Goal: Task Accomplishment & Management: Manage account settings

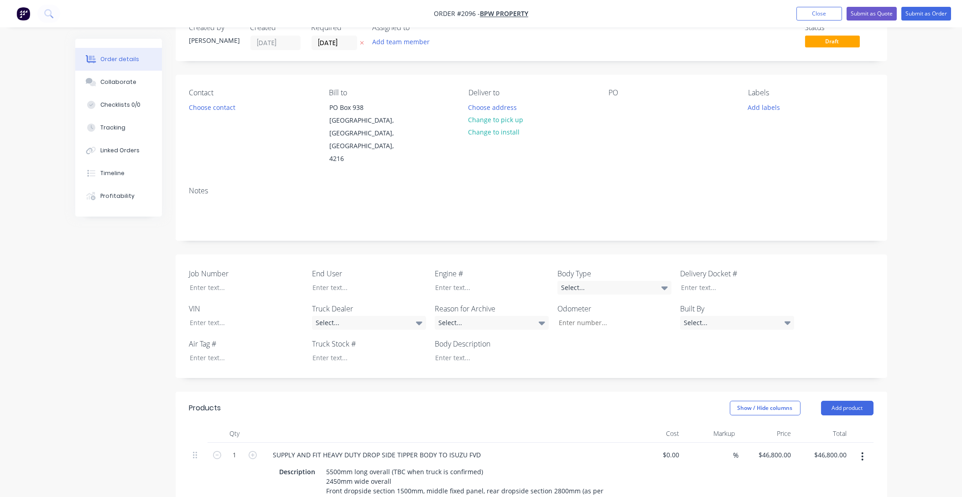
scroll to position [41, 0]
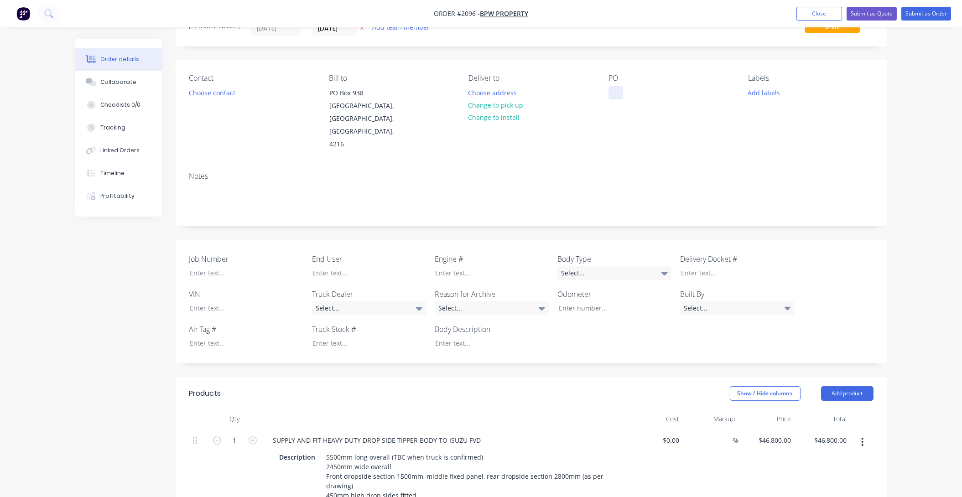
click at [613, 89] on div at bounding box center [616, 92] width 15 height 13
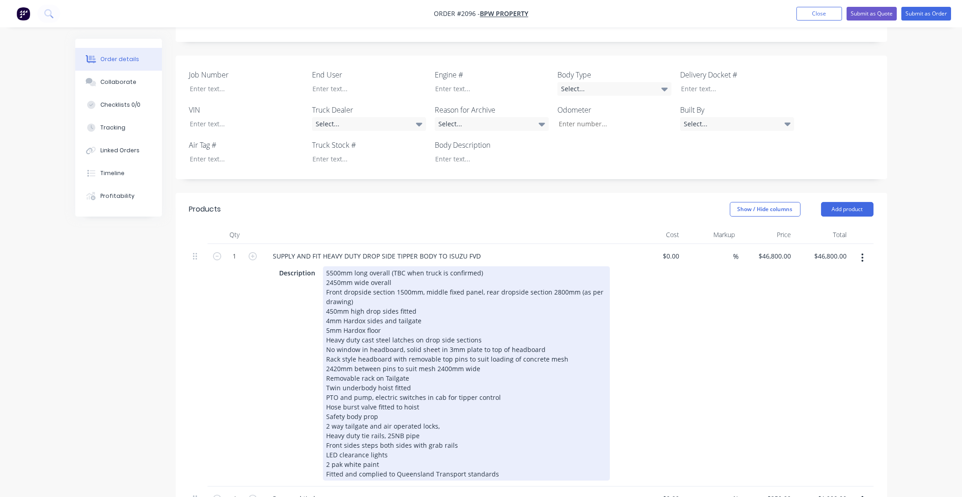
scroll to position [207, 0]
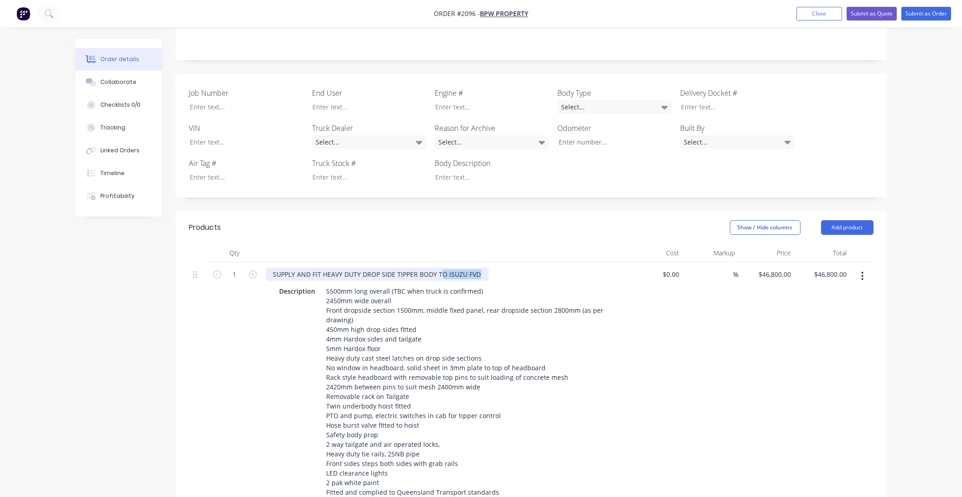
drag, startPoint x: 475, startPoint y: 263, endPoint x: 425, endPoint y: 265, distance: 50.7
click at [425, 268] on div "SUPPLY AND FIT HEAVY DUTY DROP SIDE TIPPER BODY TO ISUZU FVD" at bounding box center [377, 274] width 223 height 13
click at [462, 268] on div "SUPPLY AND FIT HEAVY DUTY DROP SIDE TIPPER BODY TO ISUZU FVD" at bounding box center [377, 274] width 223 height 13
click at [469, 268] on div "SUPPLY AND FIT HEAVY DUTY DROP SIDE TIPPER BODY TO ISUZU FVD" at bounding box center [377, 274] width 223 height 13
click at [475, 268] on div "SUPPLY AND FIT HEAVY DUTY DROP SIDE TIPPER BODY TO ISUZU FVD" at bounding box center [377, 274] width 223 height 13
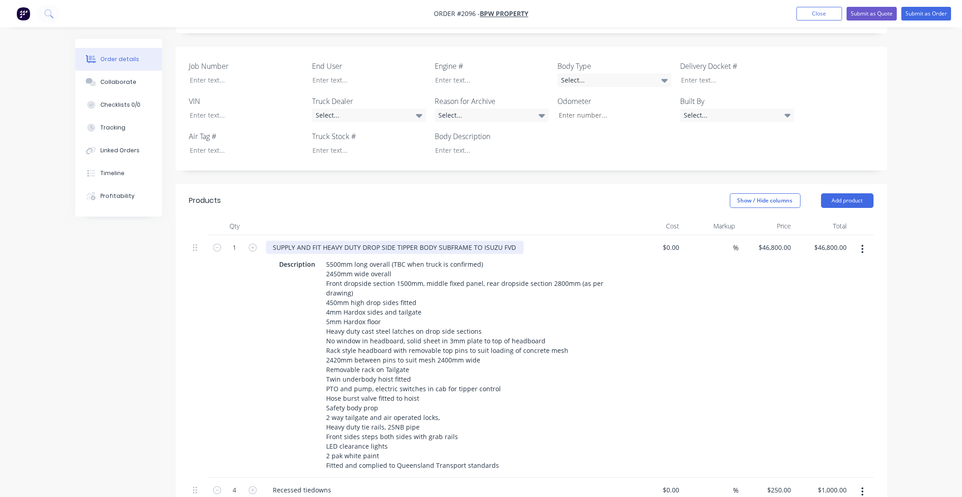
scroll to position [249, 0]
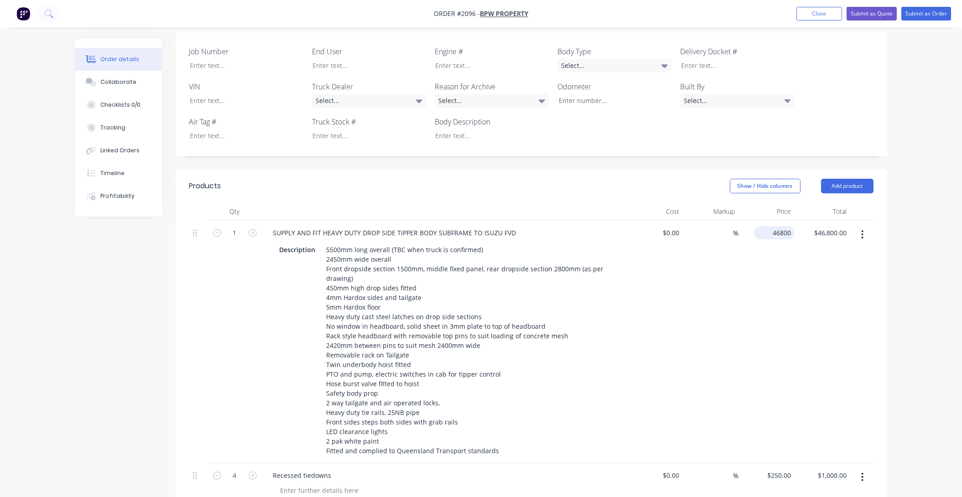
click at [774, 226] on input "46800" at bounding box center [776, 232] width 37 height 13
type input "$16,800.00"
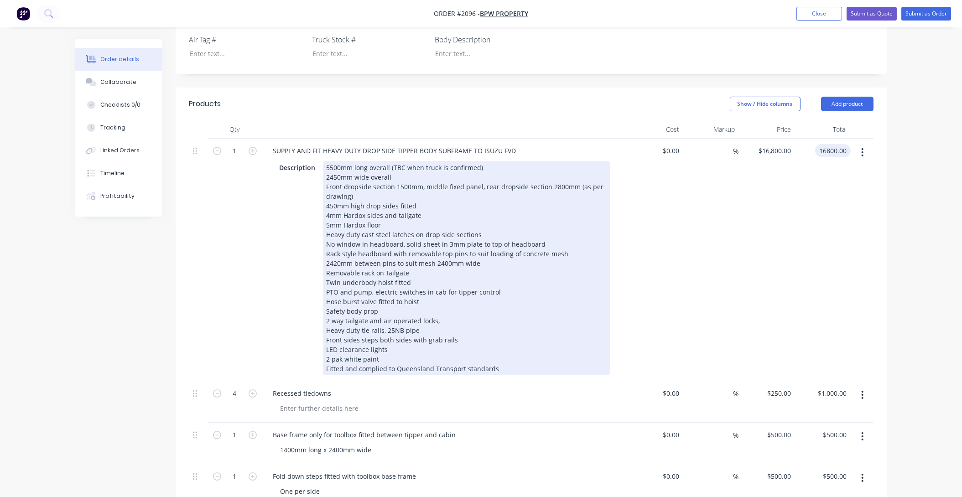
scroll to position [332, 0]
type input "$16,800.00"
click at [329, 160] on div "5500mm long overall (TBC when truck is confirmed) 2450mm wide overall Front dro…" at bounding box center [466, 267] width 287 height 214
drag, startPoint x: 403, startPoint y: 162, endPoint x: 277, endPoint y: 164, distance: 126.4
click at [277, 164] on div "Description 5500mm long overall (TBC when truck is confirmed) 2450mm wide overa…" at bounding box center [443, 267] width 334 height 214
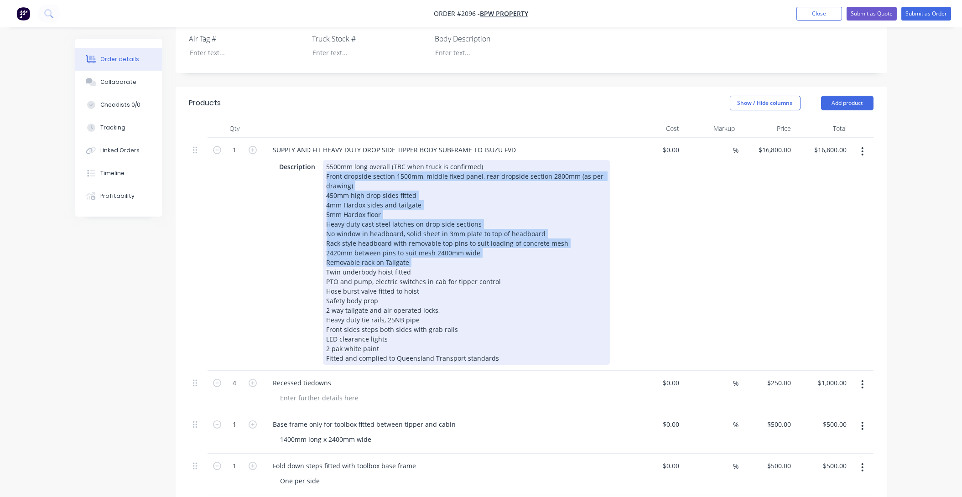
drag, startPoint x: 412, startPoint y: 247, endPoint x: 326, endPoint y: 165, distance: 119.1
click at [326, 165] on div "5500mm long overall (TBC when truck is confirmed) Front dropside section 1500mm…" at bounding box center [466, 262] width 287 height 205
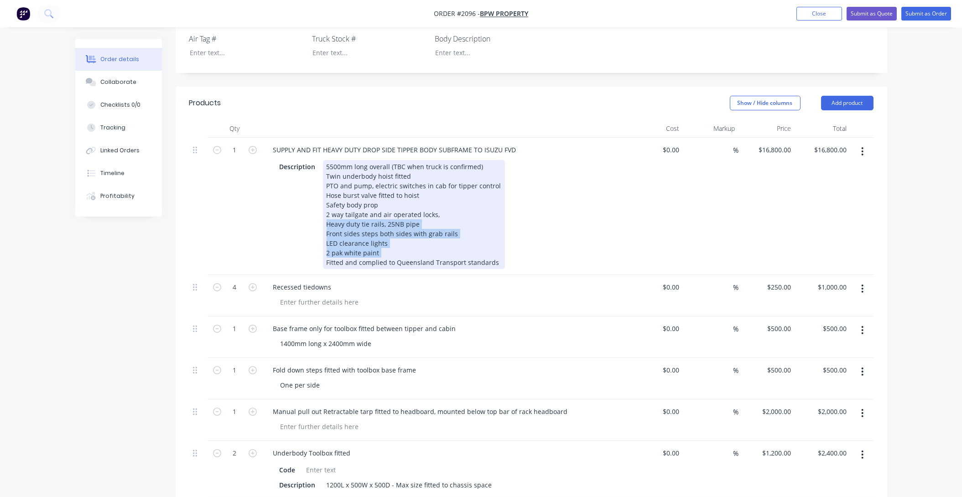
drag, startPoint x: 330, startPoint y: 215, endPoint x: 405, endPoint y: 239, distance: 78.3
click at [405, 239] on div "5500mm long overall (TBC when truck is confirmed) Twin underbody hoist fitted P…" at bounding box center [414, 214] width 182 height 109
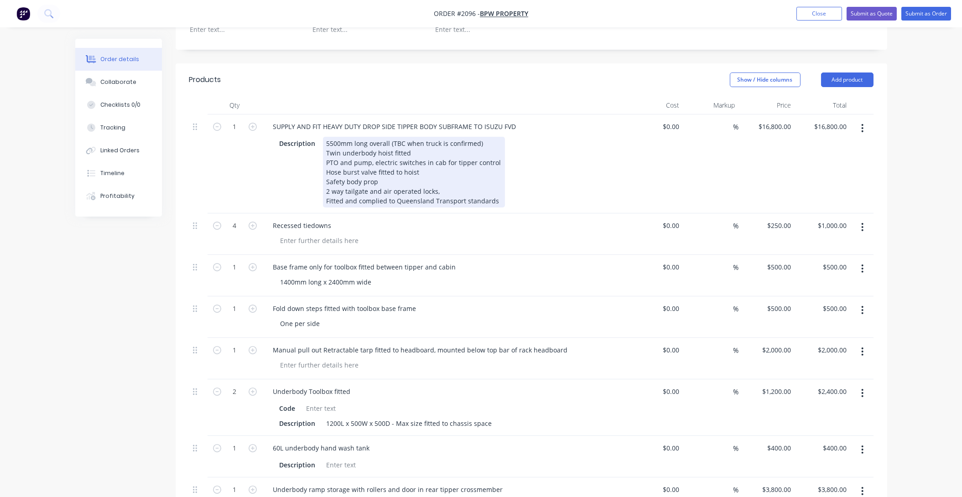
scroll to position [373, 0]
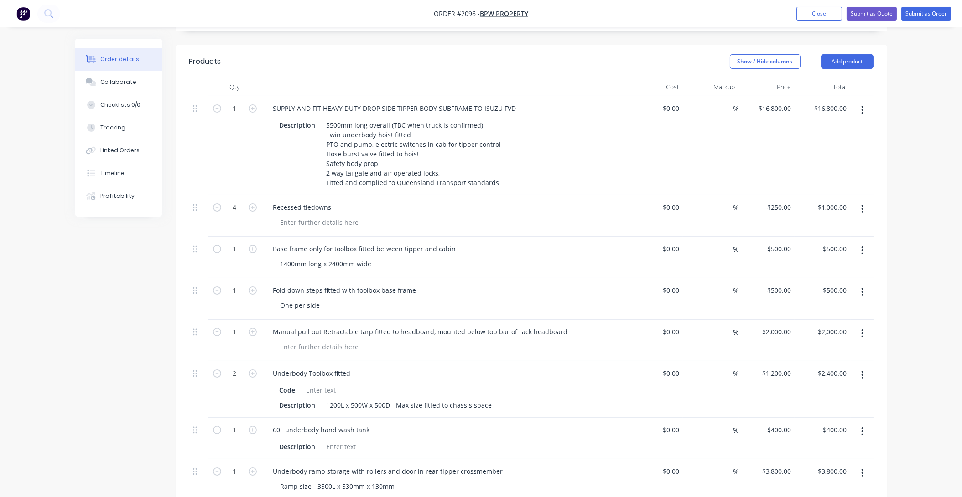
click at [864, 201] on button "button" at bounding box center [862, 209] width 21 height 16
click at [701, 131] on div "%" at bounding box center [711, 145] width 56 height 99
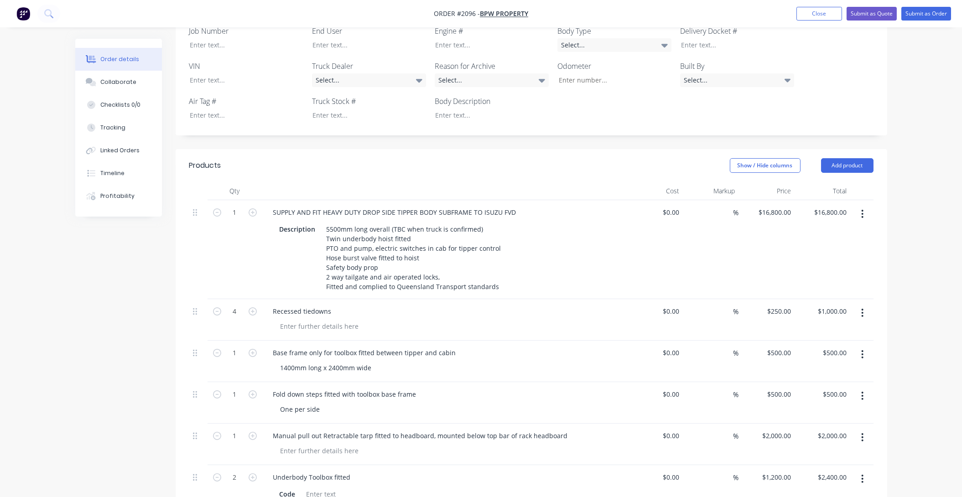
scroll to position [249, 0]
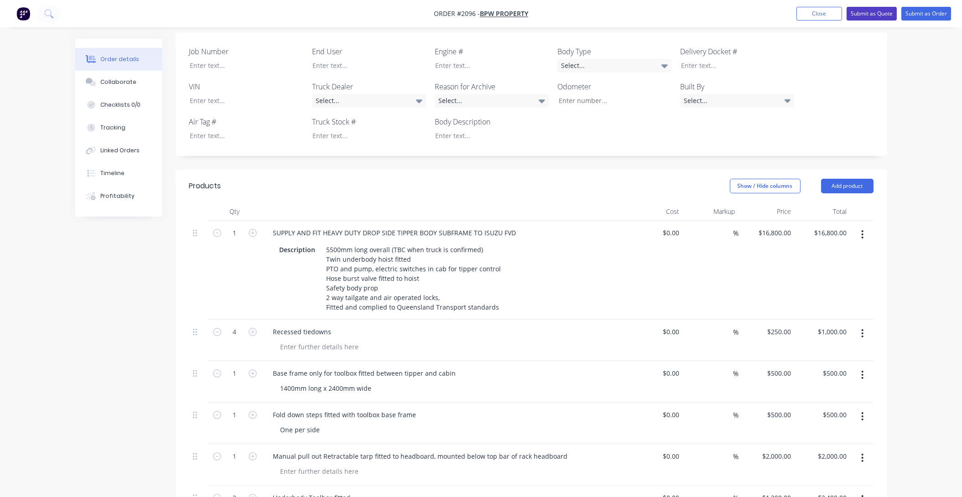
click at [880, 11] on button "Submit as Quote" at bounding box center [872, 14] width 50 height 14
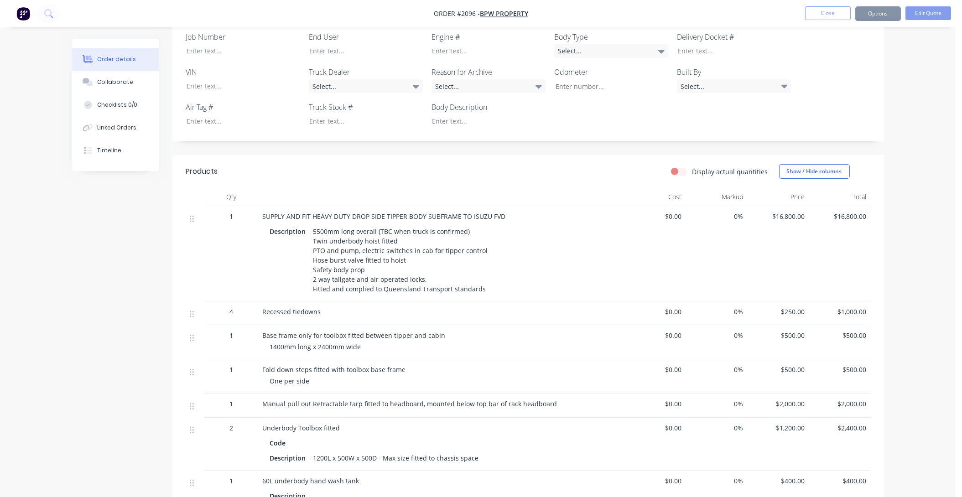
scroll to position [0, 0]
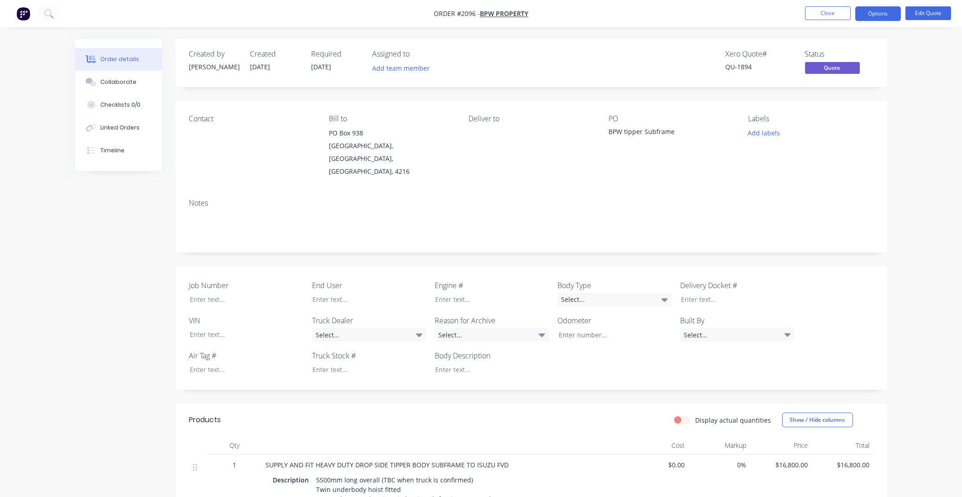
click at [557, 65] on div "Xero Quote # QU-1894 Status Quote" at bounding box center [669, 63] width 410 height 26
click at [878, 9] on button "Options" at bounding box center [878, 13] width 46 height 15
click at [827, 52] on div "Quote" at bounding box center [851, 55] width 84 height 13
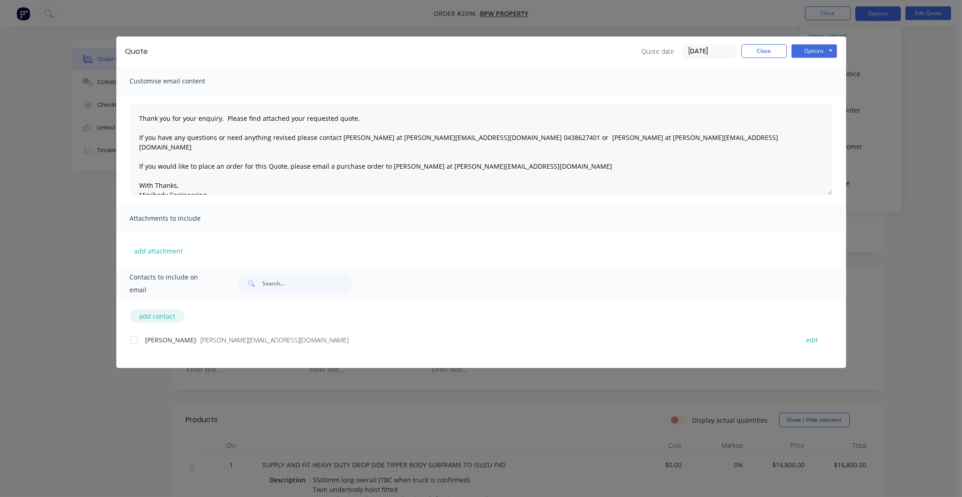
click at [151, 315] on button "add contact" at bounding box center [157, 316] width 55 height 14
select select "AU"
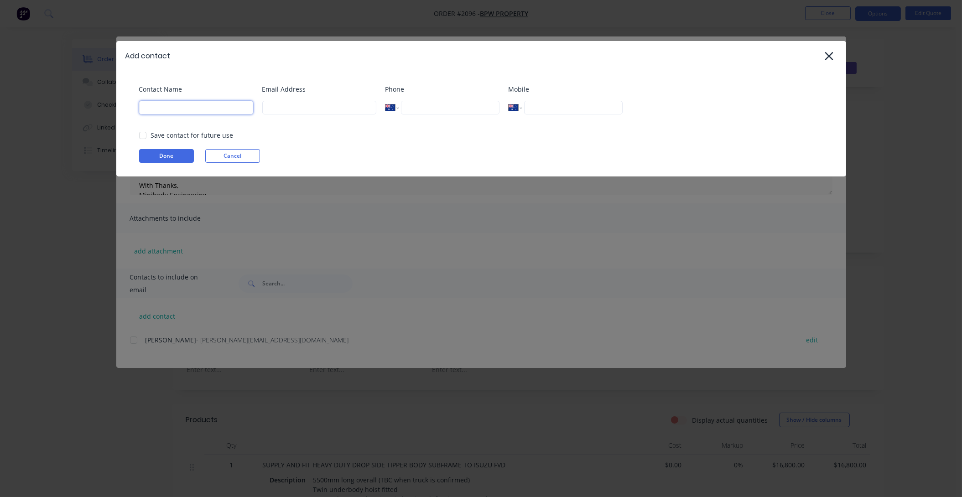
click at [181, 107] on input at bounding box center [196, 108] width 114 height 14
type input "S"
type input "[PERSON_NAME]"
type input "steve@minibody.com.au"
click at [558, 108] on input "tel" at bounding box center [573, 108] width 98 height 14
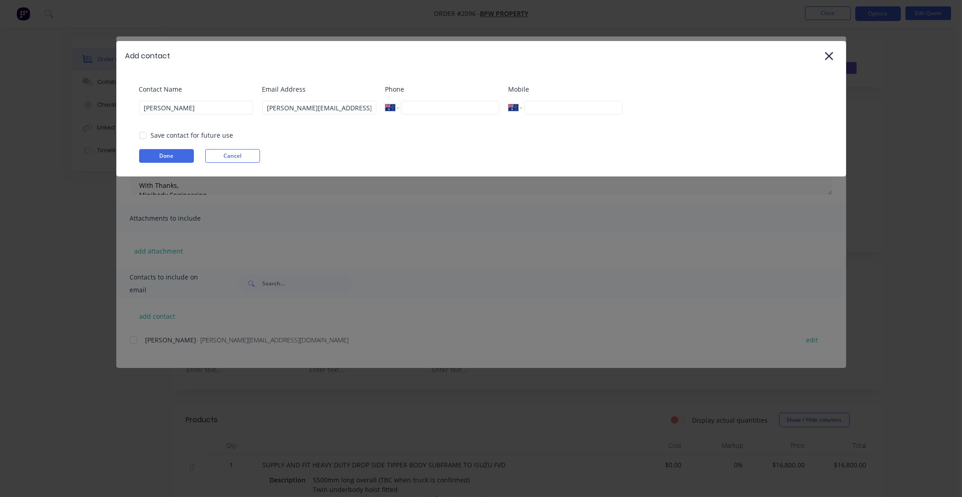
click at [141, 134] on div at bounding box center [143, 135] width 18 height 18
click at [165, 151] on button "Done" at bounding box center [166, 156] width 55 height 14
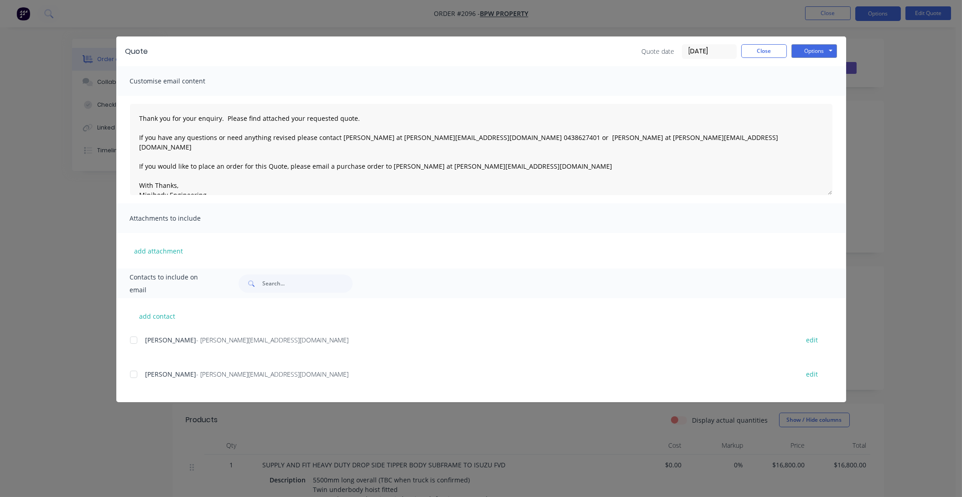
click at [132, 376] on div at bounding box center [134, 374] width 18 height 18
click at [812, 47] on button "Options" at bounding box center [814, 51] width 46 height 14
click at [826, 96] on button "Email" at bounding box center [820, 97] width 58 height 15
click at [770, 47] on button "Close" at bounding box center [764, 51] width 46 height 14
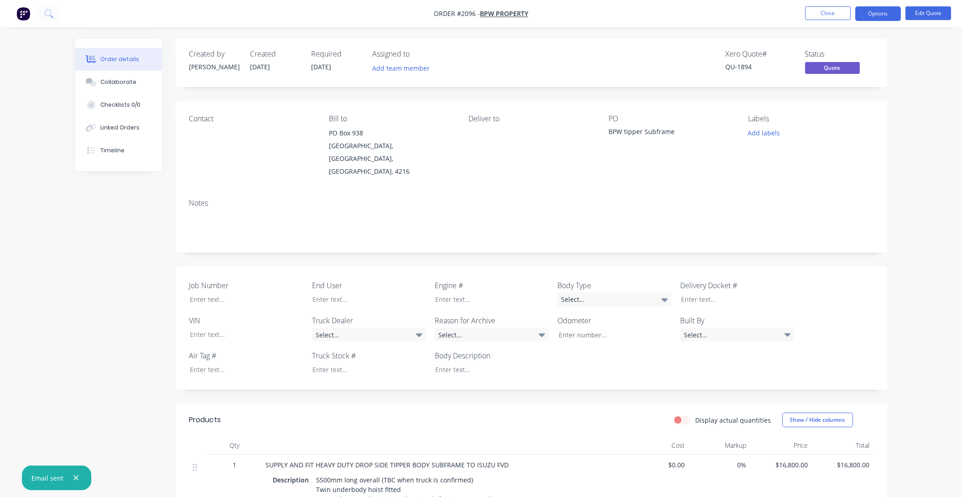
click at [823, 12] on button "Close" at bounding box center [828, 13] width 46 height 14
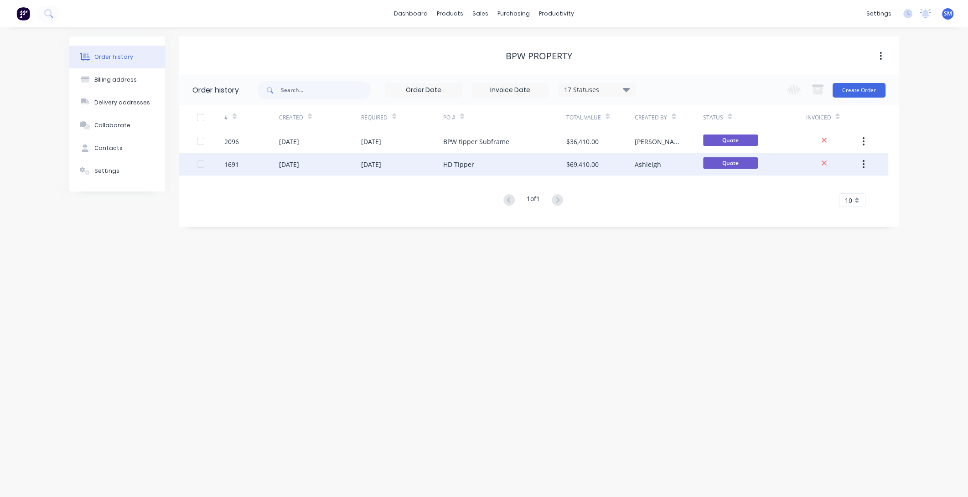
click at [370, 160] on div "27 Mar 2025" at bounding box center [371, 165] width 20 height 10
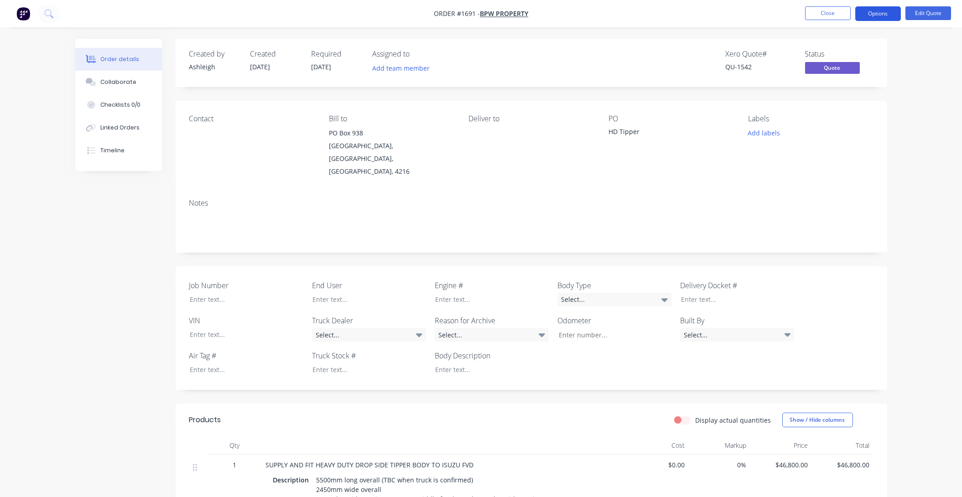
click at [885, 12] on button "Options" at bounding box center [878, 13] width 46 height 15
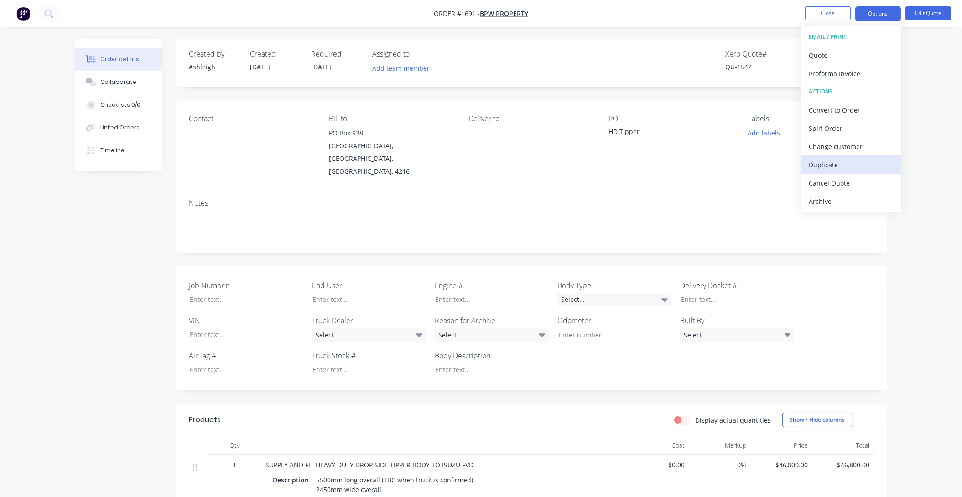
click at [820, 163] on div "Duplicate" at bounding box center [851, 164] width 84 height 13
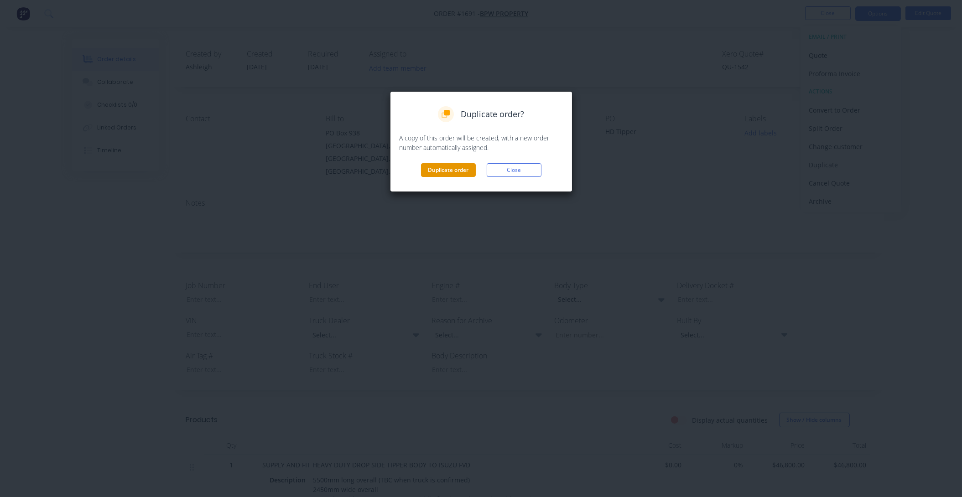
click at [454, 167] on button "Duplicate order" at bounding box center [448, 170] width 55 height 14
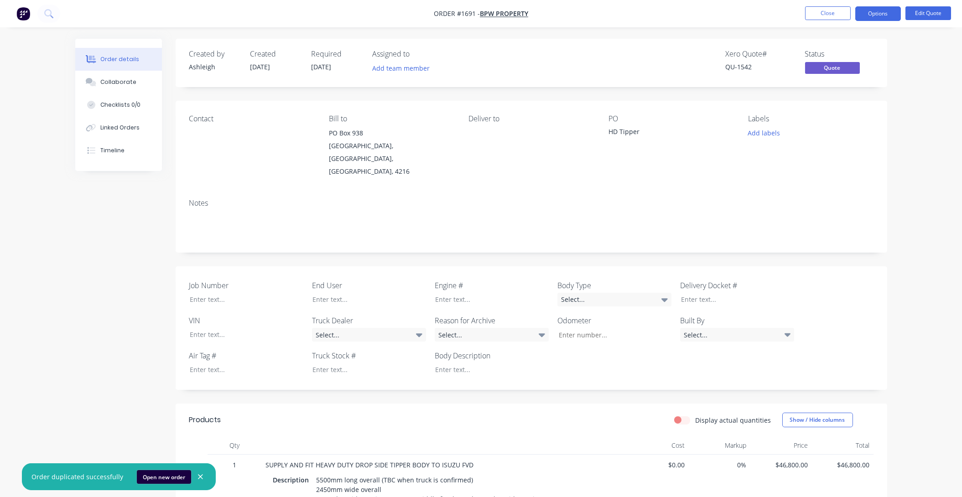
click at [151, 474] on button "Open new order" at bounding box center [164, 477] width 54 height 14
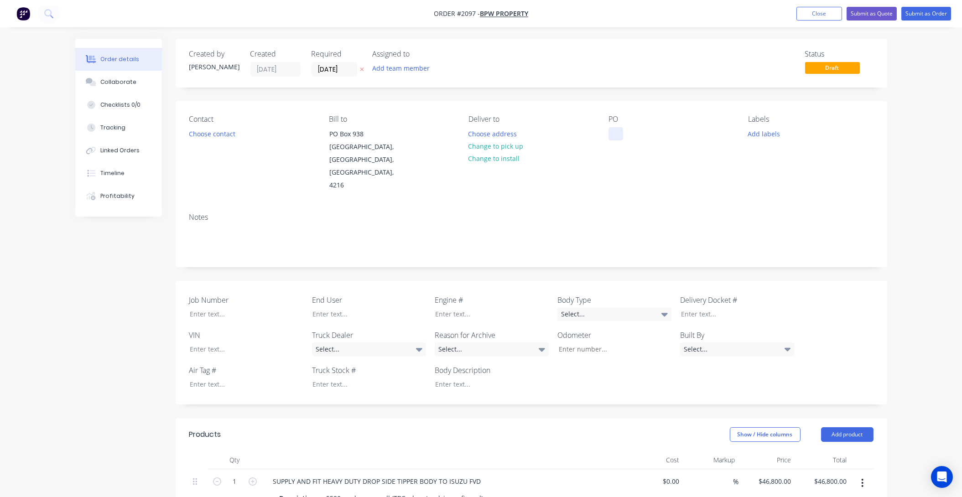
click at [616, 135] on div at bounding box center [616, 133] width 15 height 13
click at [876, 11] on button "Submit as Quote" at bounding box center [872, 14] width 50 height 14
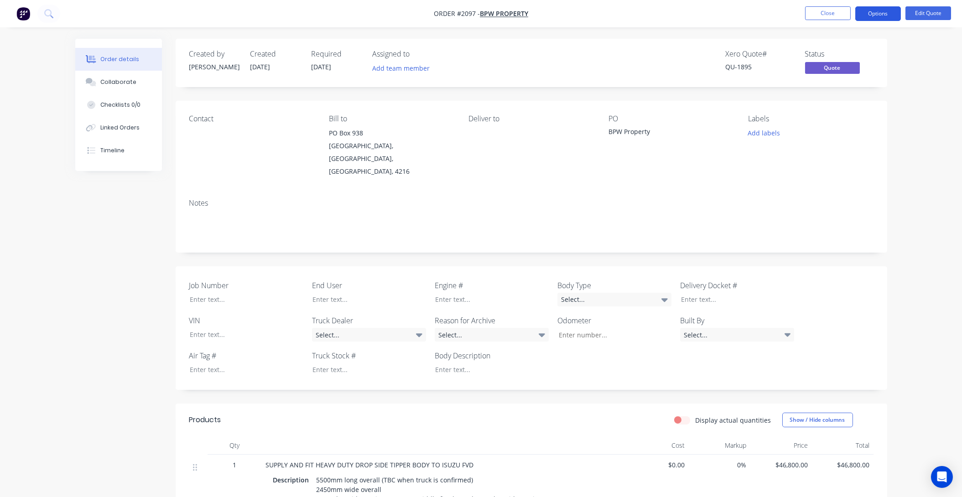
click at [872, 12] on button "Options" at bounding box center [878, 13] width 46 height 15
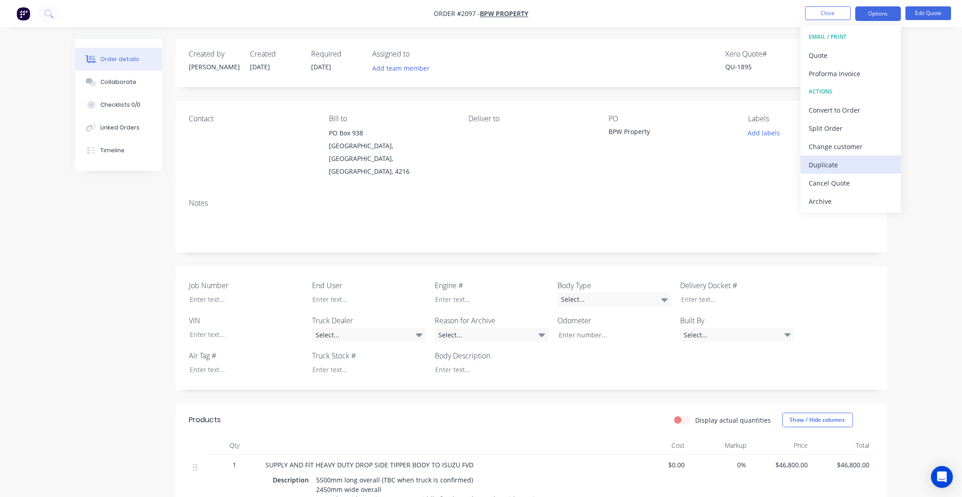
click at [823, 163] on div "Duplicate" at bounding box center [851, 164] width 84 height 13
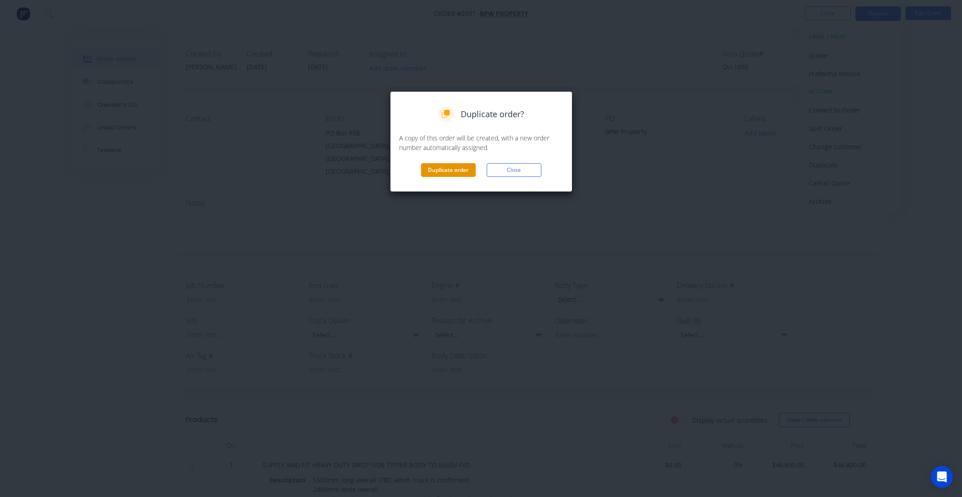
click at [446, 168] on button "Duplicate order" at bounding box center [448, 170] width 55 height 14
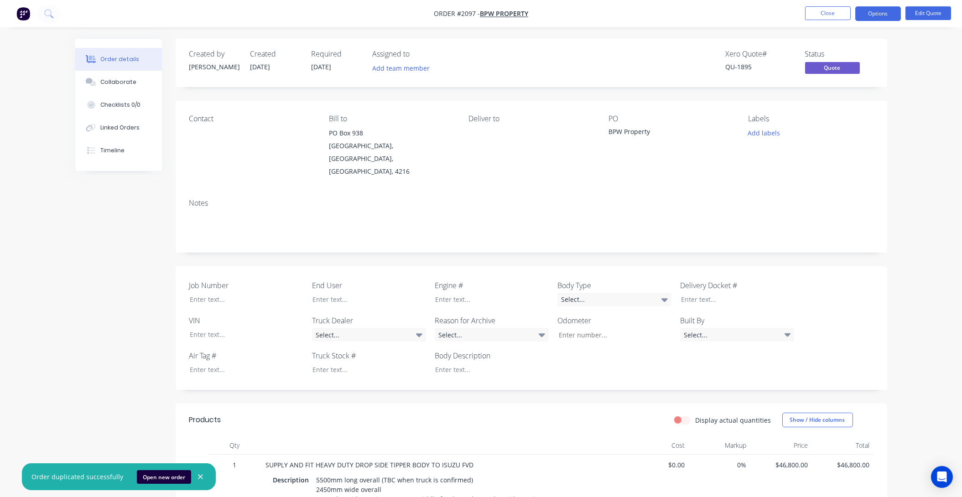
click at [198, 474] on icon "button" at bounding box center [201, 477] width 6 height 8
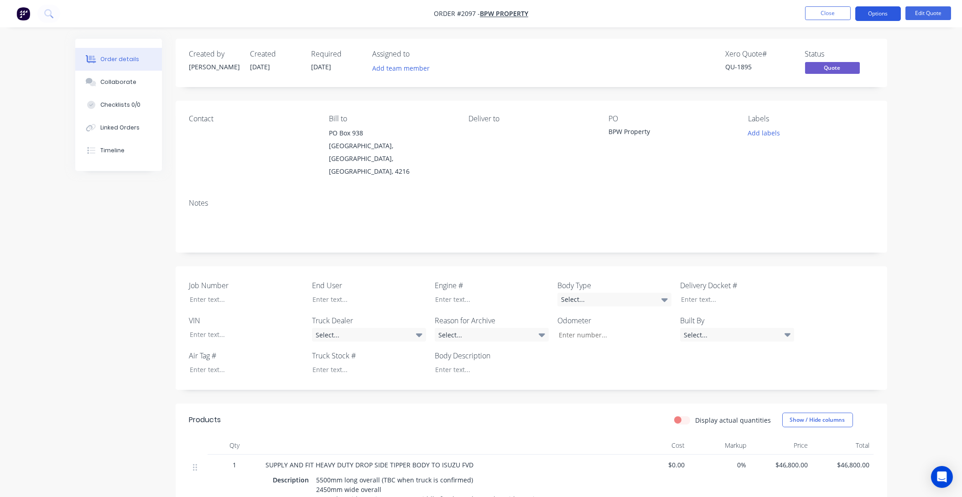
click at [879, 12] on button "Options" at bounding box center [878, 13] width 46 height 15
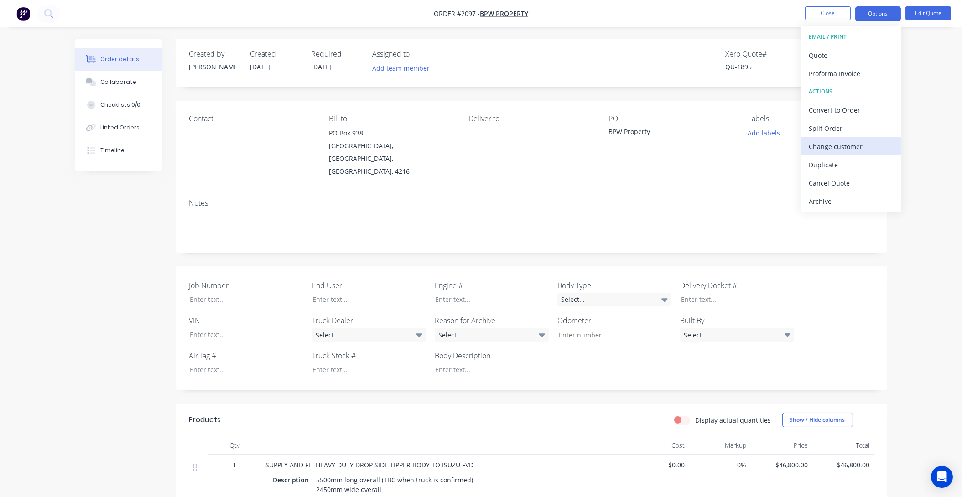
click at [829, 146] on div "Change customer" at bounding box center [851, 146] width 84 height 13
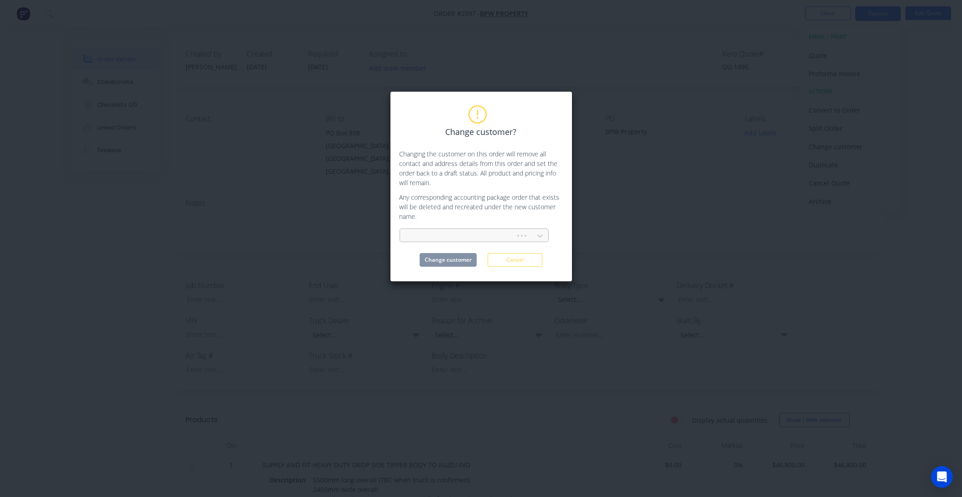
click at [430, 237] on div at bounding box center [459, 235] width 104 height 11
type input "gold"
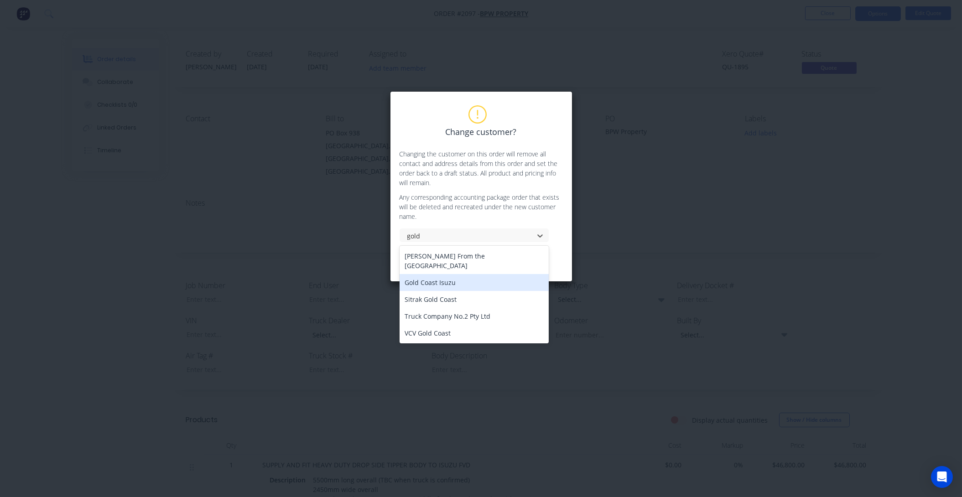
click at [433, 276] on div "Gold Coast Isuzu" at bounding box center [474, 282] width 149 height 17
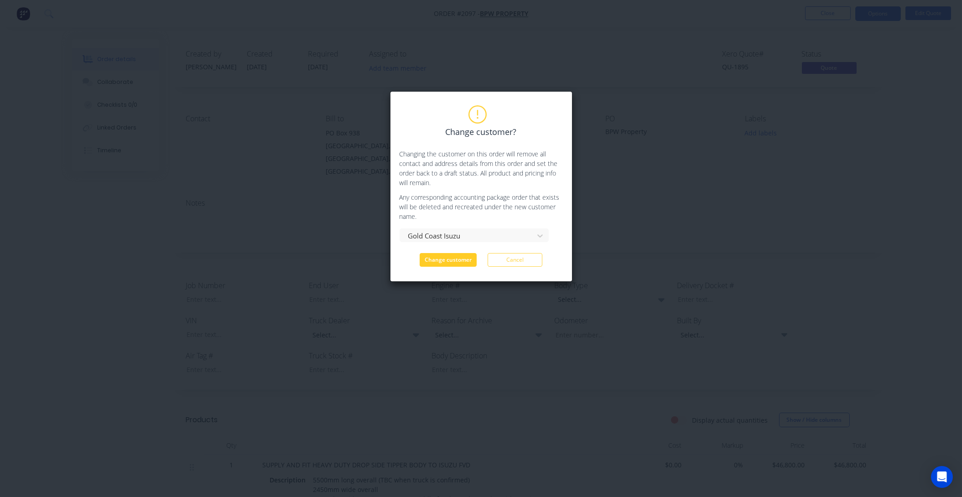
click at [440, 258] on button "Change customer" at bounding box center [448, 260] width 57 height 14
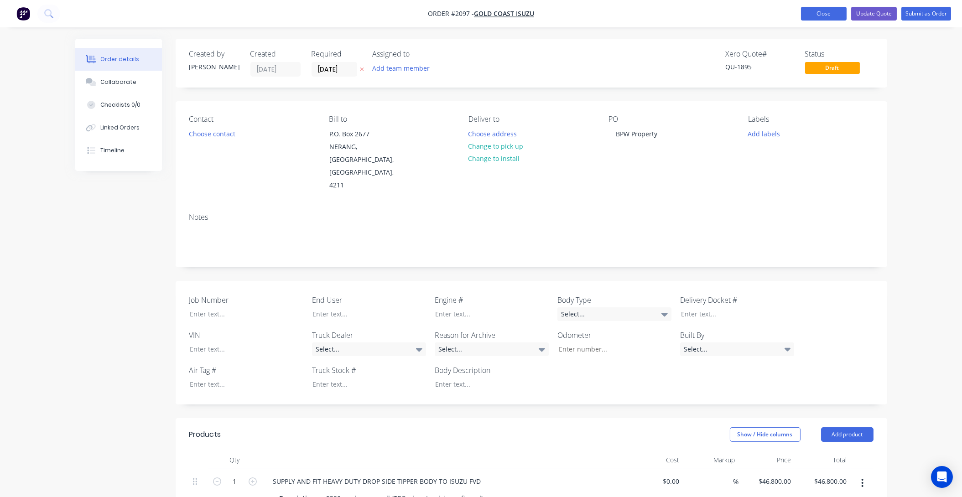
click at [826, 9] on button "Close" at bounding box center [824, 14] width 46 height 14
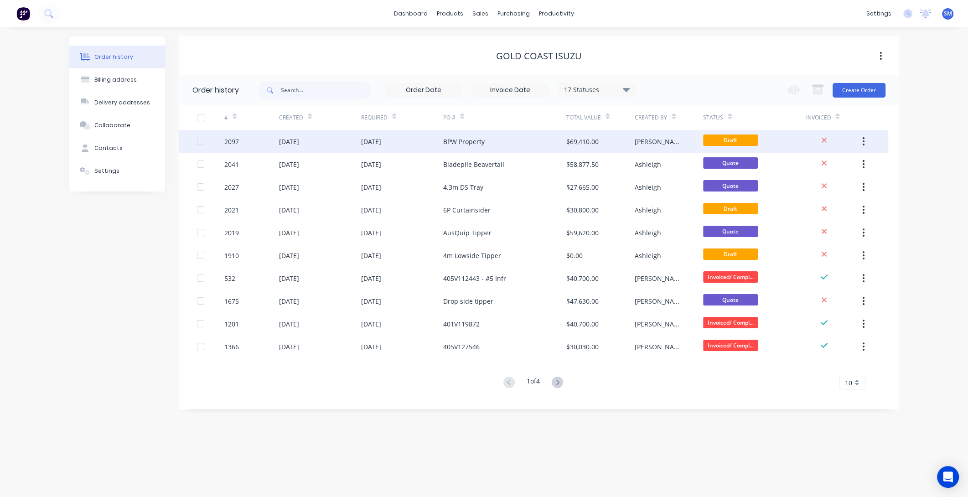
click at [462, 138] on div "BPW Property" at bounding box center [464, 142] width 42 height 10
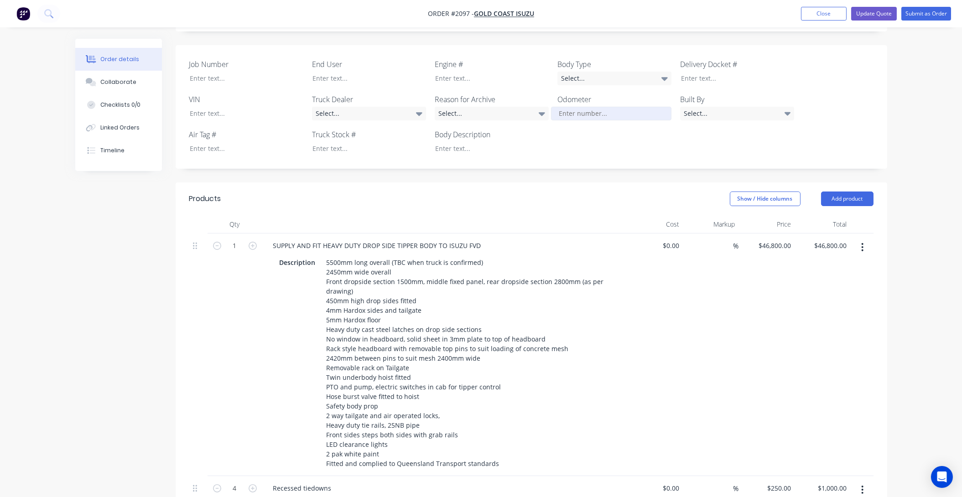
scroll to position [249, 0]
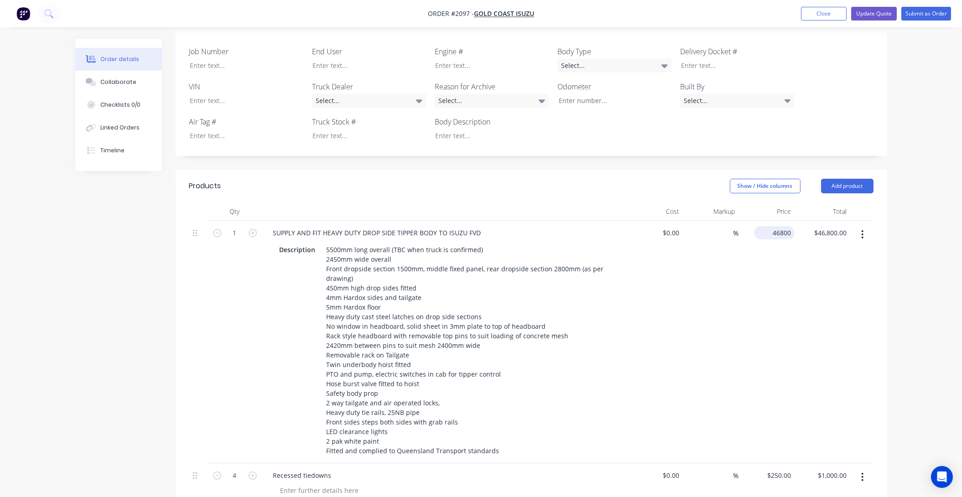
click at [780, 226] on input "46800" at bounding box center [776, 232] width 37 height 13
type input "$30,000.00"
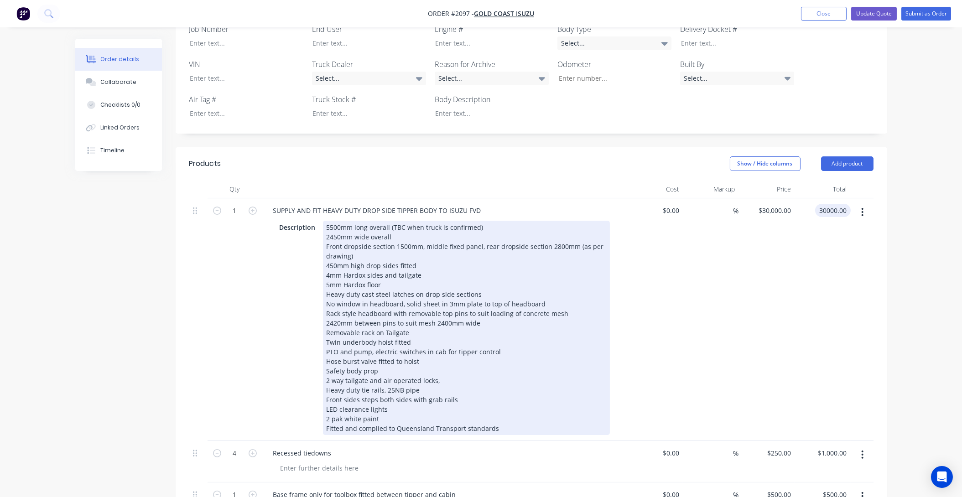
scroll to position [290, 0]
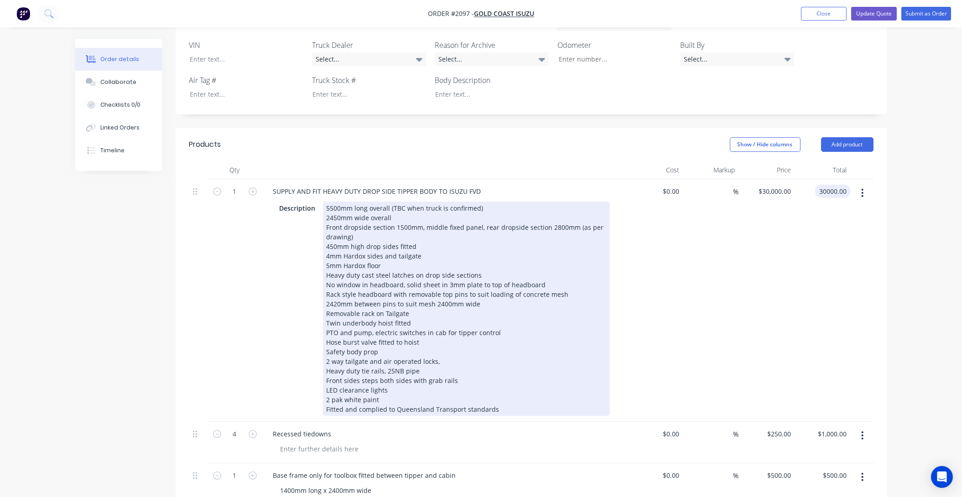
type input "$30,000.00"
drag, startPoint x: 324, startPoint y: 295, endPoint x: 436, endPoint y: 318, distance: 113.6
click at [436, 318] on div "5500mm long overall (TBC when truck is confirmed) 2450mm wide overall Front dro…" at bounding box center [466, 309] width 287 height 214
click at [369, 317] on div "5500mm long overall (TBC when truck is confirmed) 2450mm wide overall Front dro…" at bounding box center [466, 309] width 287 height 214
drag, startPoint x: 343, startPoint y: 318, endPoint x: 322, endPoint y: 298, distance: 28.7
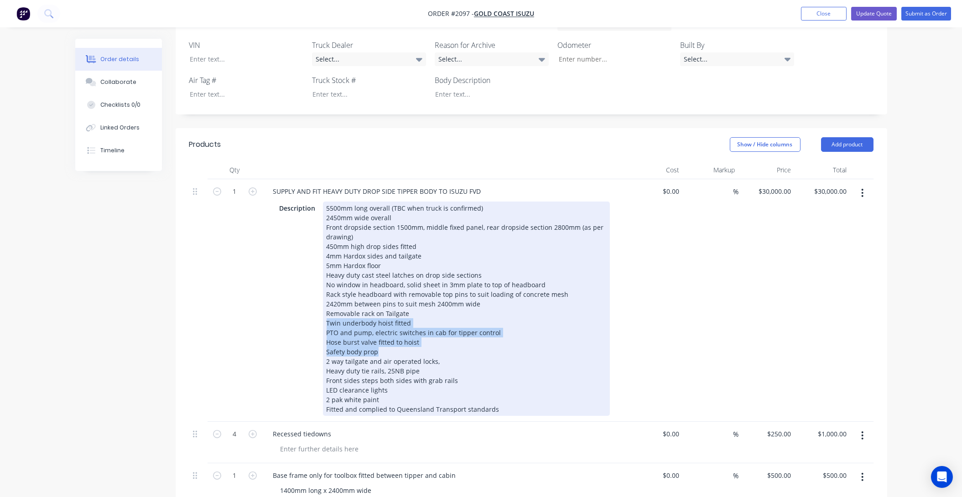
click at [323, 298] on div "5500mm long overall (TBC when truck is confirmed) 2450mm wide overall Front dro…" at bounding box center [466, 309] width 287 height 214
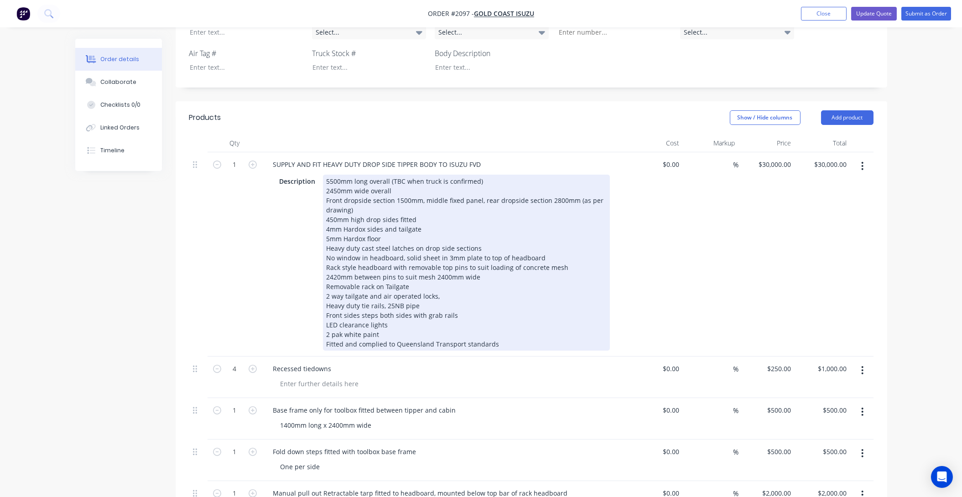
scroll to position [332, 0]
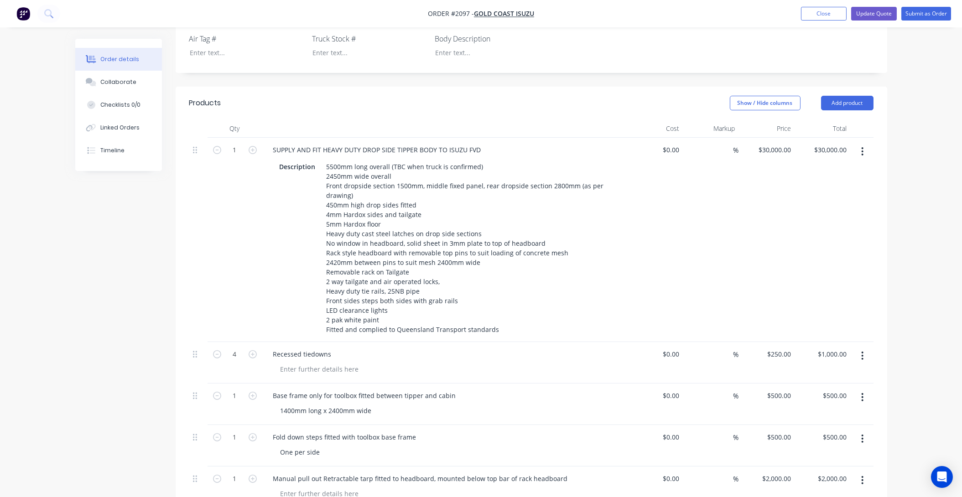
click at [862, 351] on icon "button" at bounding box center [862, 356] width 2 height 10
click at [812, 428] on div "Delete" at bounding box center [830, 434] width 70 height 13
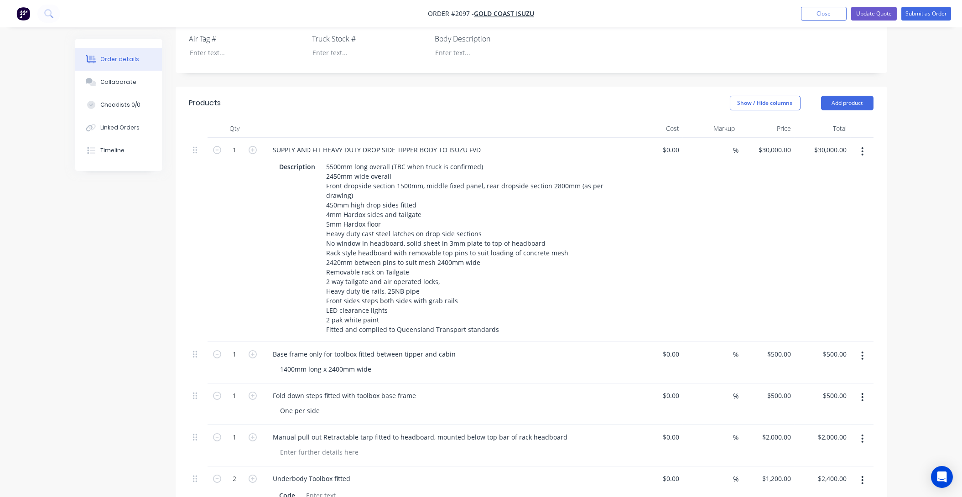
click at [862, 352] on icon "button" at bounding box center [863, 356] width 2 height 8
click at [815, 428] on div "Delete" at bounding box center [830, 434] width 70 height 13
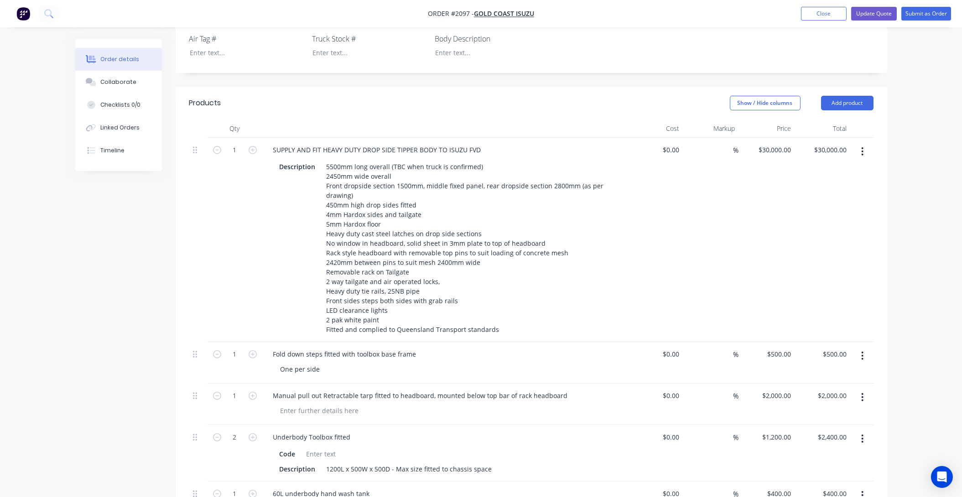
click at [861, 351] on icon "button" at bounding box center [862, 356] width 2 height 10
click at [812, 428] on div "Delete" at bounding box center [830, 434] width 70 height 13
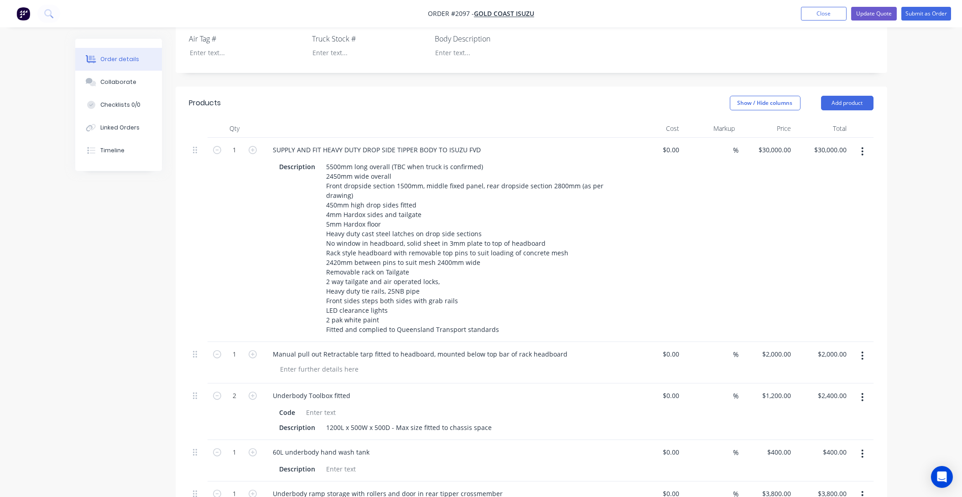
click at [859, 348] on button "button" at bounding box center [862, 356] width 21 height 16
click at [803, 428] on div "Delete" at bounding box center [830, 434] width 70 height 13
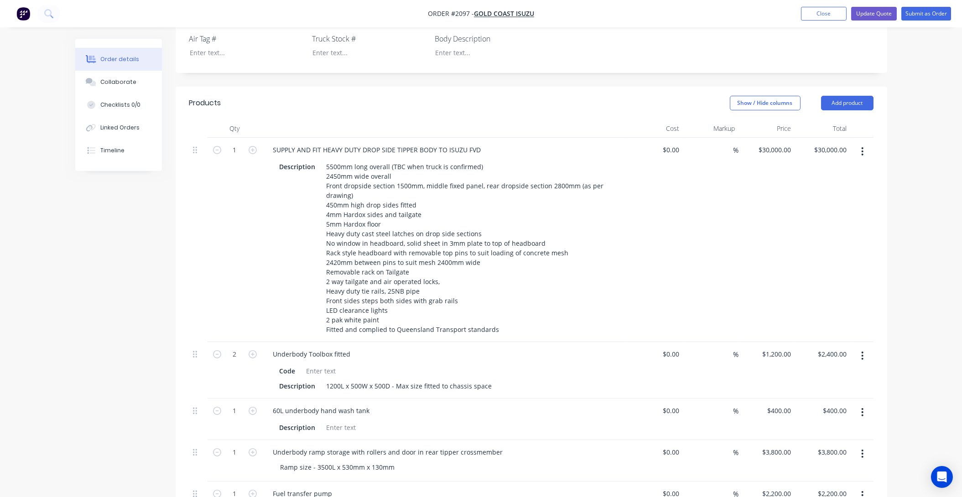
click at [862, 352] on icon "button" at bounding box center [863, 356] width 2 height 8
click at [812, 428] on div "Delete" at bounding box center [830, 434] width 70 height 13
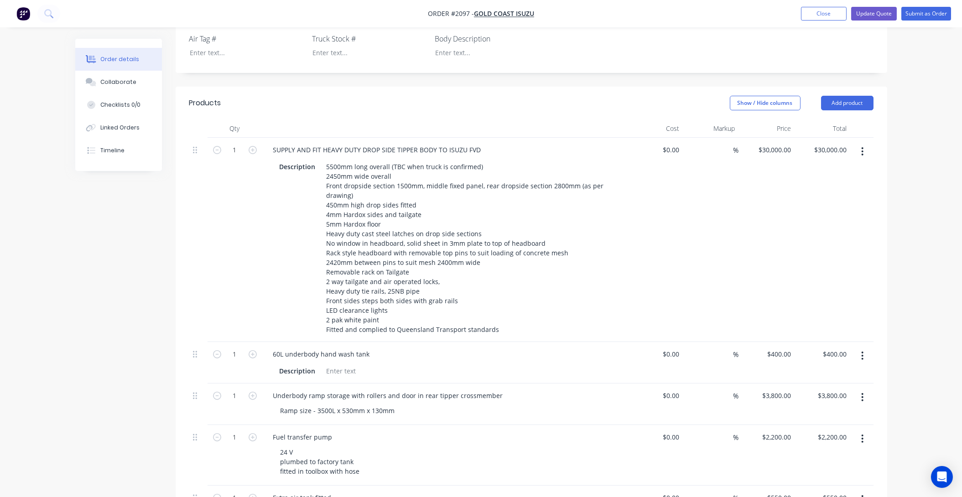
click at [863, 352] on icon "button" at bounding box center [863, 356] width 2 height 8
click at [818, 428] on div "Delete" at bounding box center [830, 434] width 70 height 13
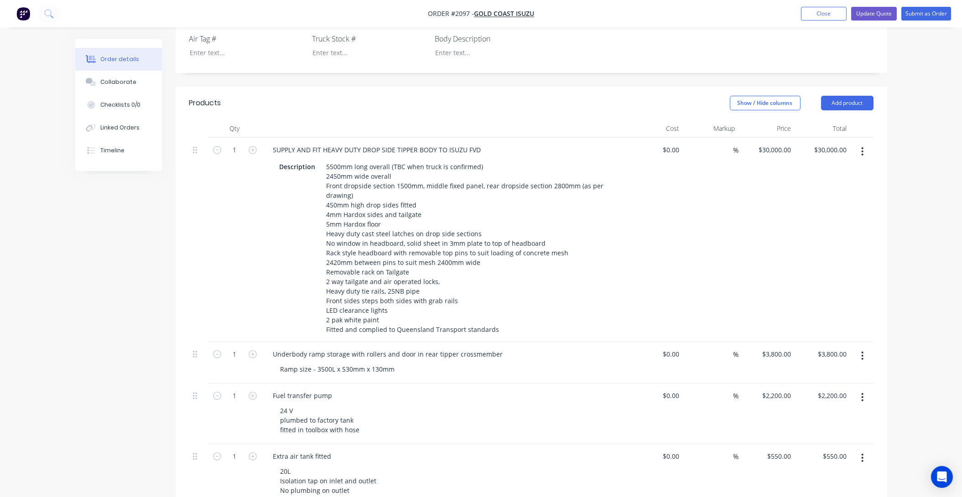
click at [866, 348] on button "button" at bounding box center [862, 356] width 21 height 16
click at [824, 426] on button "Delete" at bounding box center [830, 435] width 87 height 18
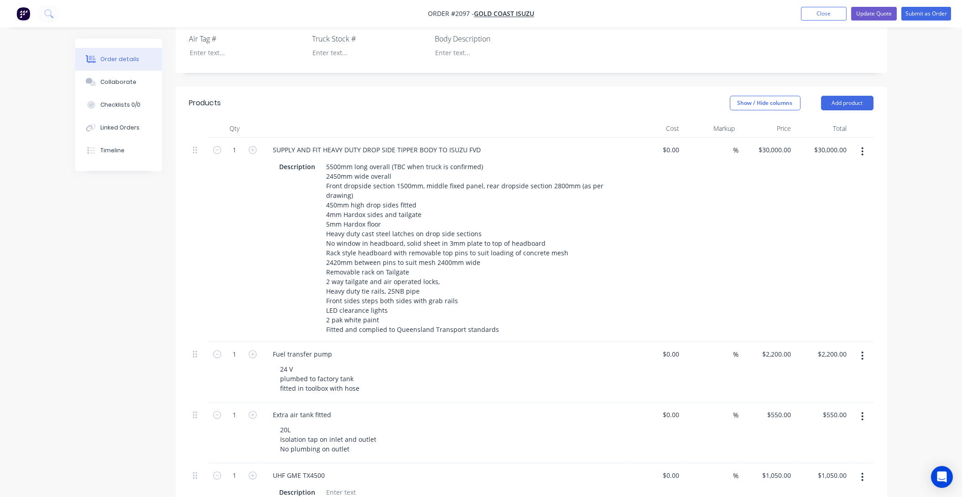
click at [863, 348] on button "button" at bounding box center [862, 356] width 21 height 16
click at [812, 428] on div "Delete" at bounding box center [830, 434] width 70 height 13
click at [862, 351] on icon "button" at bounding box center [862, 356] width 2 height 10
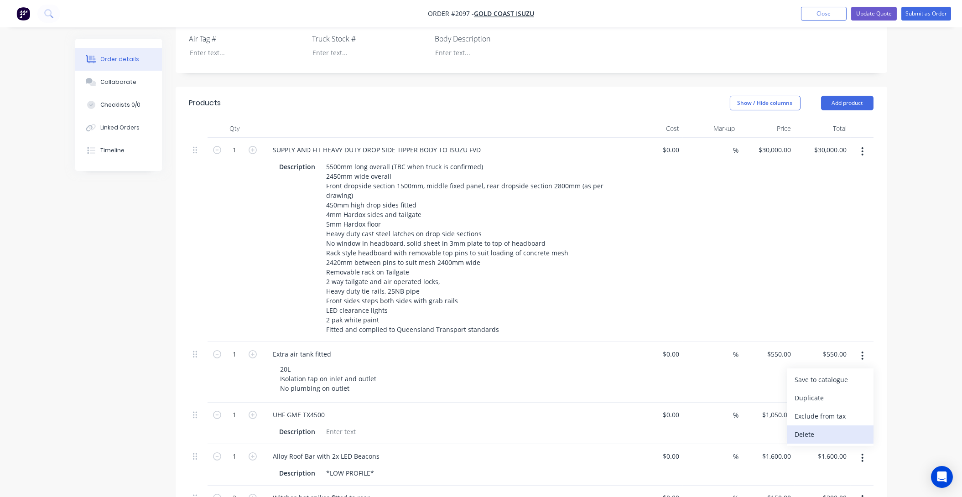
click at [814, 428] on div "Delete" at bounding box center [830, 434] width 70 height 13
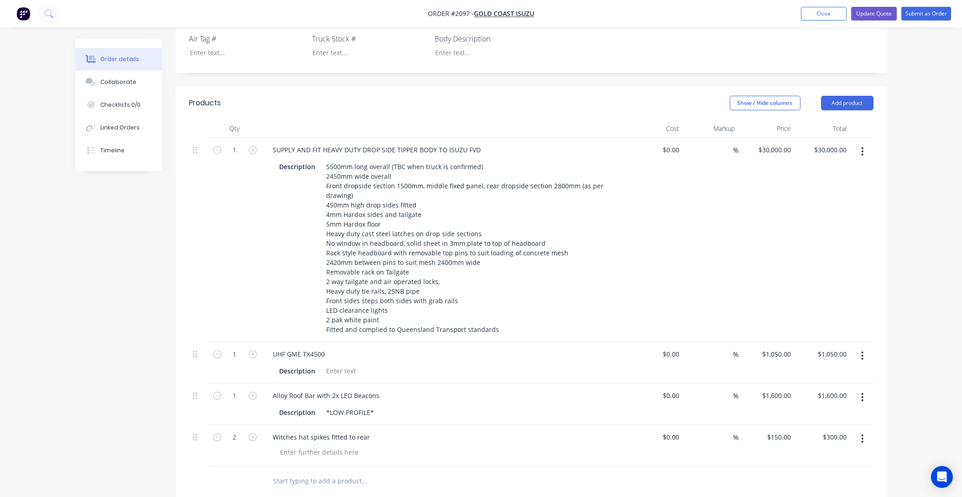
click at [860, 348] on button "button" at bounding box center [862, 356] width 21 height 16
click at [816, 428] on div "Delete" at bounding box center [830, 434] width 70 height 13
click at [866, 348] on button "button" at bounding box center [862, 356] width 21 height 16
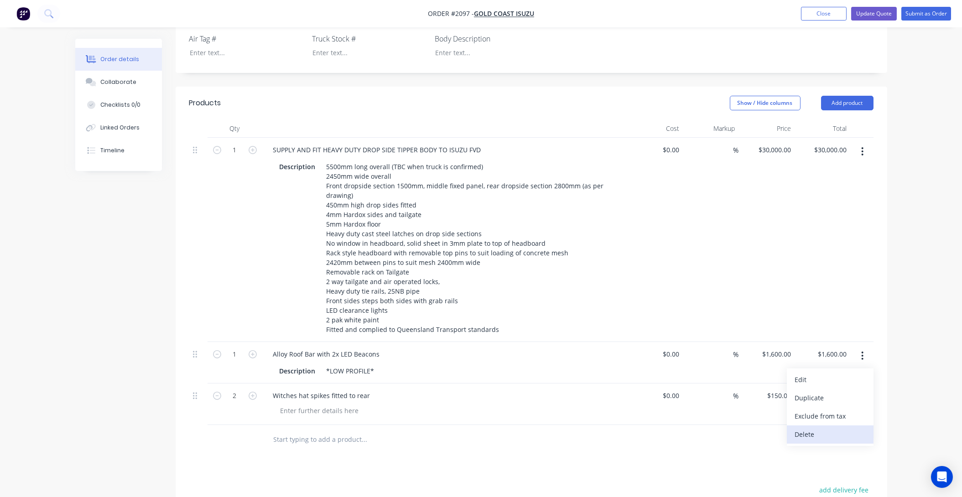
click at [812, 428] on div "Delete" at bounding box center [830, 434] width 70 height 13
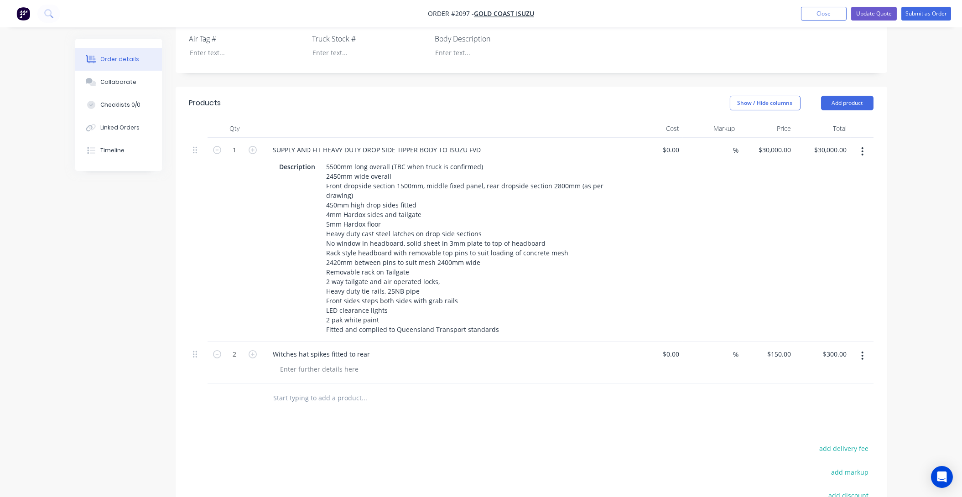
click at [863, 351] on icon "button" at bounding box center [862, 356] width 2 height 10
click at [810, 428] on div "Delete" at bounding box center [830, 434] width 70 height 13
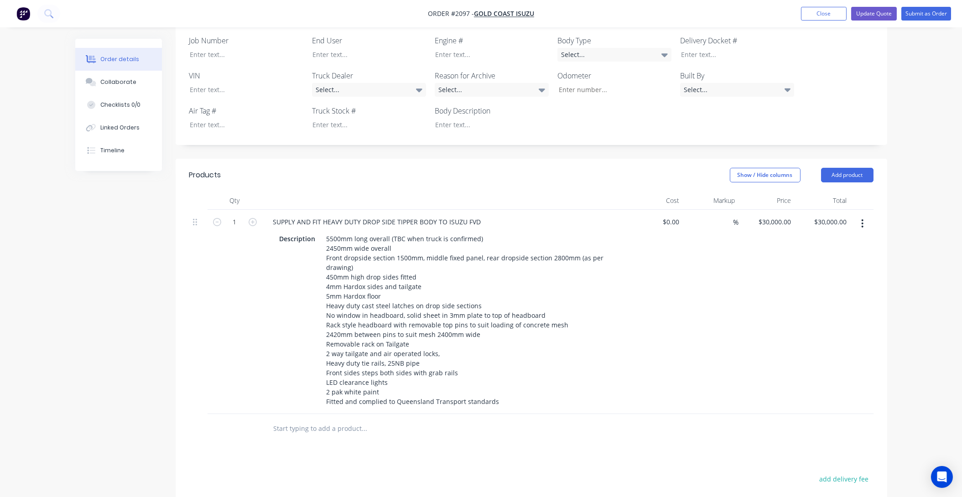
scroll to position [166, 0]
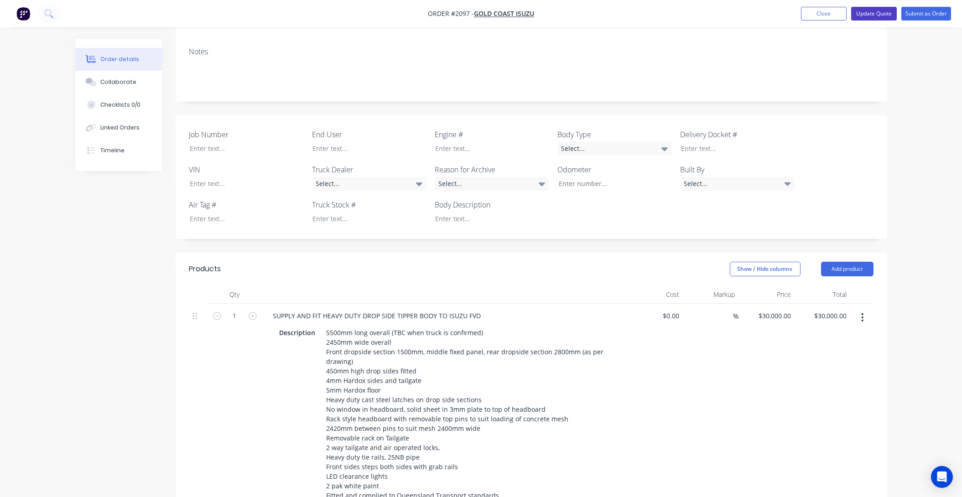
click at [878, 10] on button "Update Quote" at bounding box center [874, 14] width 46 height 14
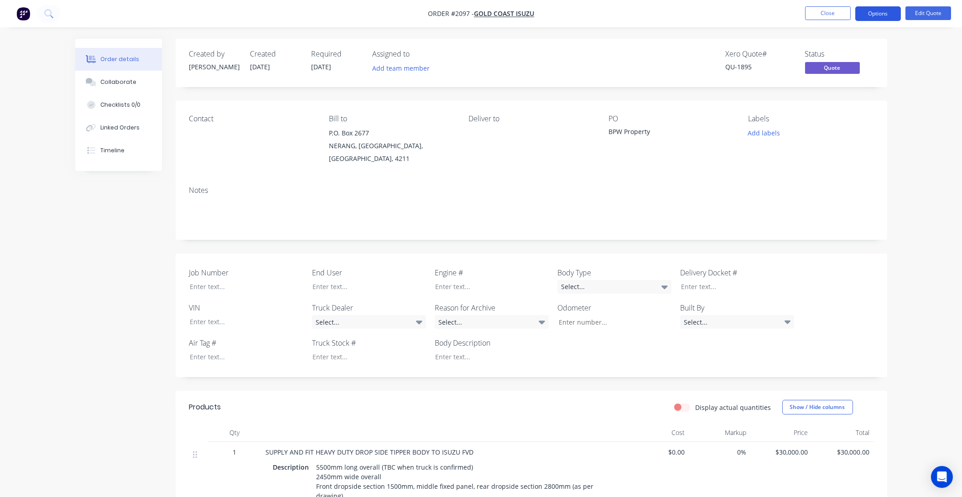
click at [882, 9] on button "Options" at bounding box center [878, 13] width 46 height 15
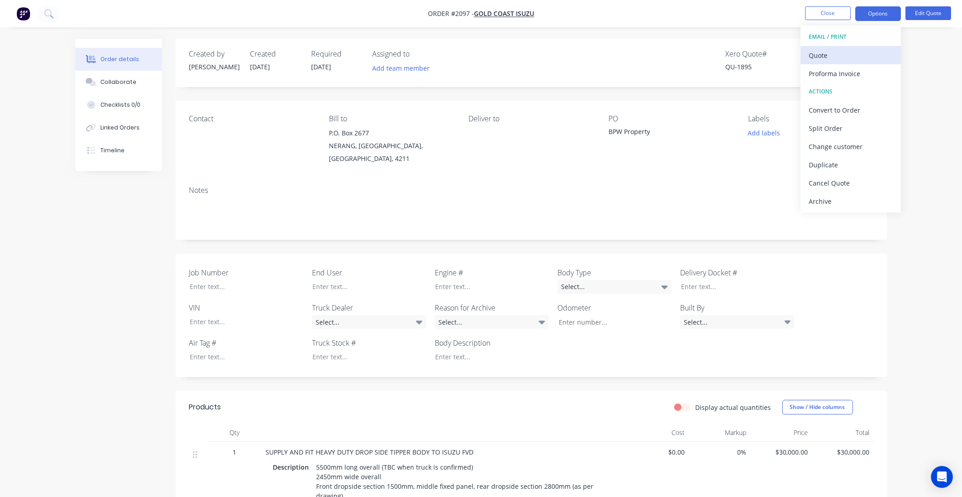
click at [823, 47] on button "Quote" at bounding box center [851, 55] width 100 height 18
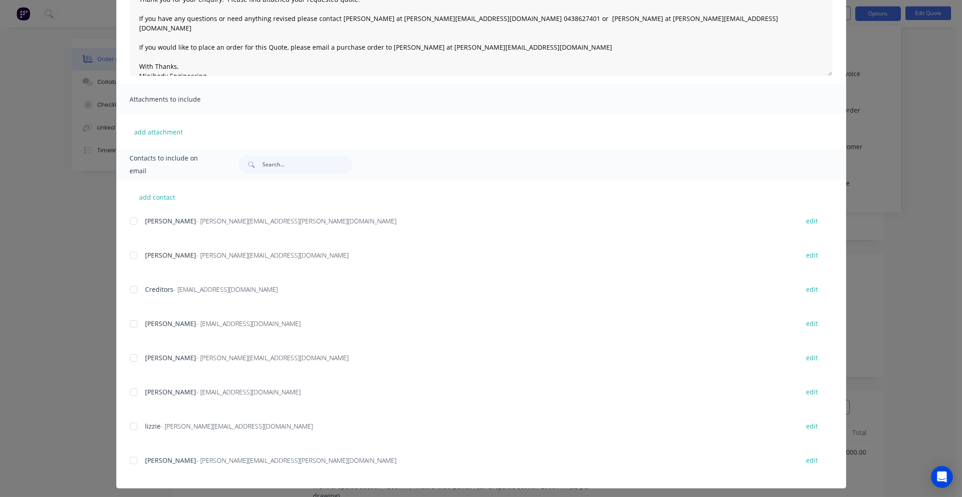
scroll to position [123, 0]
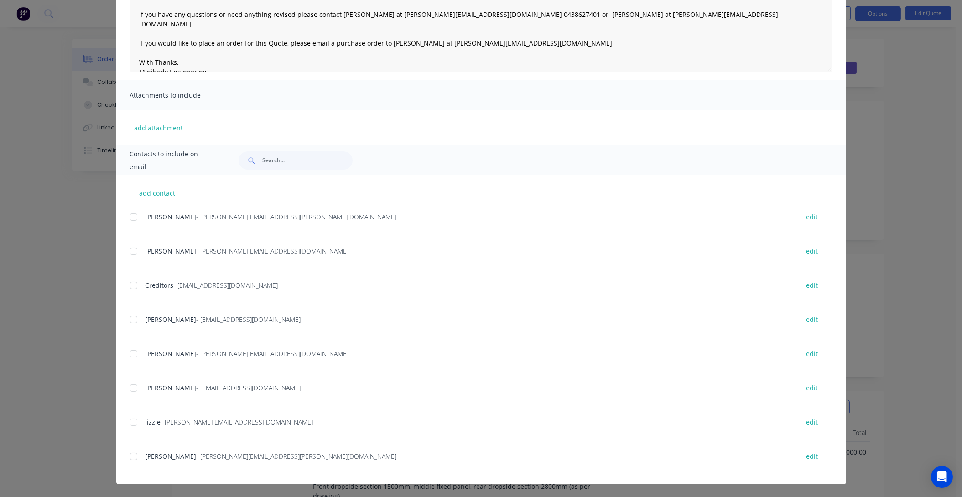
click at [130, 350] on div at bounding box center [134, 354] width 18 height 18
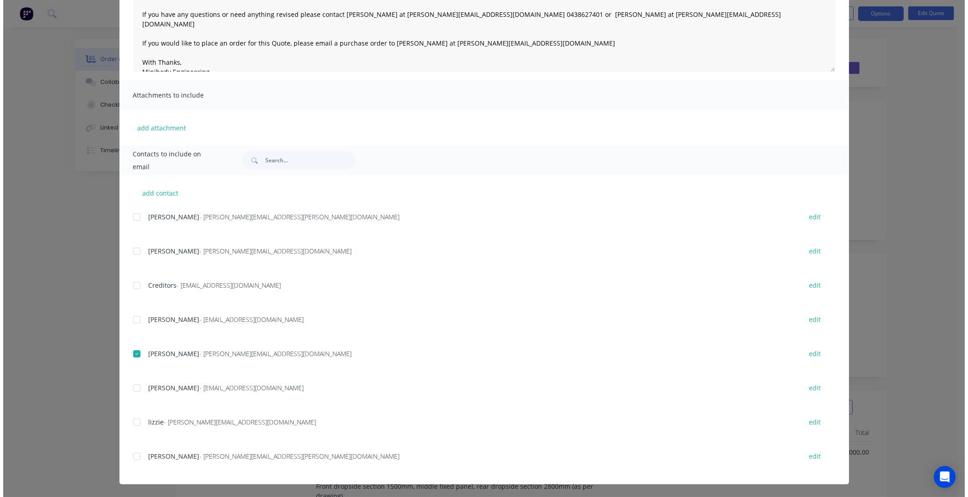
scroll to position [0, 0]
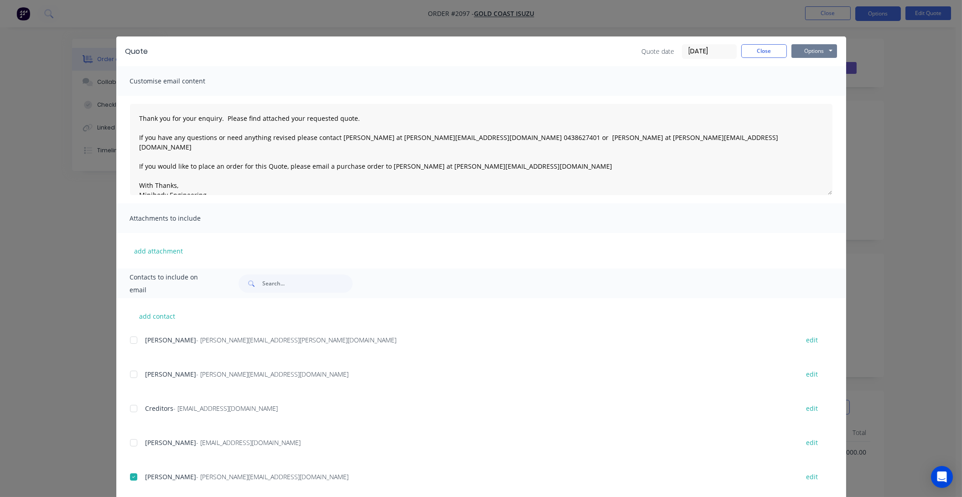
click at [813, 49] on button "Options" at bounding box center [814, 51] width 46 height 14
click at [817, 91] on button "Email" at bounding box center [820, 97] width 58 height 15
click at [73, 476] on icon "button" at bounding box center [76, 478] width 6 height 8
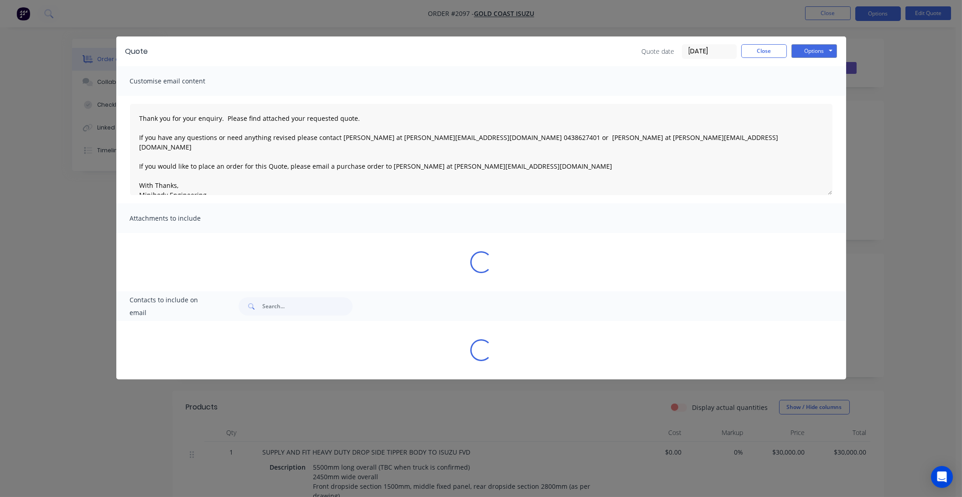
click at [51, 174] on div "Quote Quote date [DATE] Close Options Preview Print Email Customise email conte…" at bounding box center [481, 248] width 962 height 497
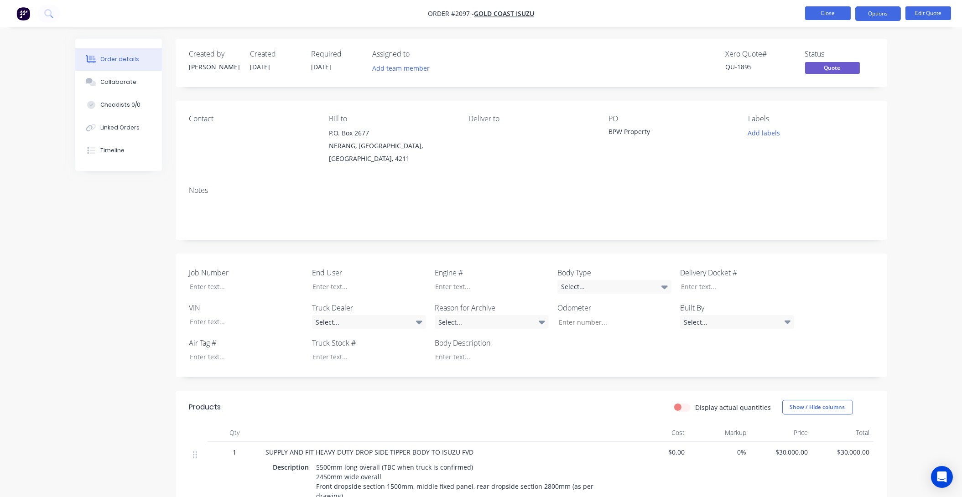
click at [814, 10] on button "Close" at bounding box center [828, 13] width 46 height 14
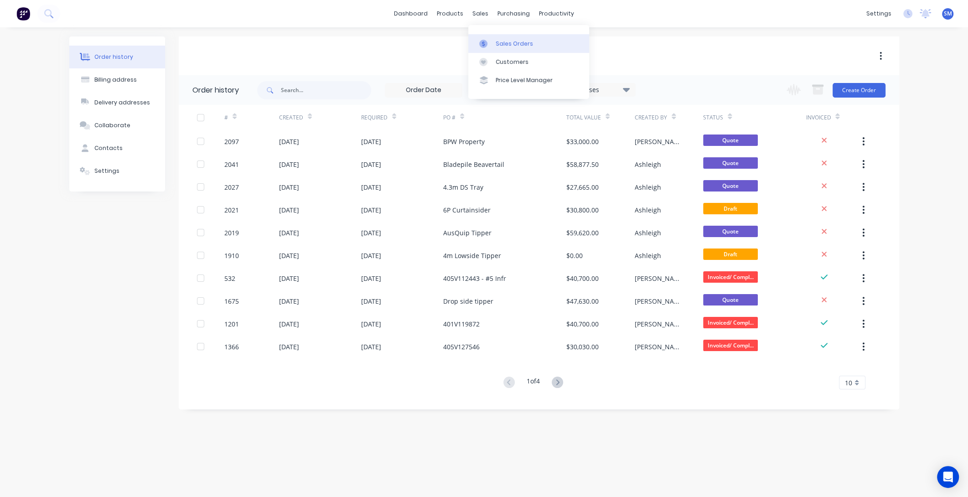
click at [509, 44] on div "Sales Orders" at bounding box center [514, 44] width 37 height 8
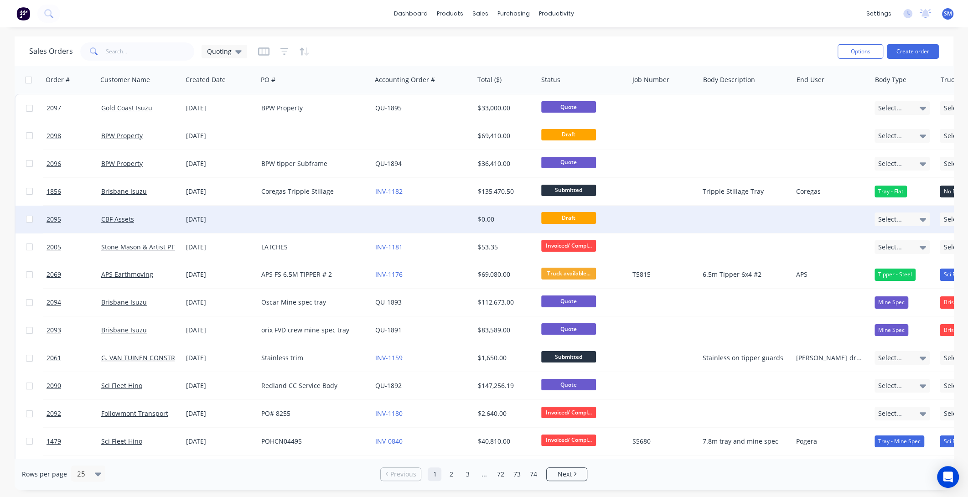
click at [198, 217] on div "[DATE]" at bounding box center [220, 219] width 68 height 9
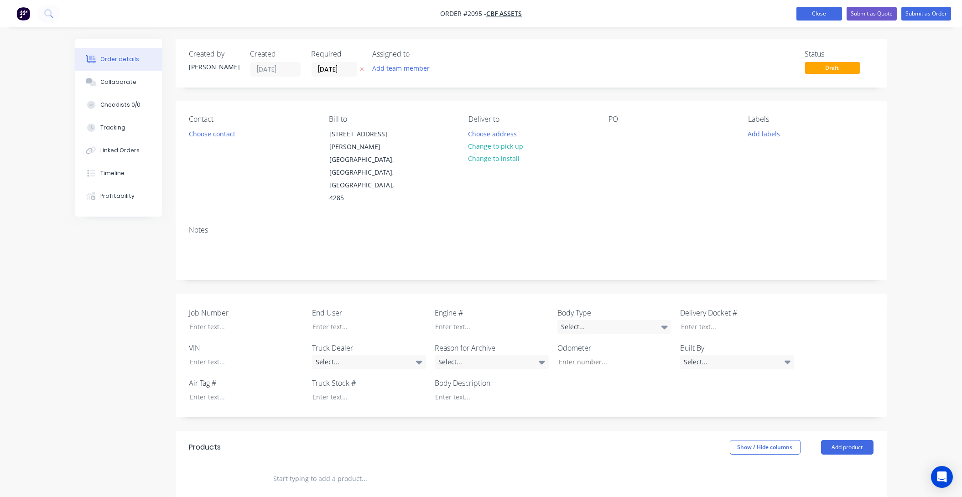
click at [814, 10] on button "Close" at bounding box center [820, 14] width 46 height 14
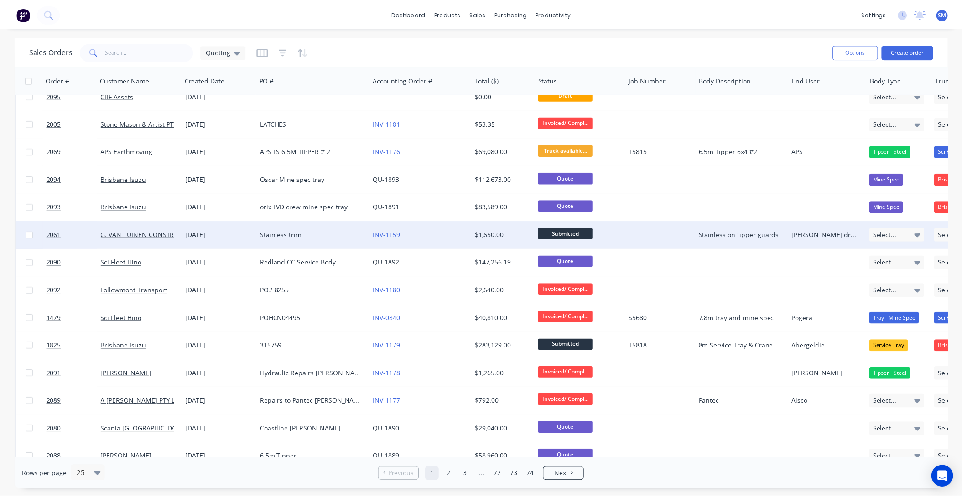
scroll to position [124, 0]
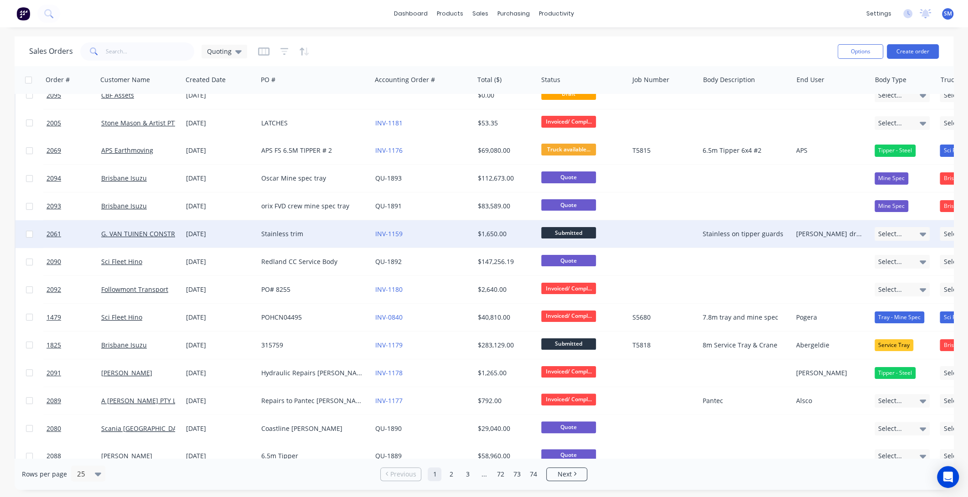
click at [279, 231] on div "Stainless trim" at bounding box center [311, 233] width 101 height 9
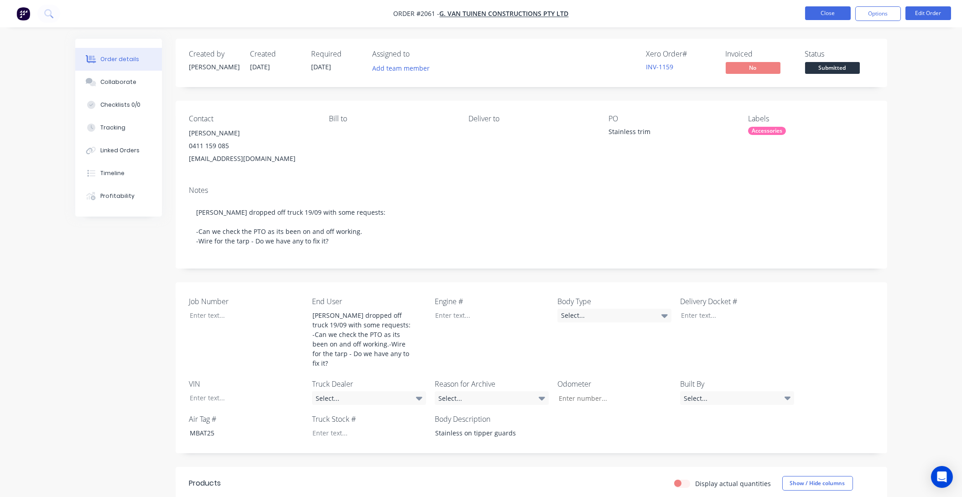
click at [837, 12] on button "Close" at bounding box center [828, 13] width 46 height 14
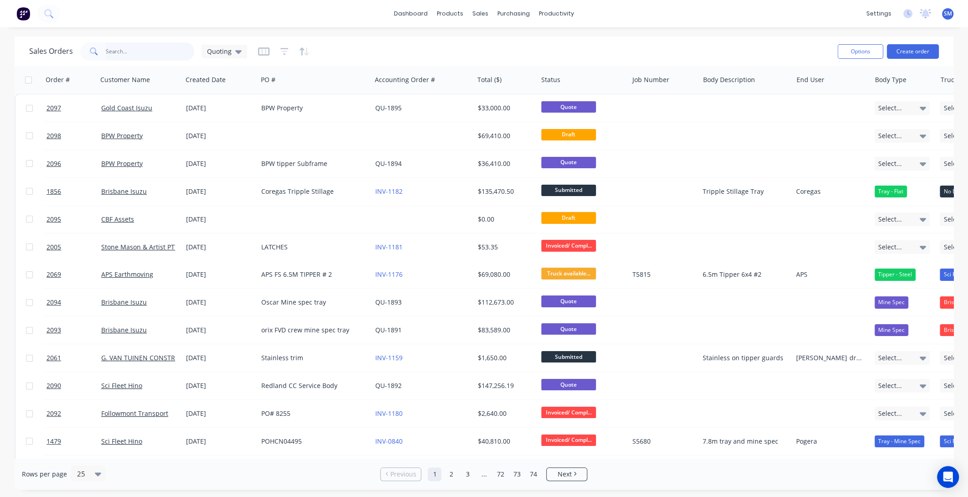
click at [123, 52] on input "text" at bounding box center [150, 51] width 89 height 18
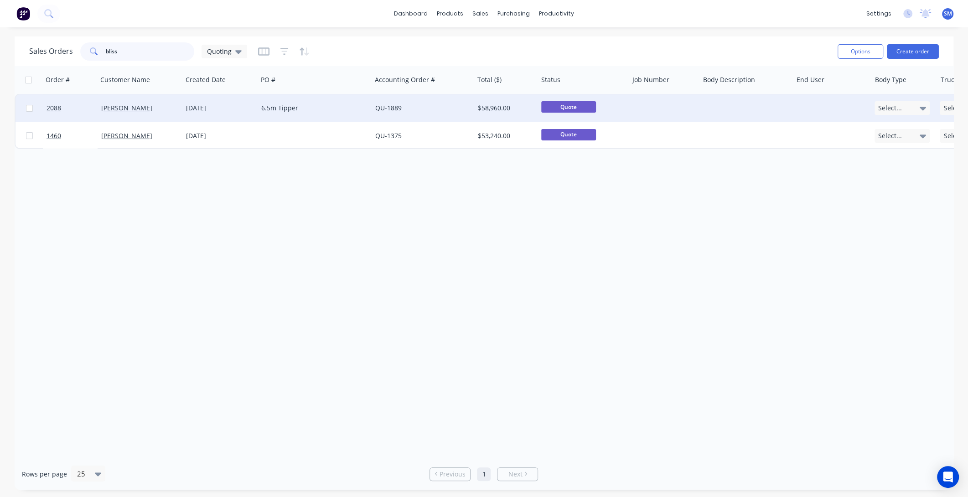
type input "bliss"
click at [204, 105] on div "[DATE]" at bounding box center [220, 108] width 68 height 9
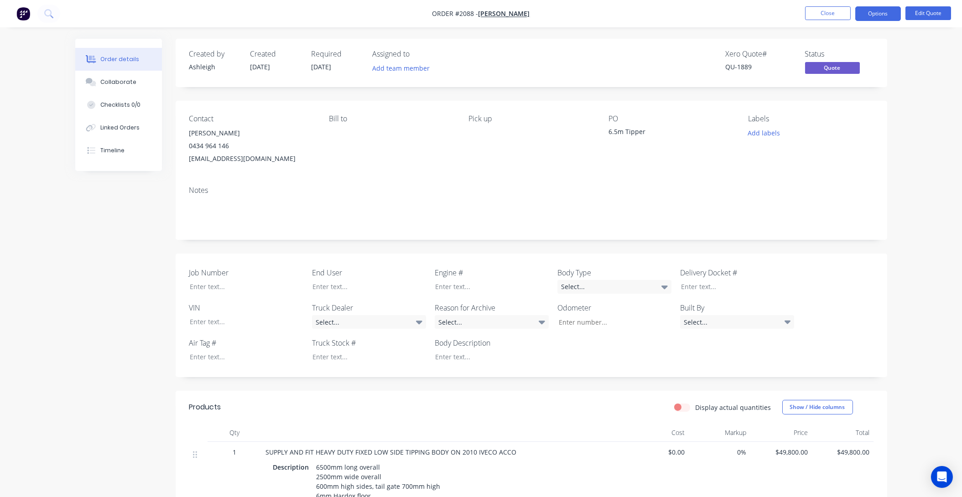
click at [589, 51] on div "Xero Quote # QU-1889 Status Quote" at bounding box center [669, 63] width 410 height 26
drag, startPoint x: 537, startPoint y: 55, endPoint x: 554, endPoint y: 63, distance: 19.2
click at [537, 56] on div "Xero Quote # QU-1889 Status Quote" at bounding box center [669, 63] width 410 height 26
click at [823, 10] on button "Close" at bounding box center [828, 13] width 46 height 14
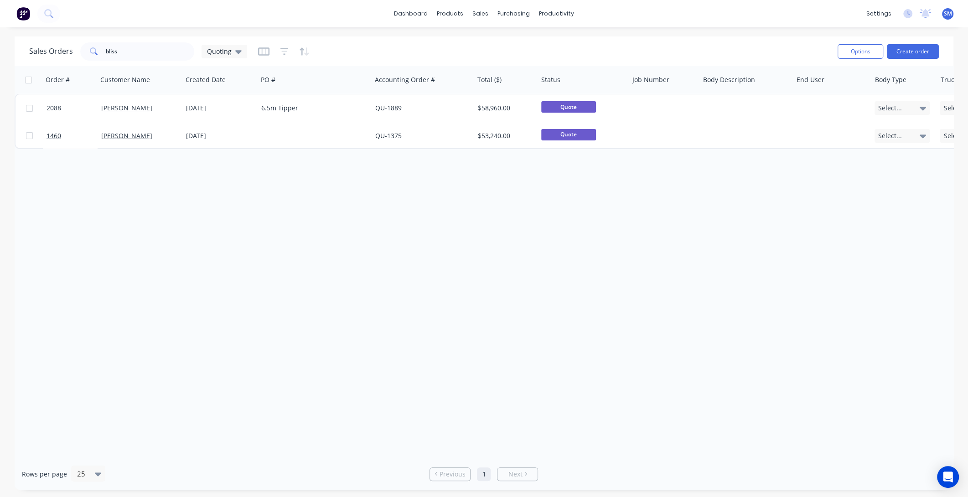
click at [503, 229] on div "Order # Customer Name Created Date PO # Accounting Order # Total ($) Status Job…" at bounding box center [484, 262] width 939 height 392
drag, startPoint x: 125, startPoint y: 49, endPoint x: 50, endPoint y: 50, distance: 75.7
click at [50, 50] on div "Sales Orders bliss Quoting" at bounding box center [138, 51] width 218 height 18
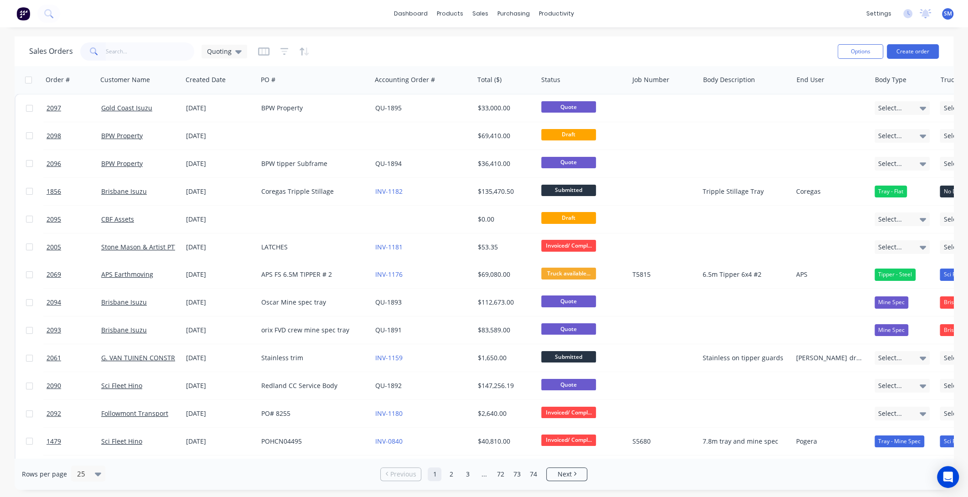
click at [493, 50] on div "Sales Orders Quoting" at bounding box center [430, 51] width 802 height 22
click at [512, 41] on div "Sales Orders" at bounding box center [514, 44] width 37 height 8
click at [531, 44] on div "Sales Orders Quoting" at bounding box center [430, 51] width 802 height 22
click at [552, 47] on div "Sales Orders Quoting" at bounding box center [430, 51] width 802 height 22
click at [648, 52] on div "Sales Orders Quoting" at bounding box center [430, 51] width 802 height 22
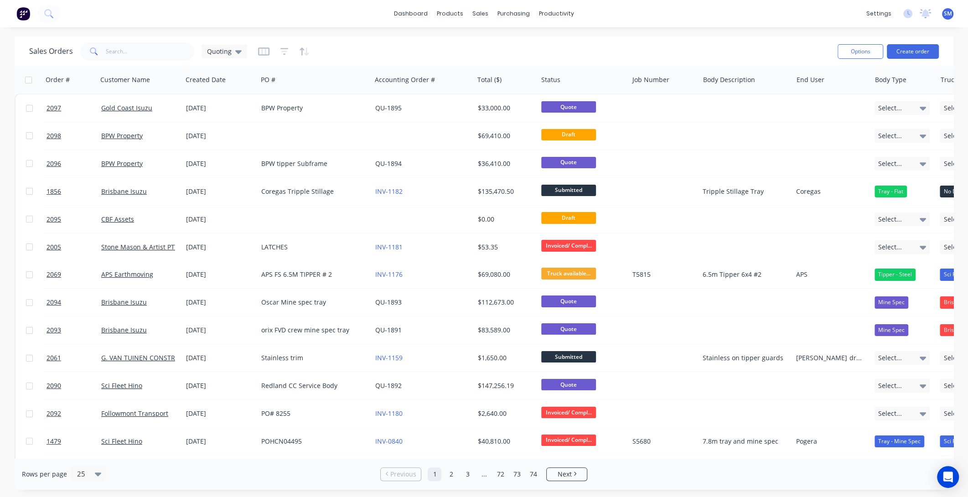
click at [538, 50] on div "Sales Orders Quoting" at bounding box center [430, 51] width 802 height 22
click at [116, 50] on input "text" at bounding box center [150, 51] width 89 height 18
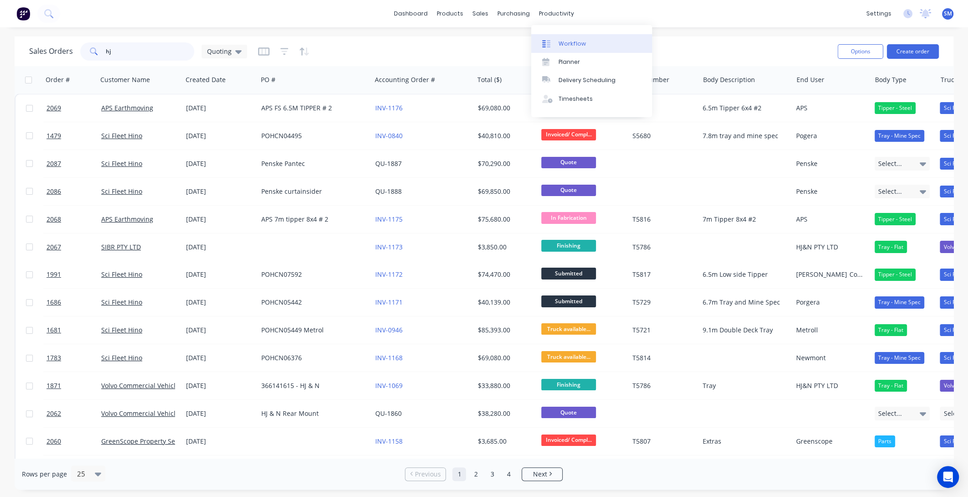
type input "hj"
click at [573, 43] on div "Workflow" at bounding box center [572, 44] width 27 height 8
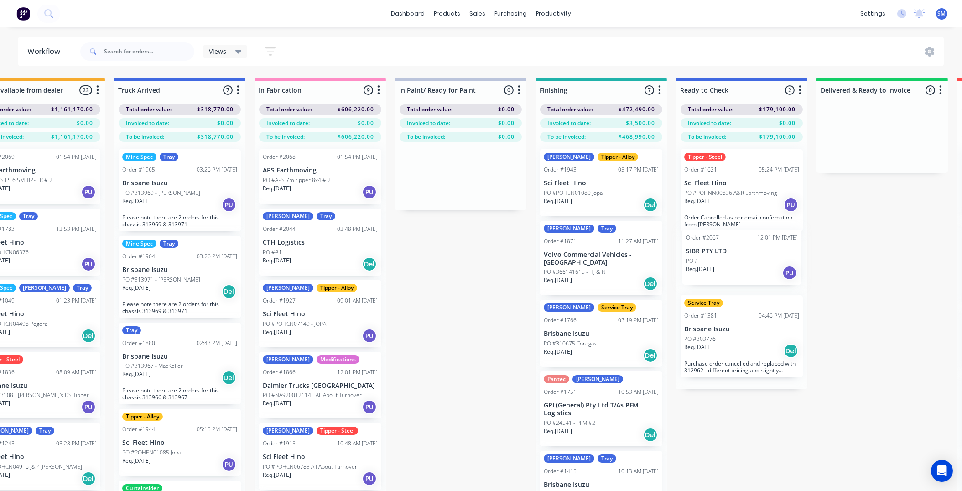
drag, startPoint x: 856, startPoint y: 276, endPoint x: 722, endPoint y: 255, distance: 135.2
click at [722, 255] on div "Submitted 36 Status colour #273444 hex #273444 Save Cancel Summaries Total orde…" at bounding box center [634, 301] width 1654 height 446
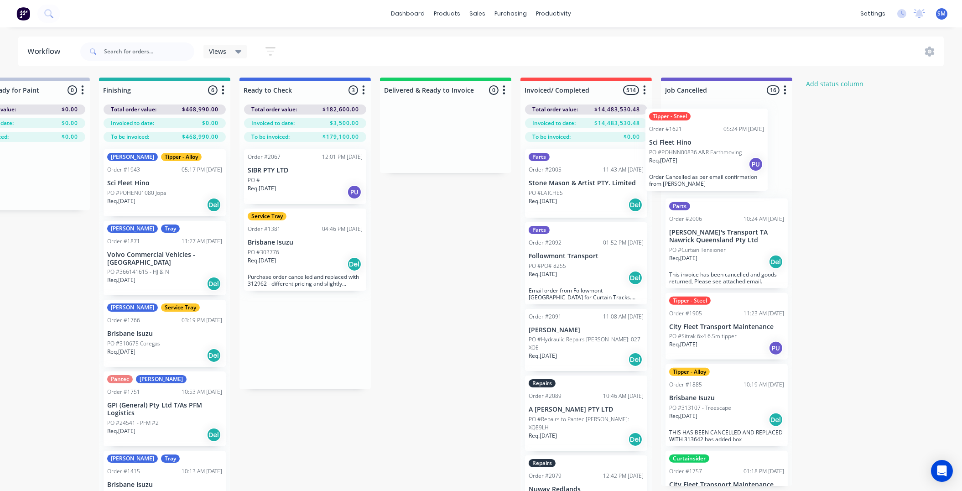
scroll to position [0, 624]
drag, startPoint x: 535, startPoint y: 209, endPoint x: 682, endPoint y: 147, distance: 159.9
click at [682, 147] on div "Submitted 36 Status colour #273444 hex #273444 Save Cancel Summaries Total orde…" at bounding box center [197, 301] width 1654 height 446
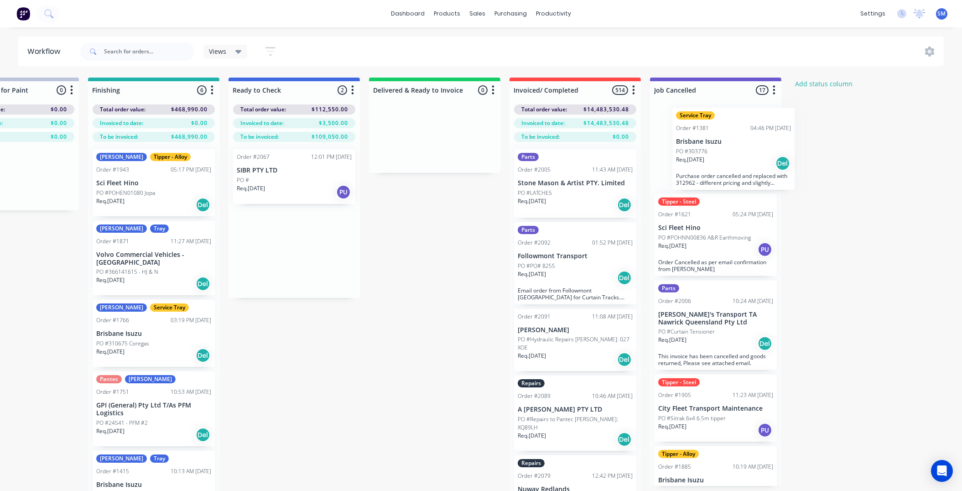
scroll to position [0, 636]
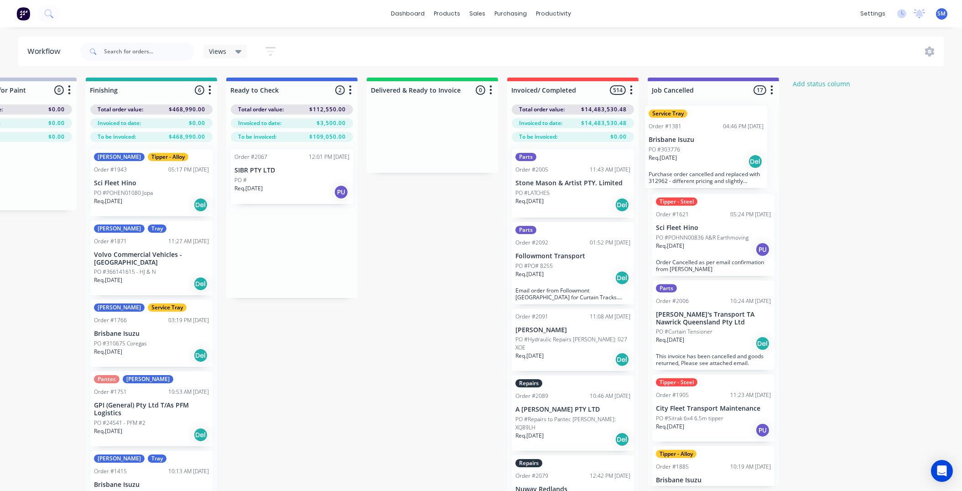
drag, startPoint x: 265, startPoint y: 259, endPoint x: 671, endPoint y: 158, distance: 418.0
click at [671, 158] on div "Submitted 36 Status colour #273444 hex #273444 Save Cancel Summaries Total orde…" at bounding box center [184, 301] width 1654 height 446
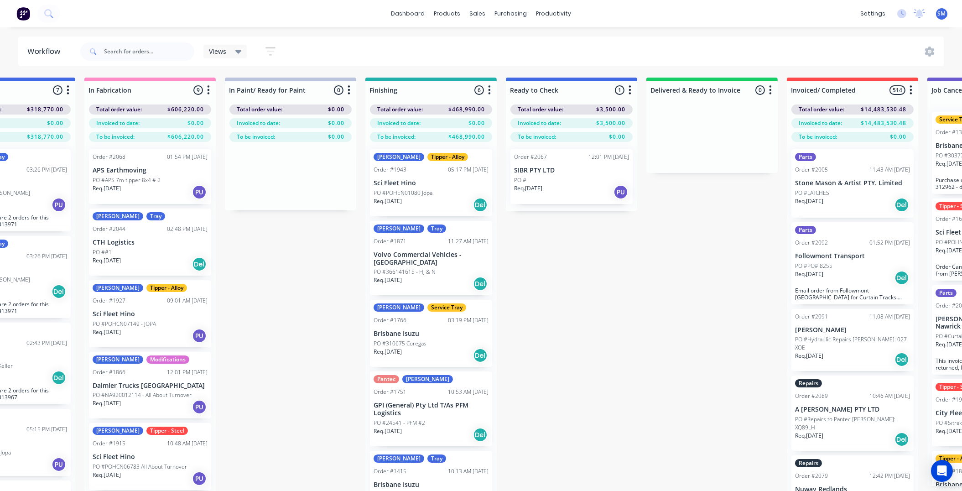
scroll to position [0, 356]
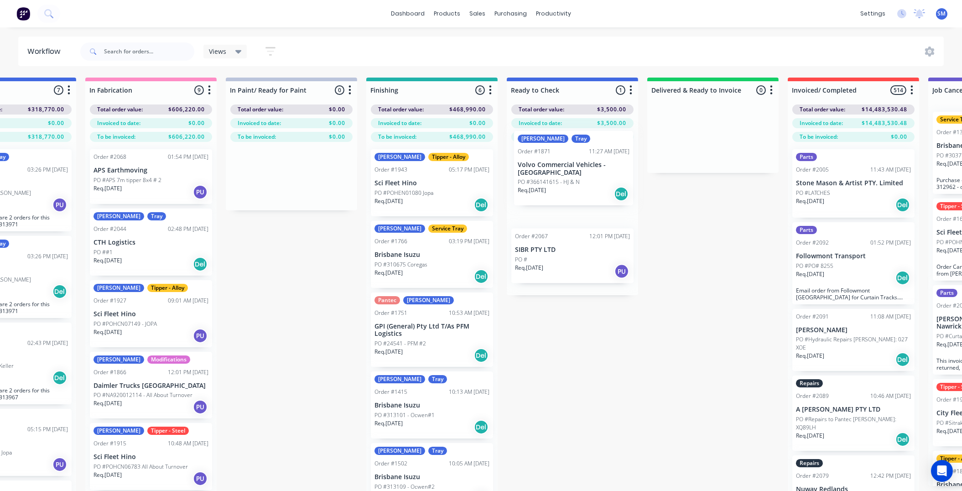
drag, startPoint x: 479, startPoint y: 263, endPoint x: 555, endPoint y: 169, distance: 120.7
click at [554, 164] on div "Submitted 36 Status colour #273444 hex #273444 Save Cancel Summaries Total orde…" at bounding box center [464, 301] width 1654 height 446
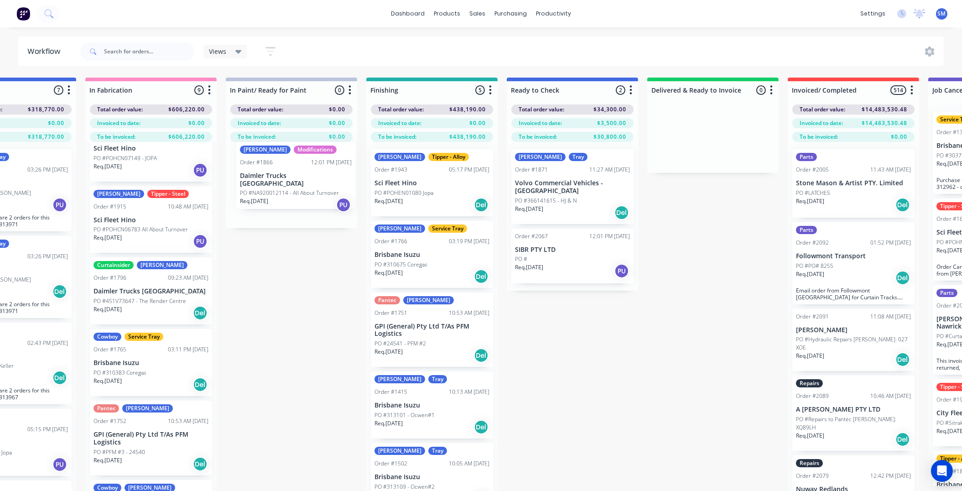
drag, startPoint x: 117, startPoint y: 218, endPoint x: 266, endPoint y: 176, distance: 155.4
click at [266, 176] on div "Submitted 36 Status colour #273444 hex #273444 Save Cancel Summaries Total orde…" at bounding box center [464, 301] width 1654 height 446
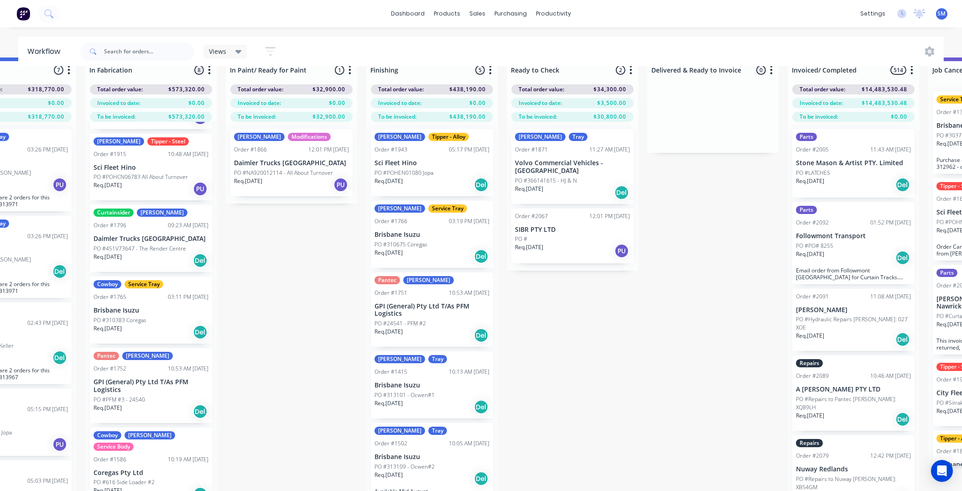
scroll to position [38, 356]
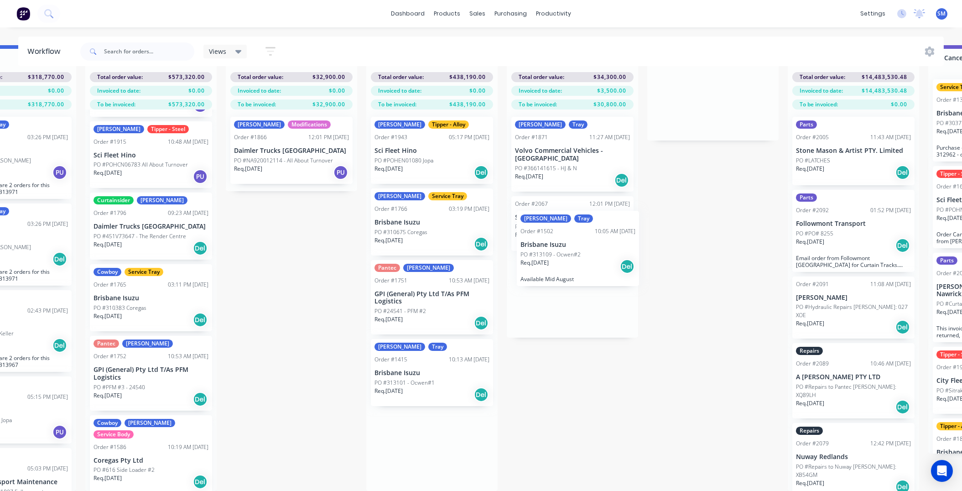
drag, startPoint x: 410, startPoint y: 447, endPoint x: 561, endPoint y: 256, distance: 242.9
click at [561, 256] on div "Submitted 36 Status colour #273444 hex #273444 Save Cancel Summaries Total orde…" at bounding box center [464, 268] width 1654 height 446
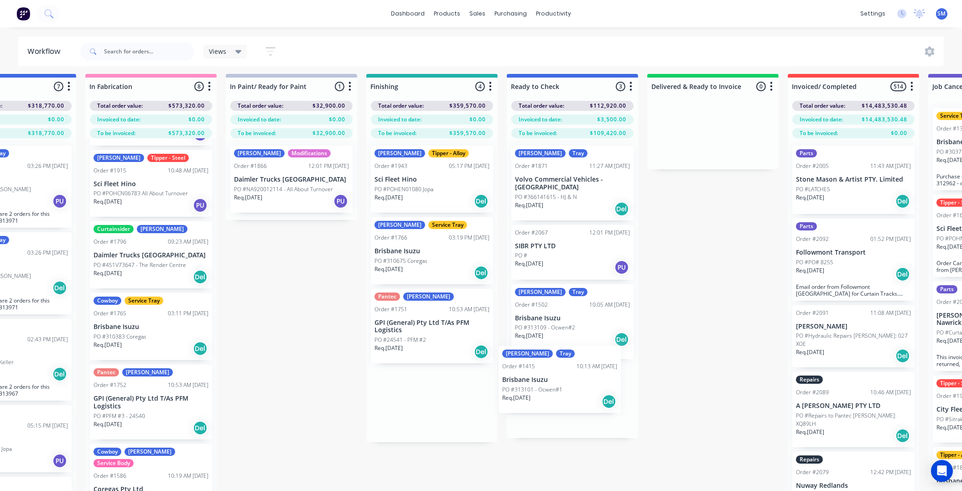
scroll to position [7, 356]
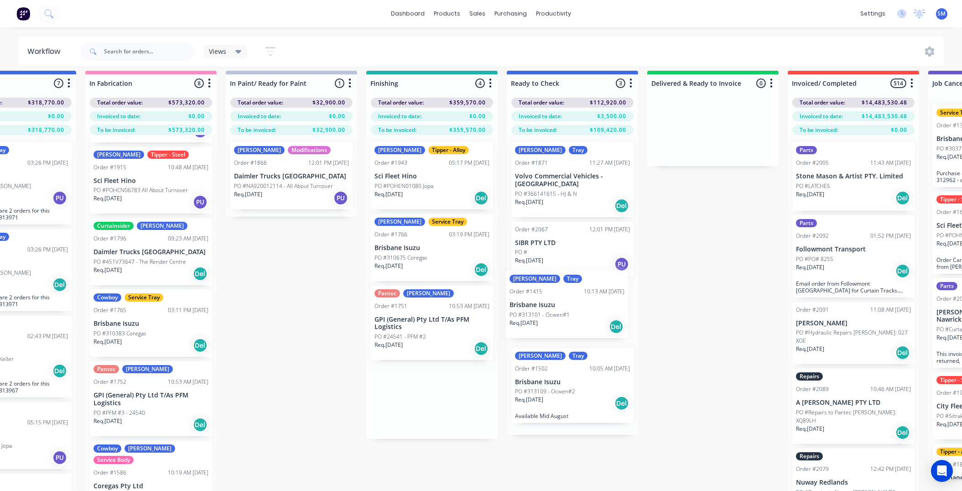
drag, startPoint x: 475, startPoint y: 432, endPoint x: 543, endPoint y: 315, distance: 135.5
click at [543, 315] on div "Submitted 36 Status colour #273444 hex #273444 Save Cancel Summaries Total orde…" at bounding box center [464, 294] width 1654 height 446
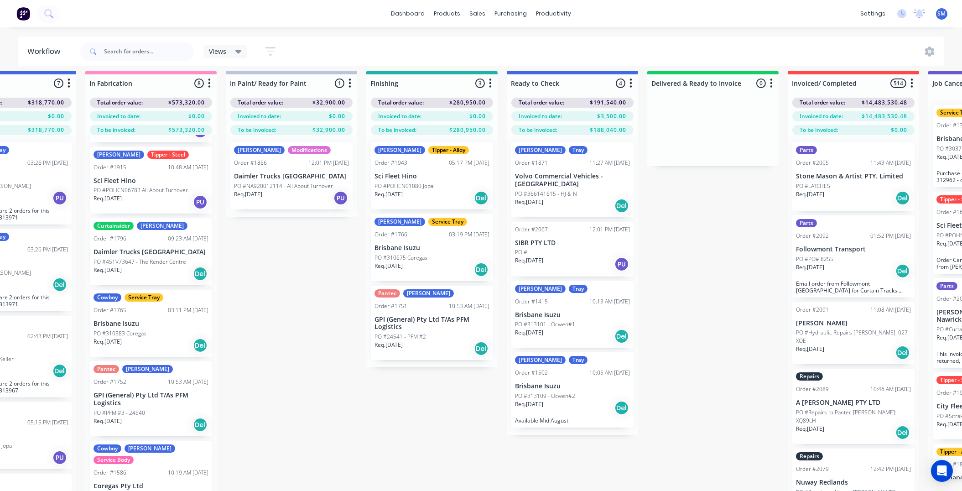
click at [407, 241] on div "[PERSON_NAME] Service Tray Order #1766 03:19 PM [DATE] Brisbane Isuzu PO #31067…" at bounding box center [432, 247] width 122 height 67
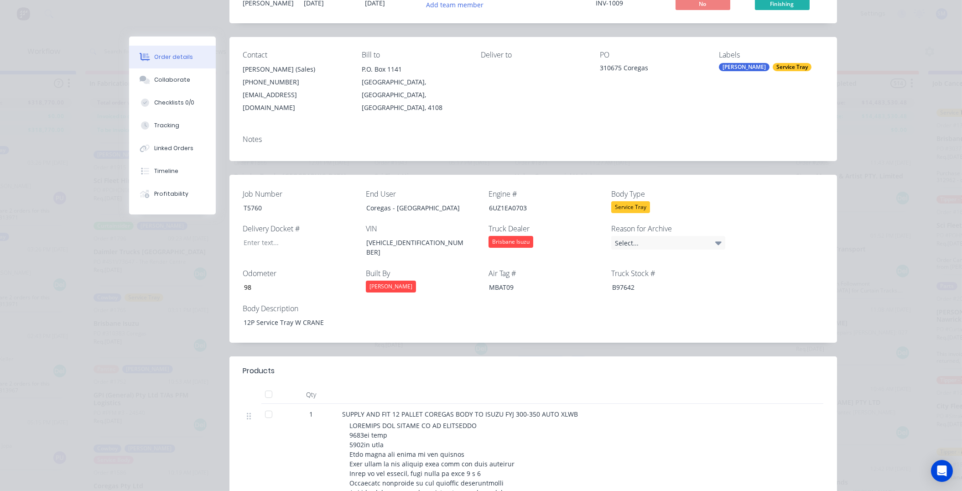
scroll to position [0, 0]
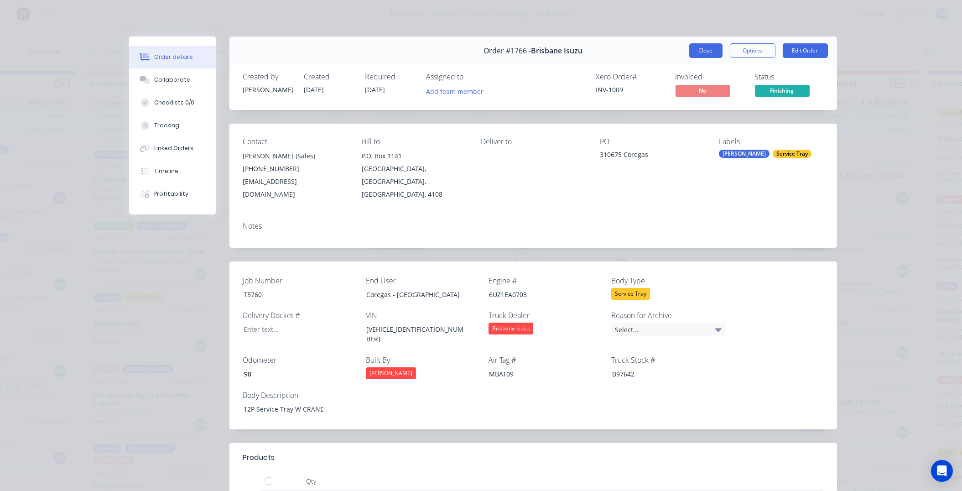
click at [708, 47] on button "Close" at bounding box center [705, 50] width 33 height 15
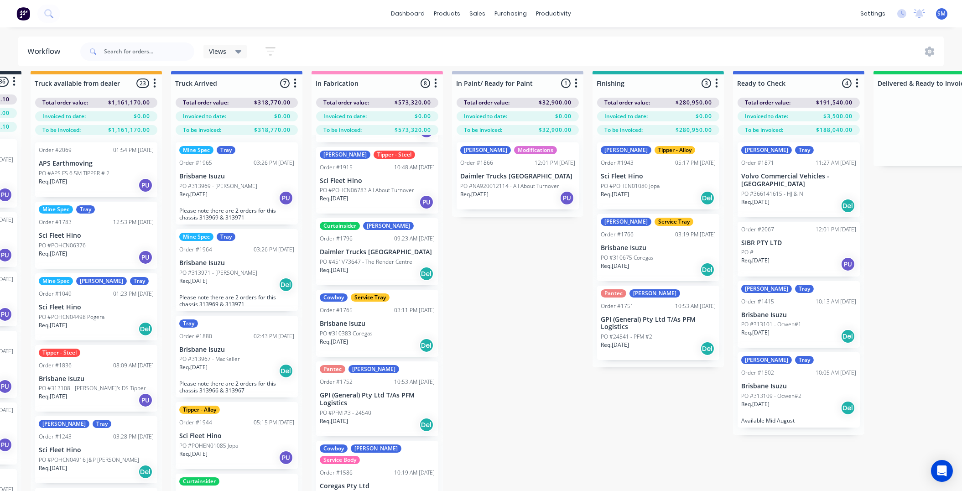
scroll to position [7, 38]
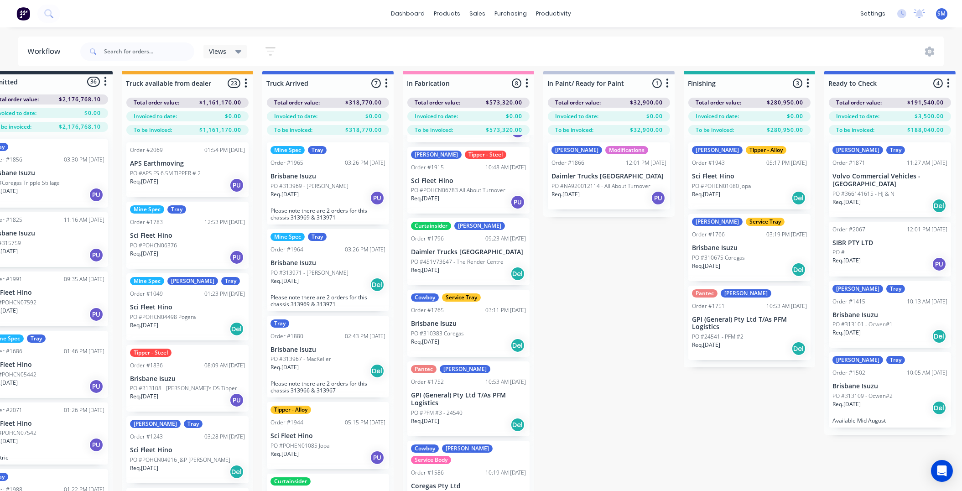
click at [875, 172] on p "Volvo Commercial Vehicles - [GEOGRAPHIC_DATA]" at bounding box center [890, 180] width 115 height 16
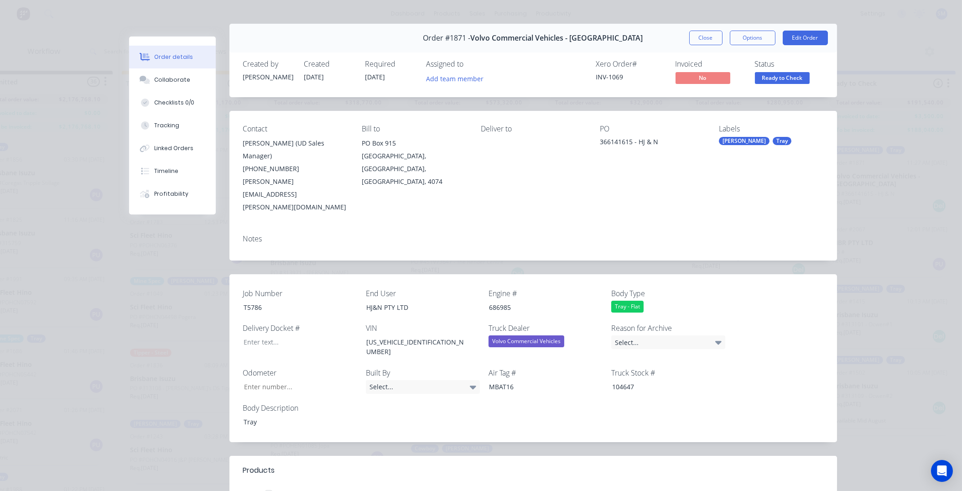
scroll to position [0, 0]
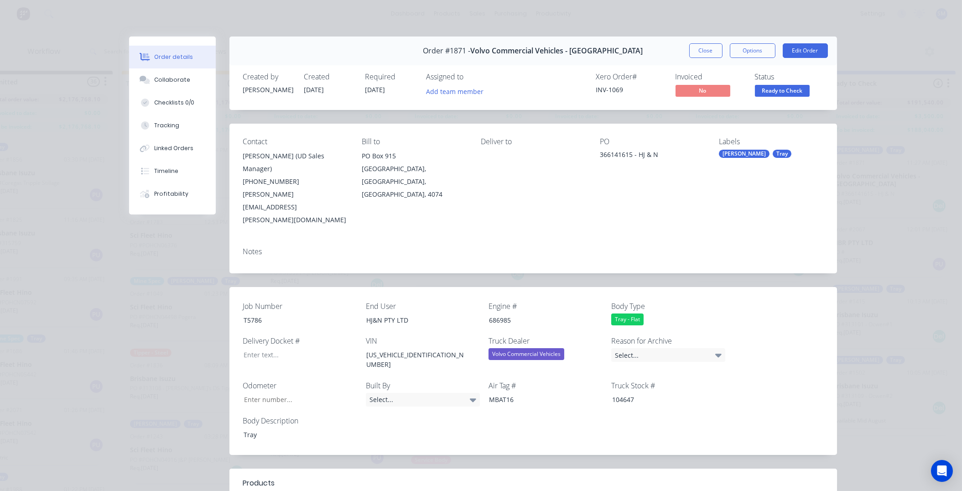
click at [524, 157] on div "Deliver to" at bounding box center [533, 181] width 104 height 89
click at [547, 184] on div "Deliver to" at bounding box center [533, 181] width 104 height 89
click at [563, 178] on div "Deliver to" at bounding box center [533, 181] width 104 height 89
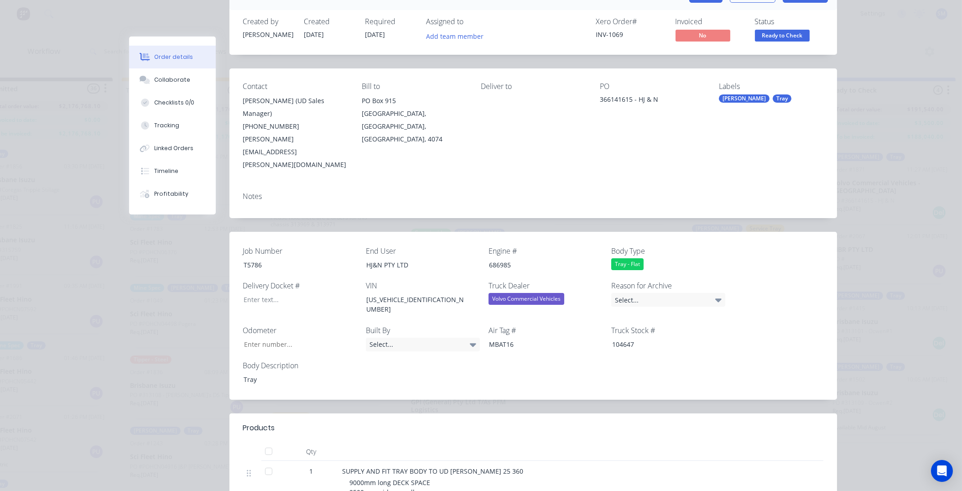
scroll to position [0, 0]
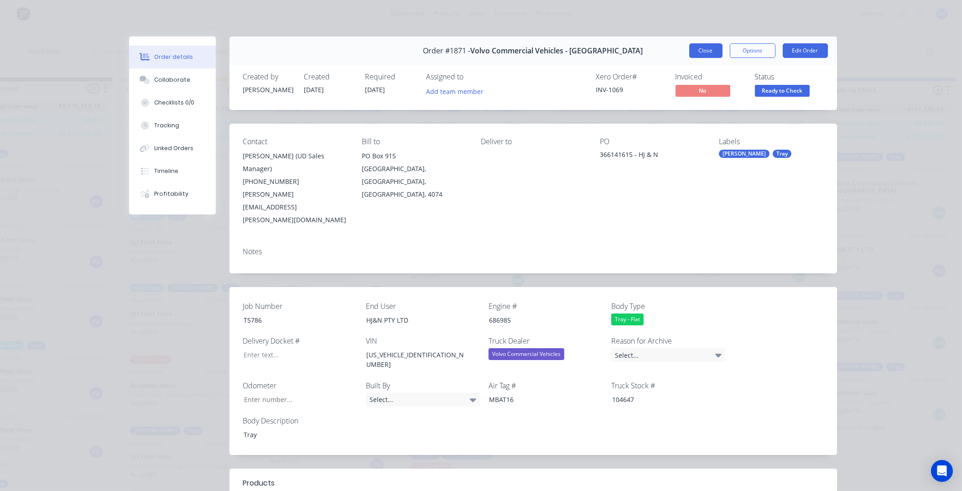
click at [697, 47] on button "Close" at bounding box center [705, 50] width 33 height 15
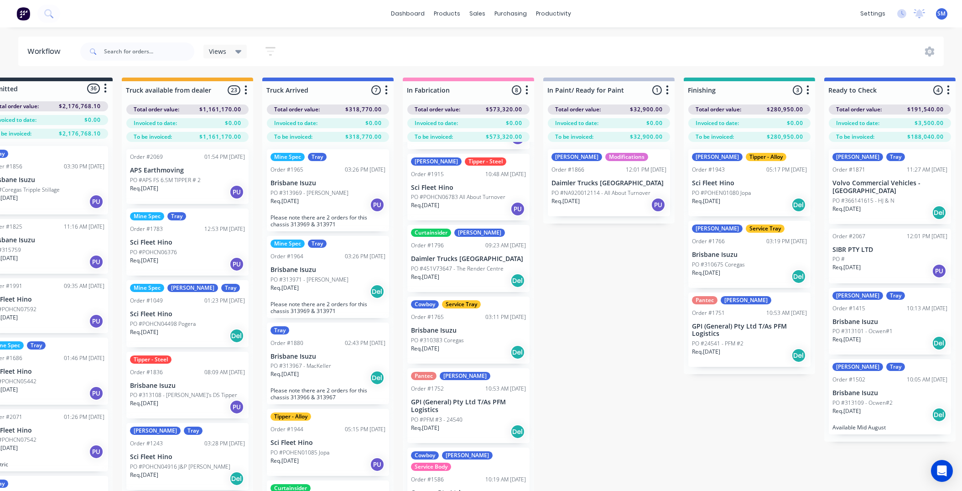
click at [604, 311] on div "Submitted 36 Status colour #273444 hex #273444 Save Cancel Summaries Total orde…" at bounding box center [782, 301] width 1654 height 446
click at [648, 316] on div "Submitted 36 Status colour #273444 hex #273444 Save Cancel Summaries Total orde…" at bounding box center [782, 301] width 1654 height 446
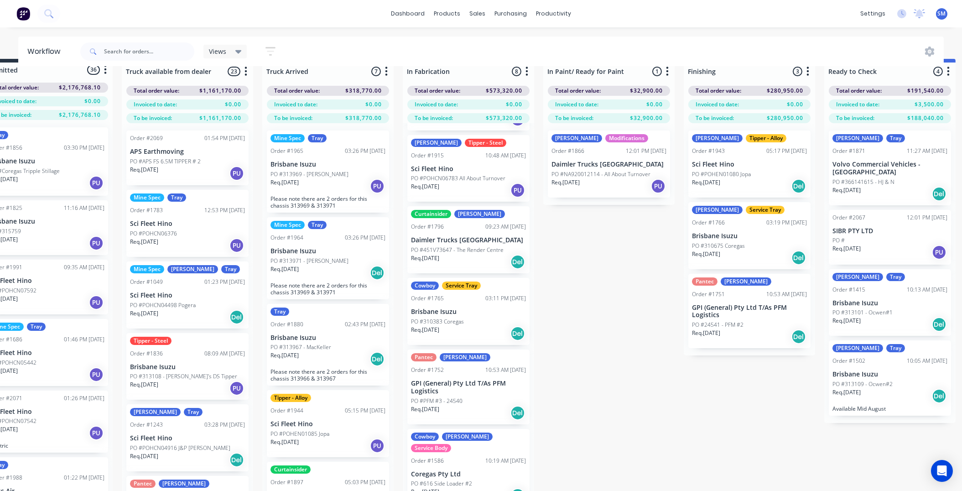
scroll to position [0, 38]
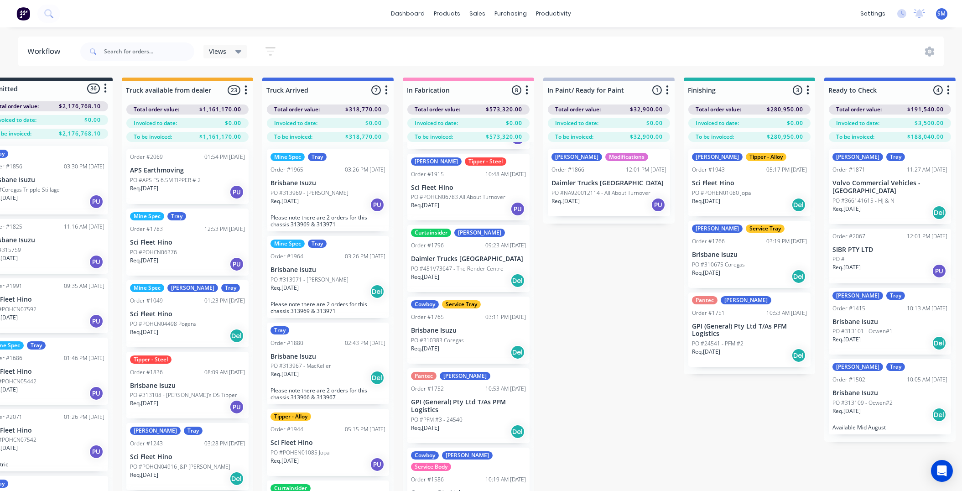
drag, startPoint x: 584, startPoint y: 275, endPoint x: 585, endPoint y: 280, distance: 5.1
click at [584, 276] on div "Submitted 36 Status colour #273444 hex #273444 Save Cancel Summaries Total orde…" at bounding box center [782, 301] width 1654 height 446
click at [588, 291] on div "Submitted 36 Status colour #273444 hex #273444 Save Cancel Summaries Total orde…" at bounding box center [782, 301] width 1654 height 446
click at [638, 338] on div "Submitted 36 Status colour #273444 hex #273444 Save Cancel Summaries Total orde…" at bounding box center [782, 301] width 1654 height 446
click at [582, 321] on div "Submitted 36 Status colour #273444 hex #273444 Save Cancel Summaries Total orde…" at bounding box center [782, 301] width 1654 height 446
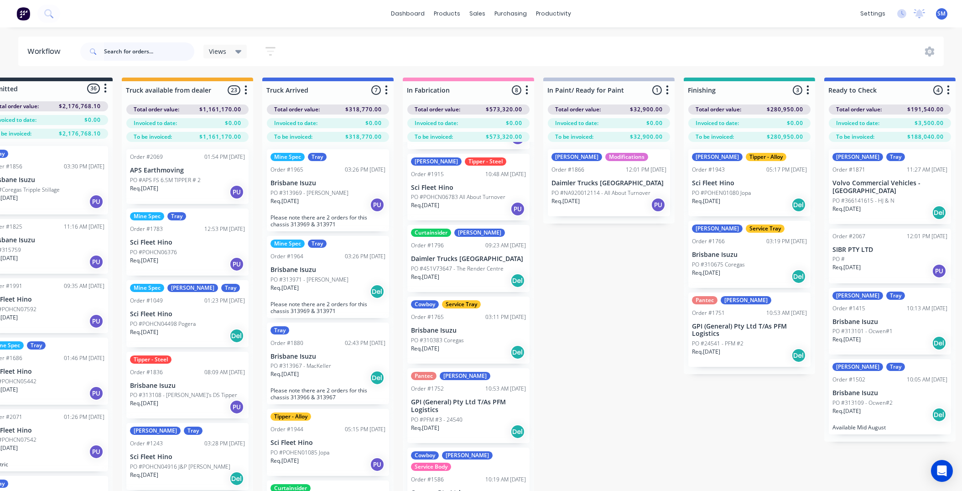
click at [116, 52] on input "text" at bounding box center [149, 51] width 90 height 18
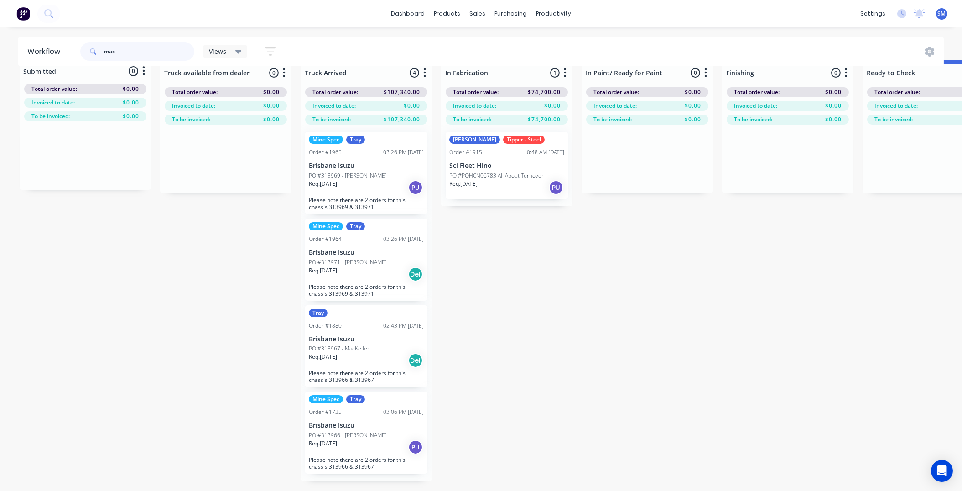
scroll to position [0, 0]
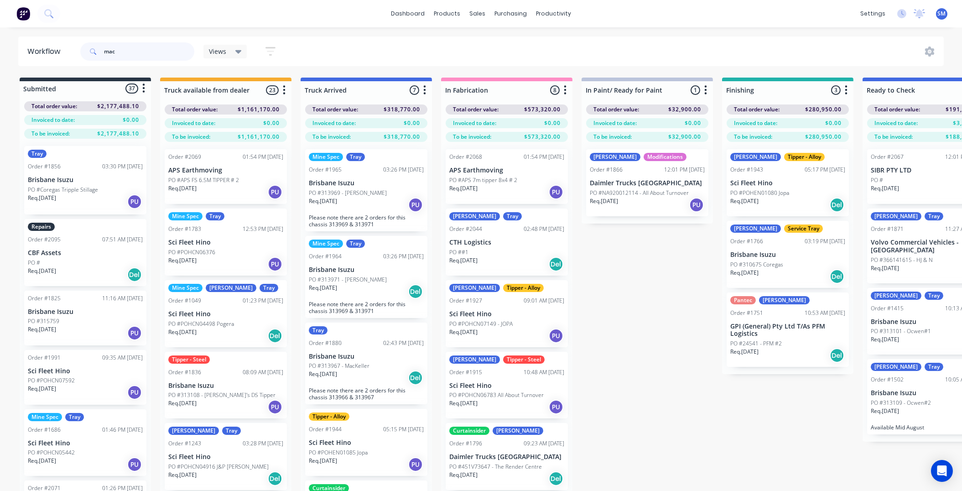
type input "mac"
click at [339, 186] on div "Mine Spec Tray Order #1965 03:26 PM [DATE] Brisbane Isuzu PO #313969 - [PERSON_…" at bounding box center [366, 190] width 122 height 82
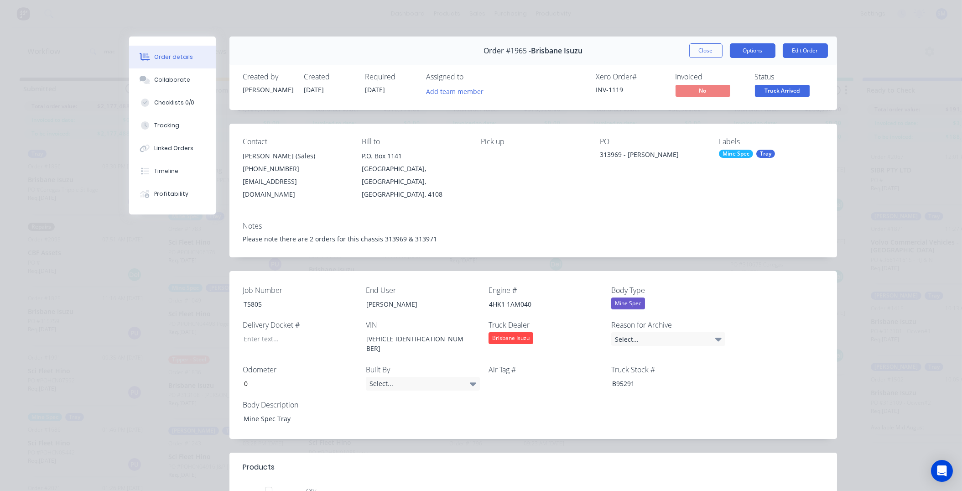
click at [746, 45] on button "Options" at bounding box center [753, 50] width 46 height 15
click at [705, 88] on div "Work Order" at bounding box center [727, 92] width 79 height 13
click at [707, 108] on div "Standard" at bounding box center [727, 110] width 79 height 13
click at [879, 100] on div "Order details Collaborate Checklists 0/0 Tracking Linked Orders Timeline Profit…" at bounding box center [481, 245] width 962 height 491
click at [697, 50] on button "Close" at bounding box center [705, 50] width 33 height 15
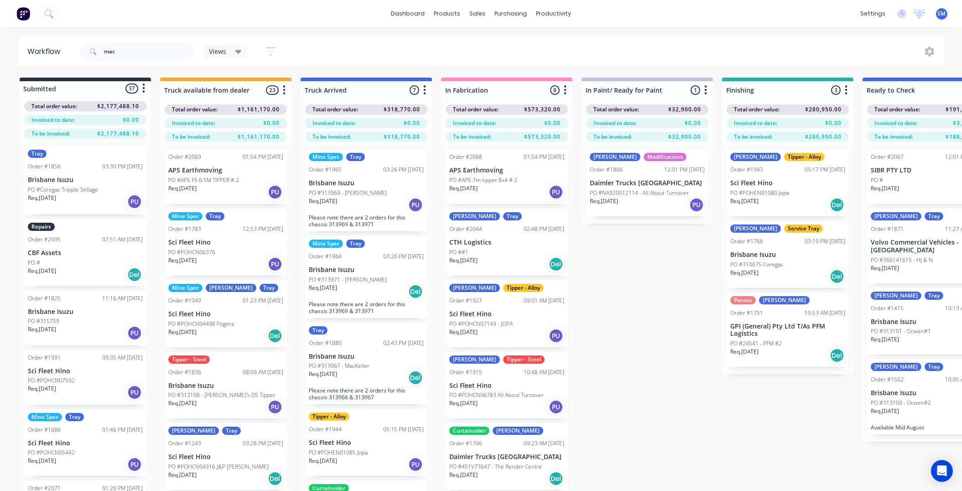
click at [196, 307] on div "Mine Spec [PERSON_NAME] Order #1049 01:23 PM [DATE] Sci Fleet Hino PO #POHCN044…" at bounding box center [226, 313] width 122 height 67
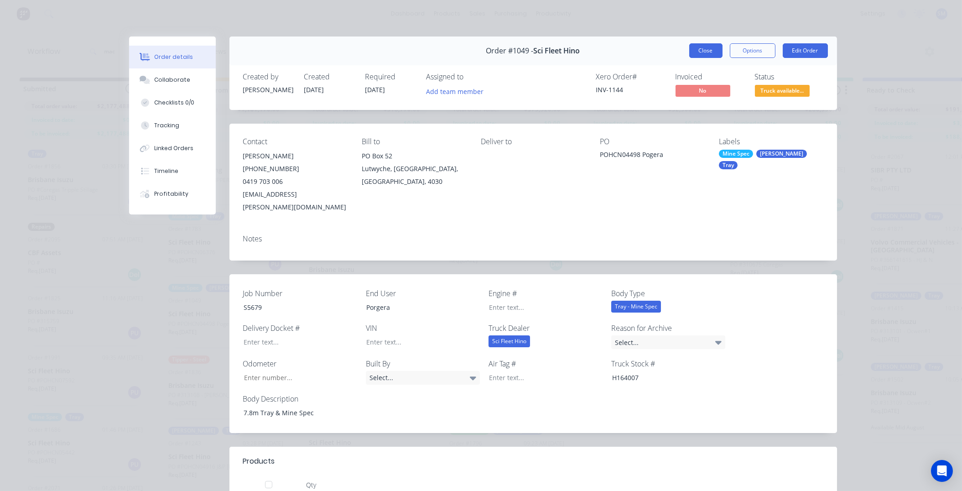
click at [704, 45] on button "Close" at bounding box center [705, 50] width 33 height 15
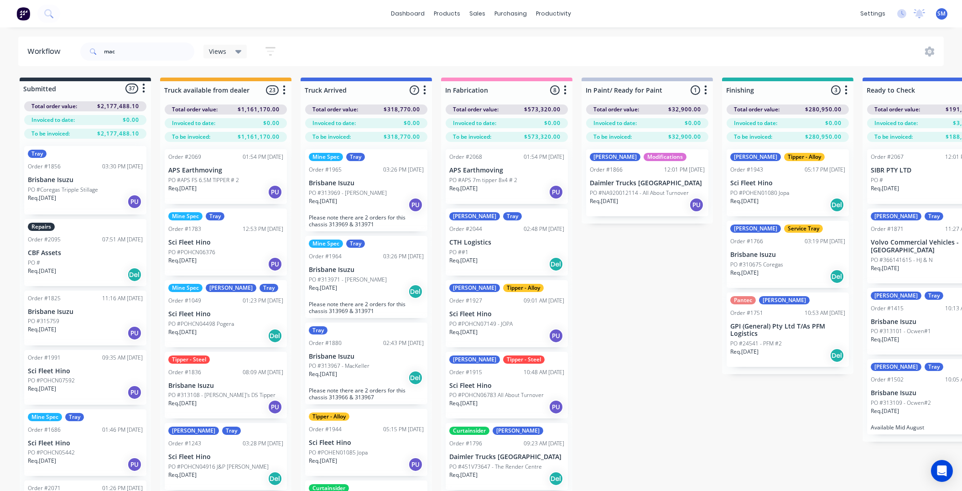
click at [363, 264] on div "Mine Spec Tray Order #1964 03:26 PM [DATE] Brisbane Isuzu PO #313971 - [PERSON_…" at bounding box center [366, 277] width 122 height 82
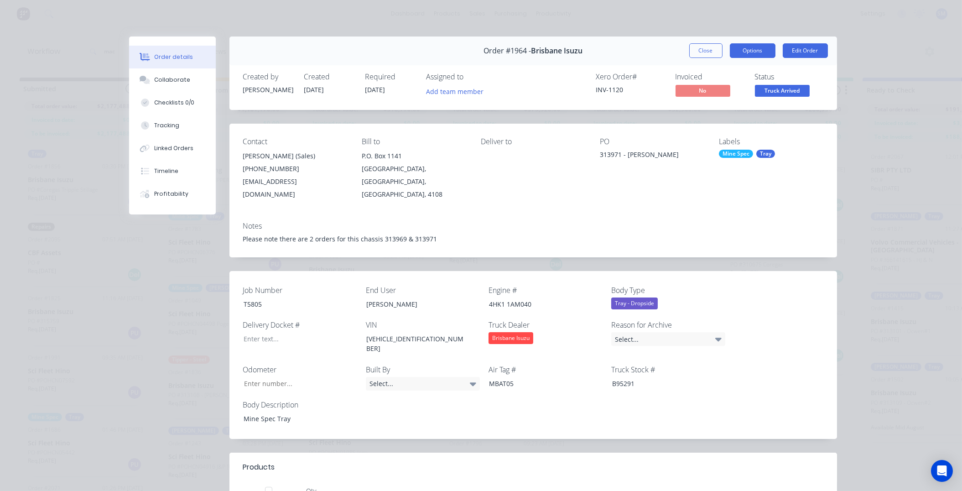
click at [747, 44] on button "Options" at bounding box center [753, 50] width 46 height 15
click at [713, 87] on div "Work Order" at bounding box center [727, 92] width 79 height 13
click at [699, 108] on div "Standard" at bounding box center [727, 110] width 79 height 13
click at [868, 145] on div "Order details Collaborate Checklists 0/0 Tracking Linked Orders Timeline Profit…" at bounding box center [481, 245] width 962 height 491
click at [701, 54] on button "Close" at bounding box center [705, 50] width 33 height 15
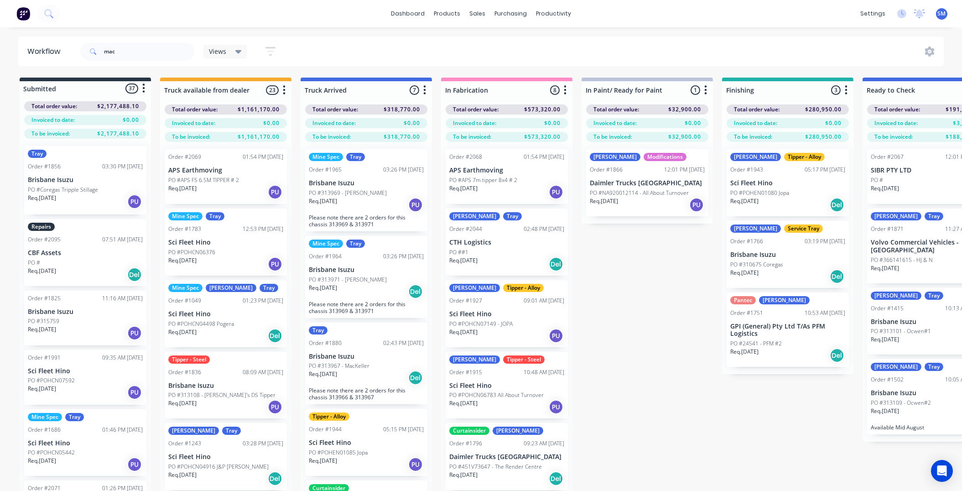
click at [652, 343] on div "Submitted 37 Status colour #273444 hex #273444 Save Cancel Summaries Total orde…" at bounding box center [820, 301] width 1654 height 446
click at [117, 52] on input "mac" at bounding box center [149, 51] width 90 height 18
drag, startPoint x: 103, startPoint y: 52, endPoint x: 78, endPoint y: 52, distance: 25.5
click at [78, 52] on header "Workflow mac Views Save new view None (Default) edit Show/Hide statuses Show li…" at bounding box center [481, 51] width 926 height 30
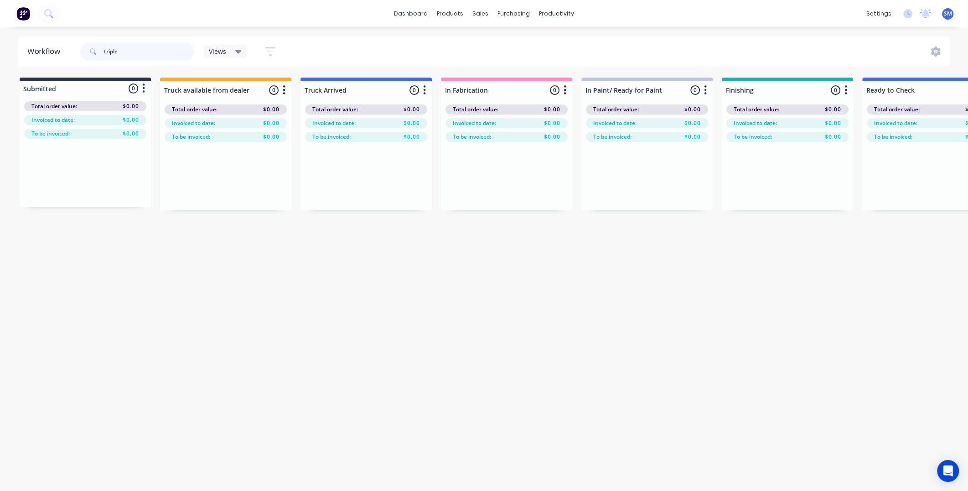
type input "triple"
click at [401, 270] on div "Workflow triple Views Save new view None (Default) edit Show/Hide statuses Show…" at bounding box center [484, 254] width 968 height 436
click at [513, 310] on div "Workflow triple Views Save new view None (Default) edit Show/Hide statuses Show…" at bounding box center [484, 254] width 968 height 436
click at [510, 42] on div "Sales Orders" at bounding box center [514, 44] width 37 height 8
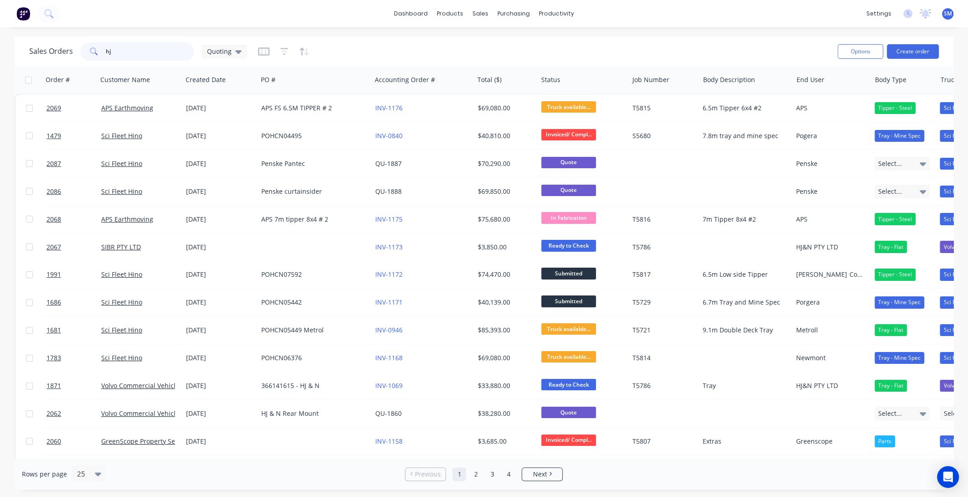
drag, startPoint x: 119, startPoint y: 51, endPoint x: 96, endPoint y: 50, distance: 22.8
click at [97, 51] on div "hj" at bounding box center [137, 51] width 114 height 18
type input "triple"
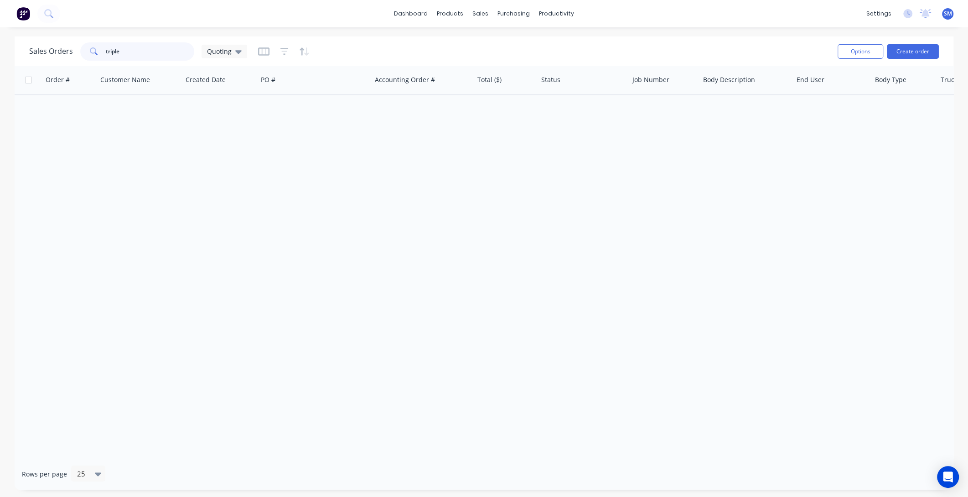
drag, startPoint x: 100, startPoint y: 49, endPoint x: 53, endPoint y: 48, distance: 47.0
click at [53, 48] on div "Sales Orders triple Quoting" at bounding box center [138, 51] width 218 height 18
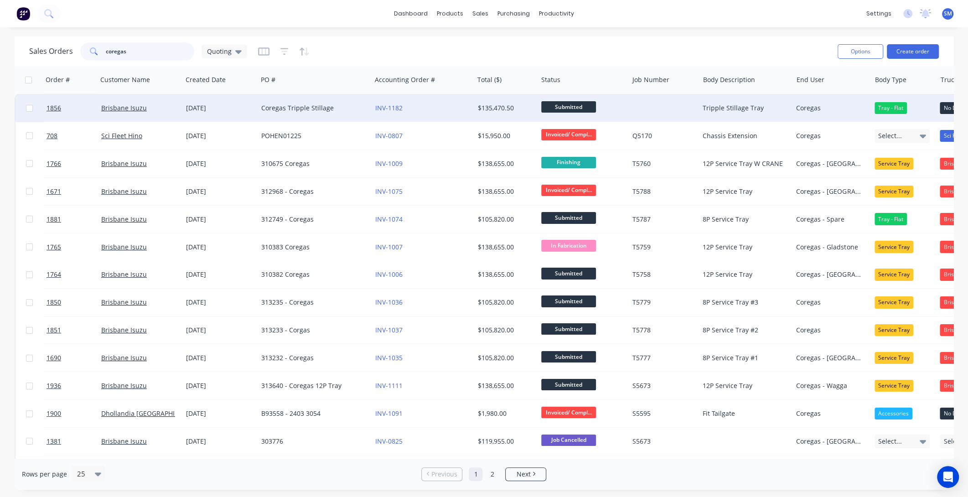
type input "coregas"
click at [289, 106] on div "Coregas Tripple Stillage" at bounding box center [311, 108] width 101 height 9
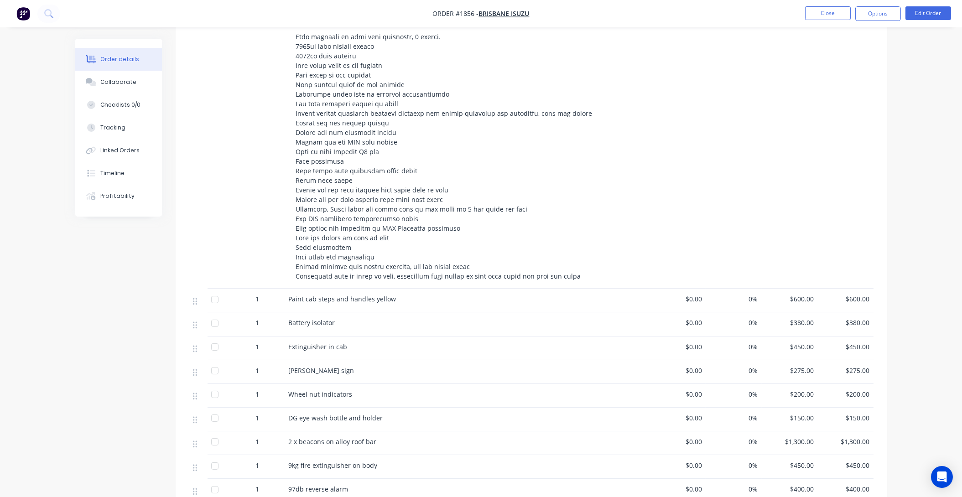
scroll to position [580, 0]
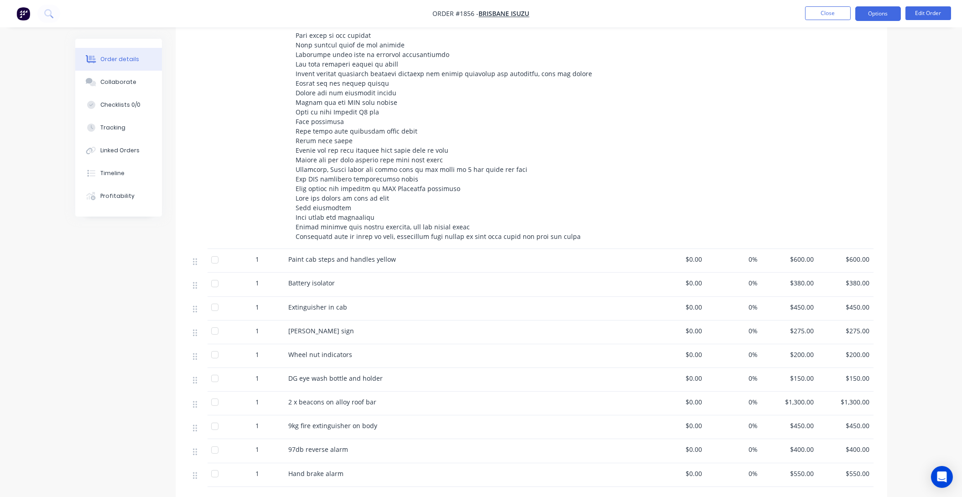
click at [874, 10] on button "Options" at bounding box center [878, 13] width 46 height 15
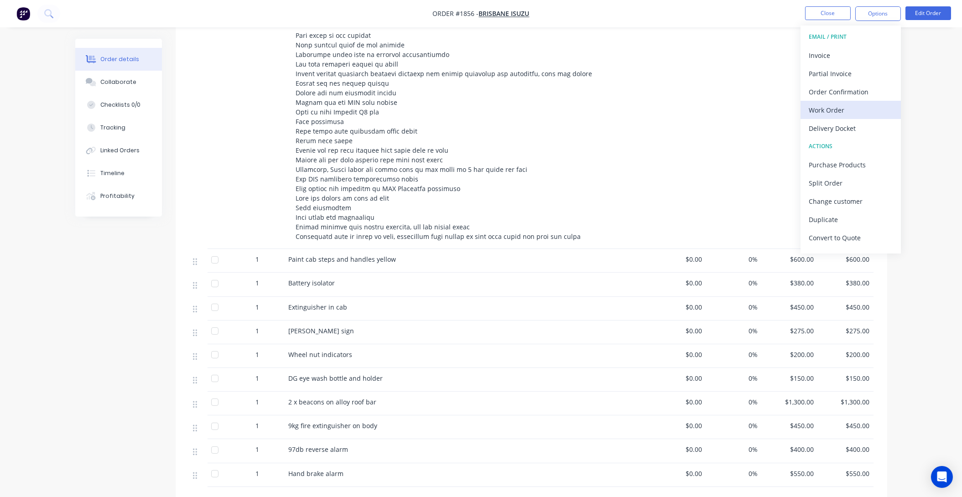
click at [825, 108] on div "Work Order" at bounding box center [851, 110] width 84 height 13
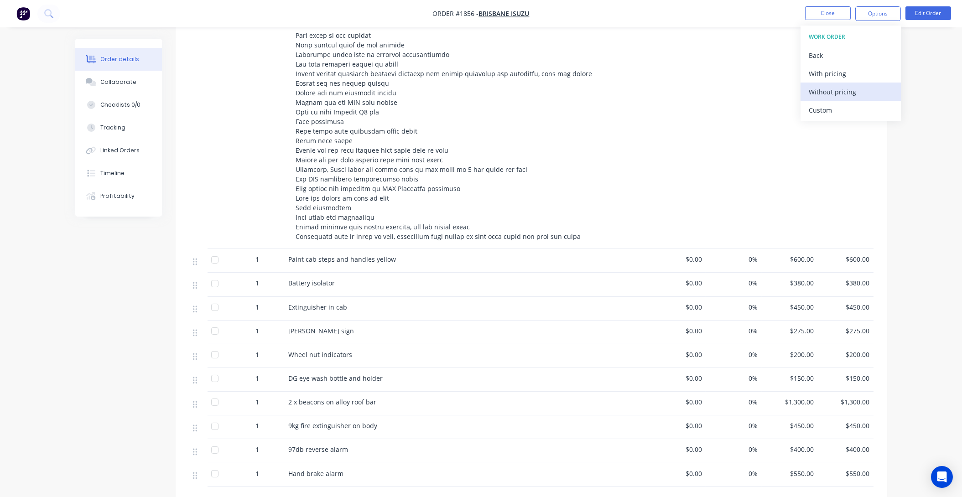
click at [822, 85] on div "Without pricing" at bounding box center [851, 91] width 84 height 13
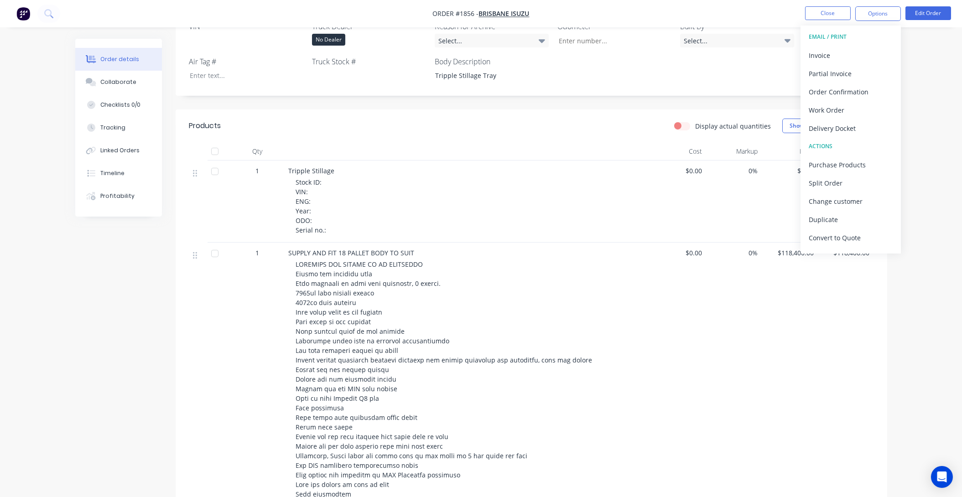
scroll to position [290, 0]
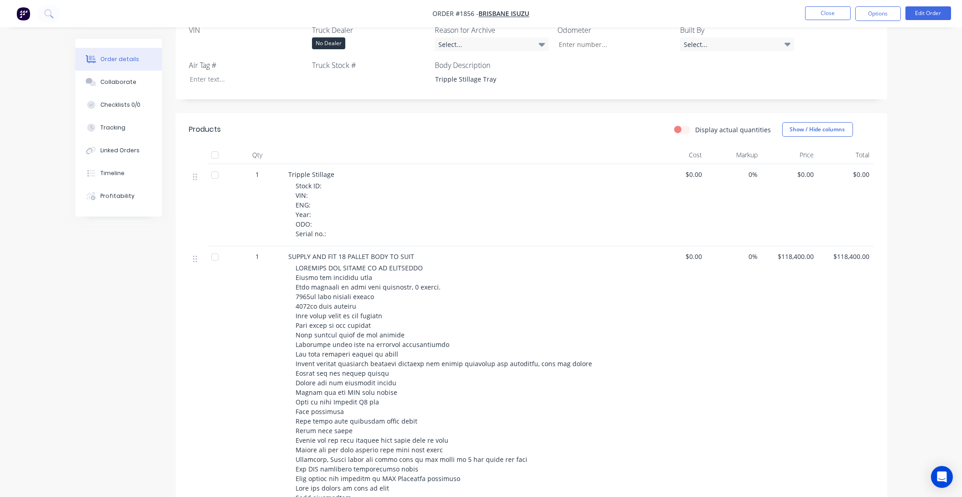
click at [523, 122] on div "Display actual quantities Show / Hide columns" at bounding box center [603, 129] width 539 height 15
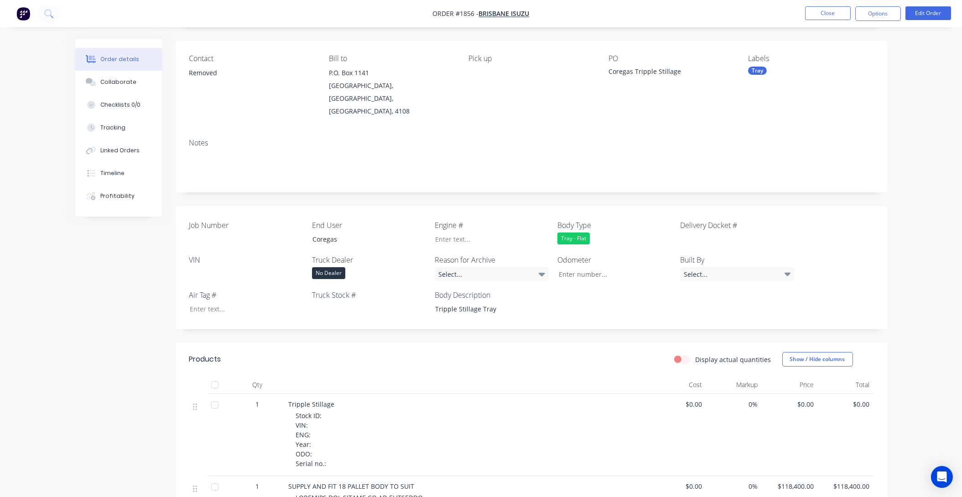
scroll to position [0, 0]
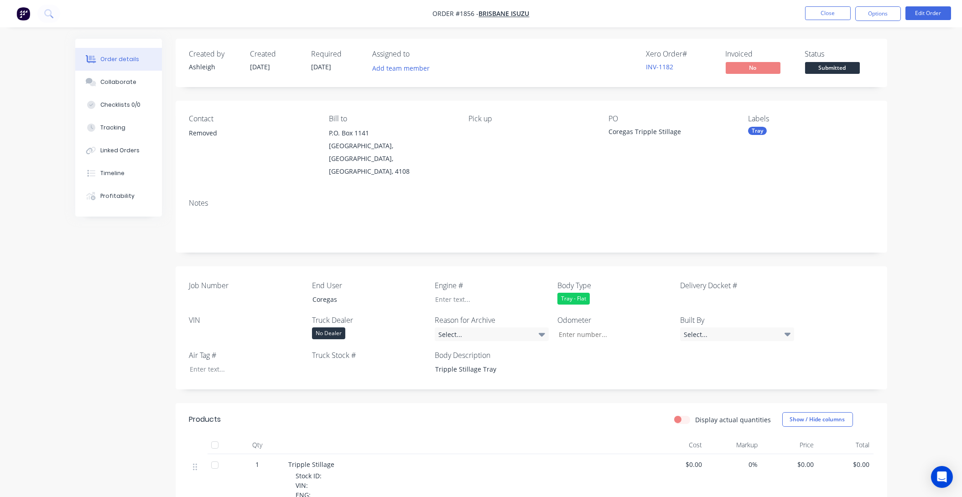
click at [550, 58] on div "Xero Order # INV-1182 Invoiced No Status Submitted" at bounding box center [669, 63] width 410 height 26
click at [616, 14] on nav "Order #1856 - [GEOGRAPHIC_DATA] Isuzu Close Options Edit Order" at bounding box center [481, 13] width 962 height 27
click at [573, 53] on div "Xero Order # INV-1182 Invoiced No Status Submitted" at bounding box center [669, 63] width 410 height 26
click at [620, 18] on nav "Order #1856 - [GEOGRAPHIC_DATA] Isuzu Close Options Edit Order" at bounding box center [481, 13] width 962 height 27
click at [507, 149] on div "Pick up" at bounding box center [531, 146] width 125 height 63
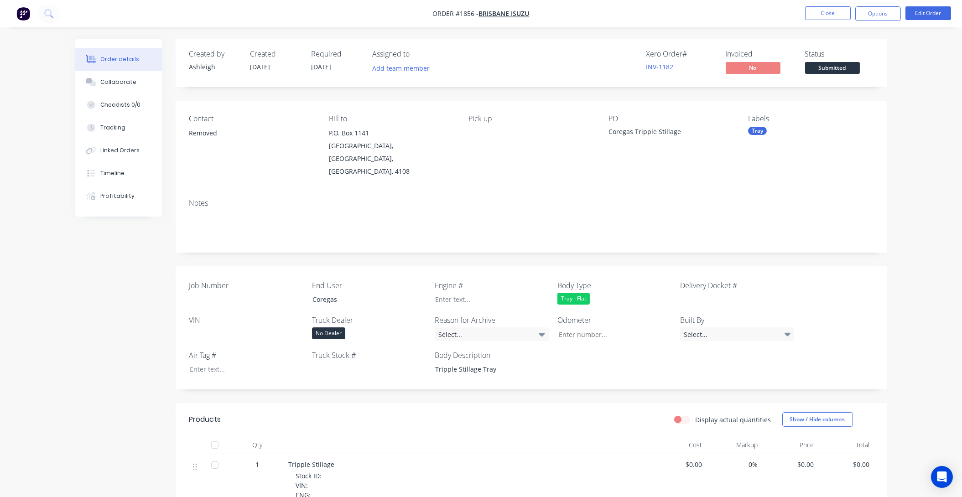
click at [497, 167] on div "Contact Removed Bill to P.O. [STREET_ADDRESS] Pick up PO Coregas Tripple Stilla…" at bounding box center [532, 146] width 712 height 91
click at [880, 11] on button "Options" at bounding box center [878, 13] width 46 height 15
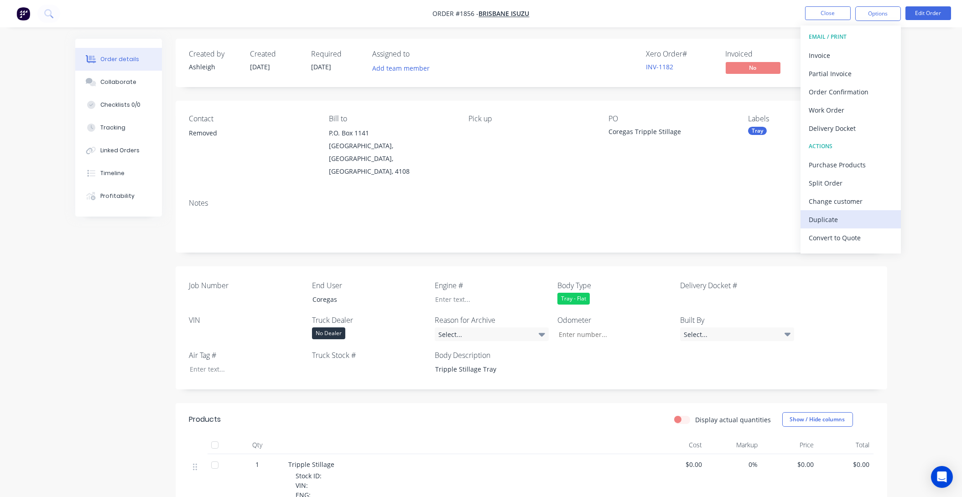
click at [828, 218] on div "Duplicate" at bounding box center [851, 219] width 84 height 13
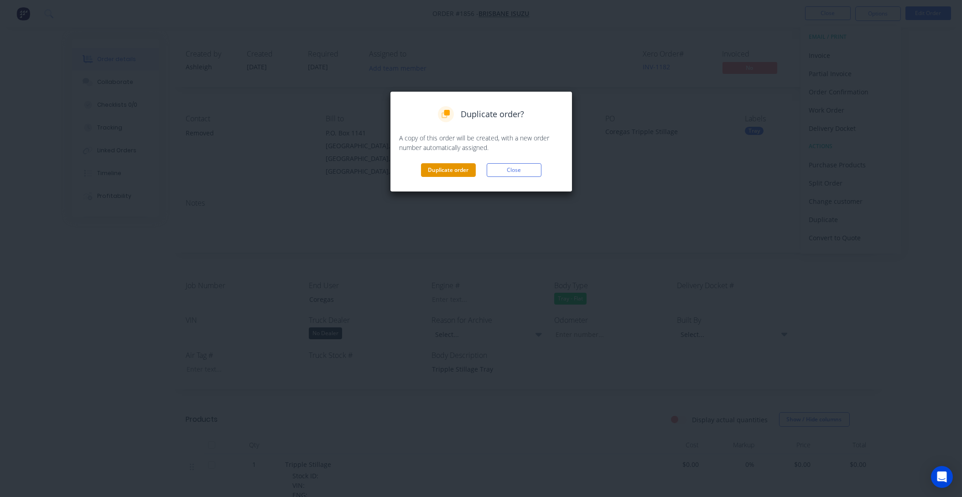
click at [444, 166] on button "Duplicate order" at bounding box center [448, 170] width 55 height 14
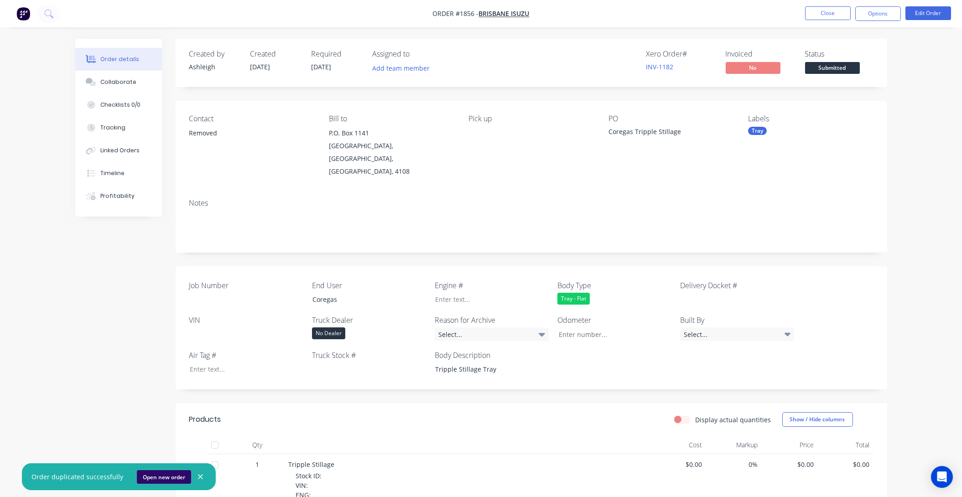
click at [155, 474] on button "Open new order" at bounding box center [164, 477] width 54 height 14
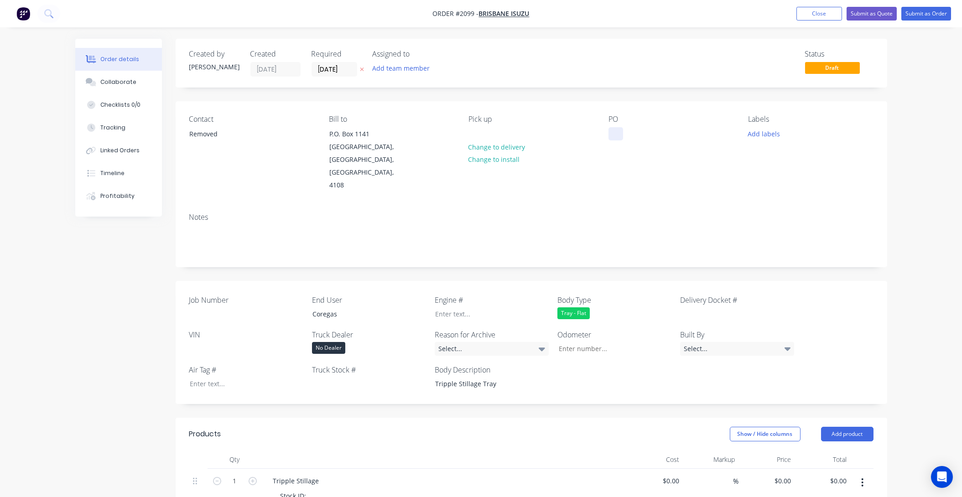
click at [620, 138] on div at bounding box center [616, 133] width 15 height 13
click at [874, 11] on button "Submit as Quote" at bounding box center [872, 14] width 50 height 14
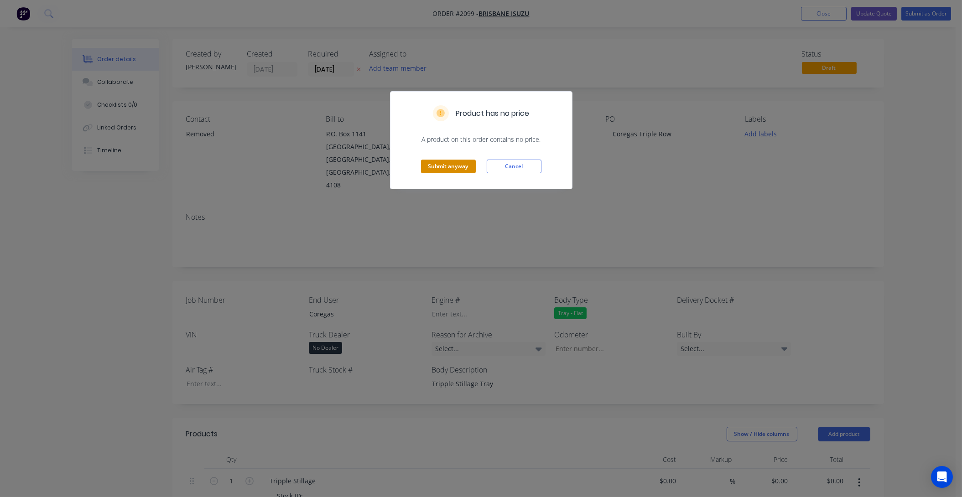
click at [449, 164] on button "Submit anyway" at bounding box center [448, 167] width 55 height 14
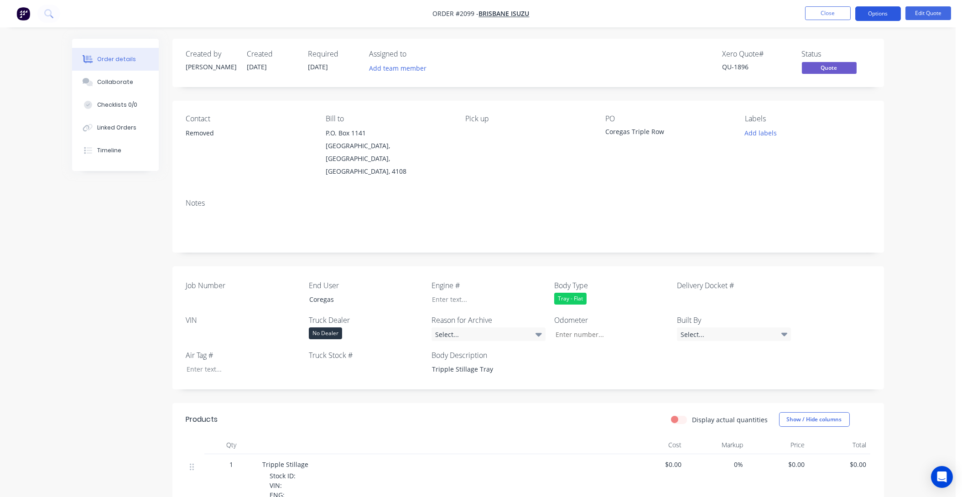
click at [884, 11] on button "Options" at bounding box center [878, 13] width 46 height 15
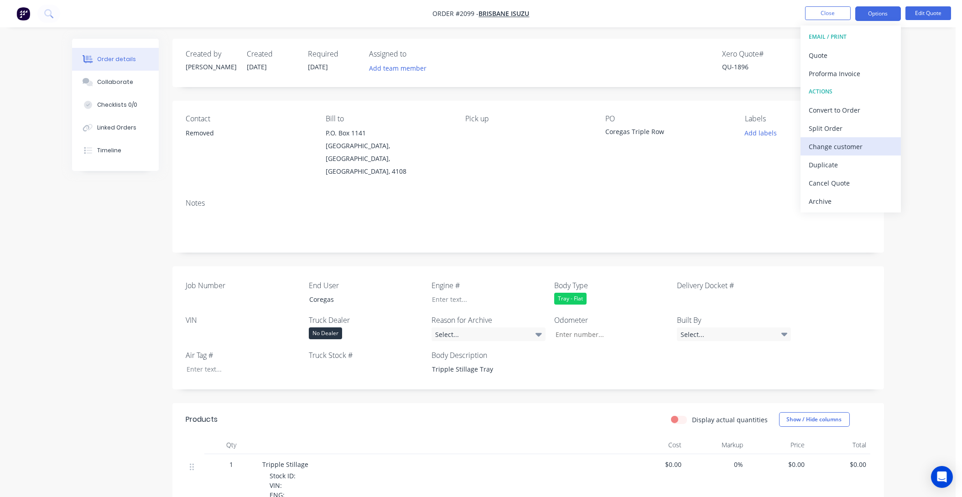
click at [830, 144] on div "Change customer" at bounding box center [851, 146] width 84 height 13
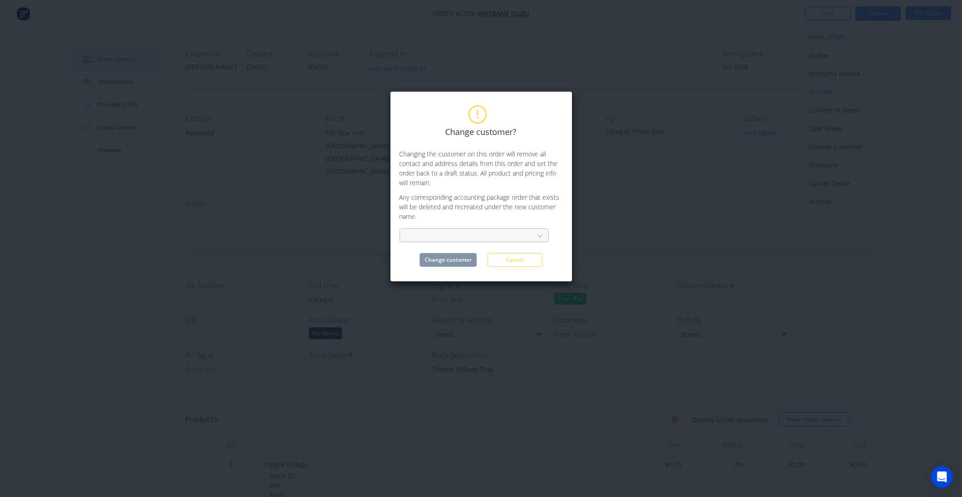
click at [428, 230] on div at bounding box center [468, 235] width 122 height 11
type input "coregas"
click at [439, 259] on div "Coregas Pty Ltd" at bounding box center [474, 256] width 149 height 17
click at [447, 260] on button "Change customer" at bounding box center [448, 260] width 57 height 14
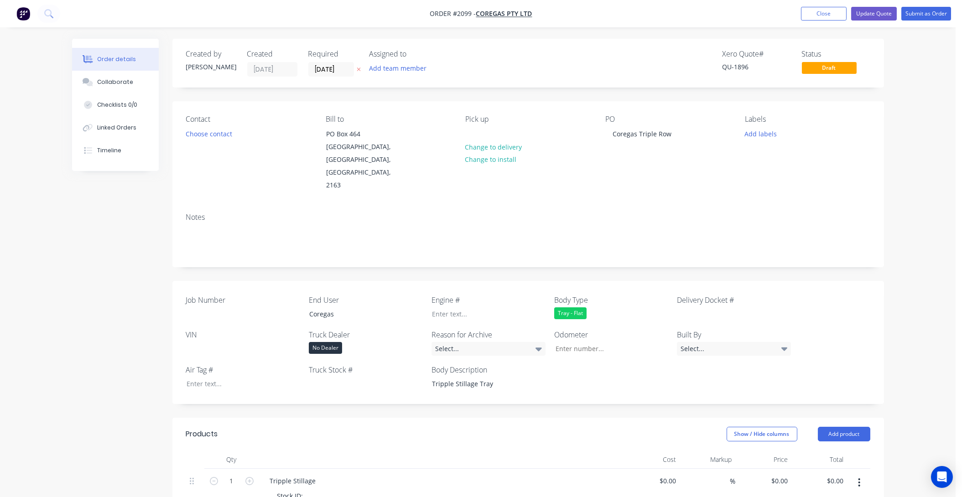
click at [643, 162] on div "PO Coregas Triple Row" at bounding box center [667, 153] width 125 height 77
click at [616, 53] on div "Xero Quote # QU-1896 Status Draft" at bounding box center [666, 63] width 410 height 27
click at [618, 59] on div "Xero Quote # QU-1896 Status Draft" at bounding box center [666, 63] width 410 height 27
drag, startPoint x: 661, startPoint y: 60, endPoint x: 657, endPoint y: 62, distance: 5.3
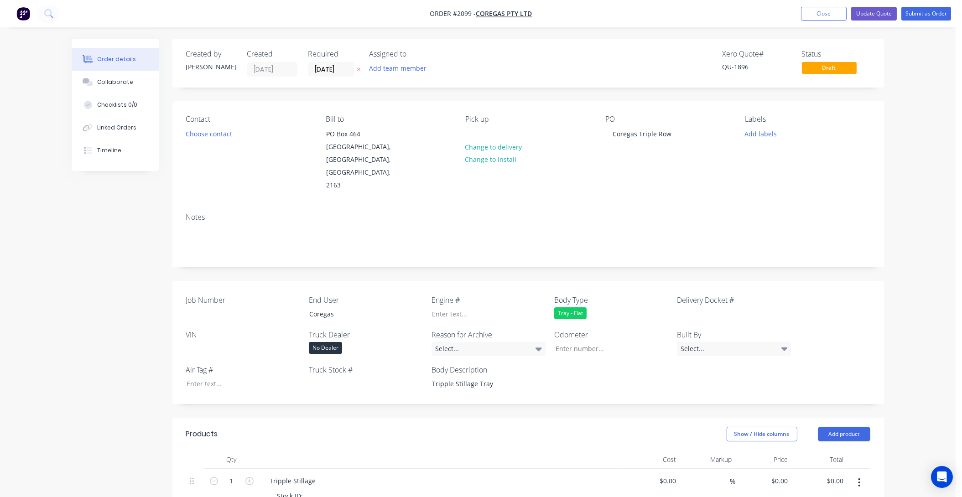
click at [658, 61] on div "Xero Quote # QU-1896 Status Draft" at bounding box center [666, 63] width 410 height 27
click at [559, 65] on div "Xero Quote # QU-1896 Status Draft" at bounding box center [666, 63] width 410 height 27
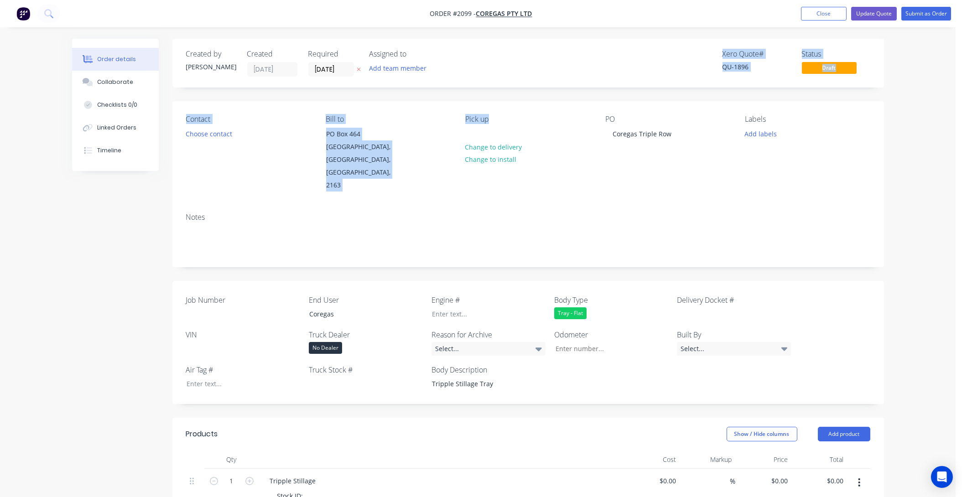
drag, startPoint x: 568, startPoint y: 75, endPoint x: 543, endPoint y: 94, distance: 31.8
click at [562, 58] on div "Xero Quote # QU-1896 Status Draft" at bounding box center [666, 63] width 410 height 27
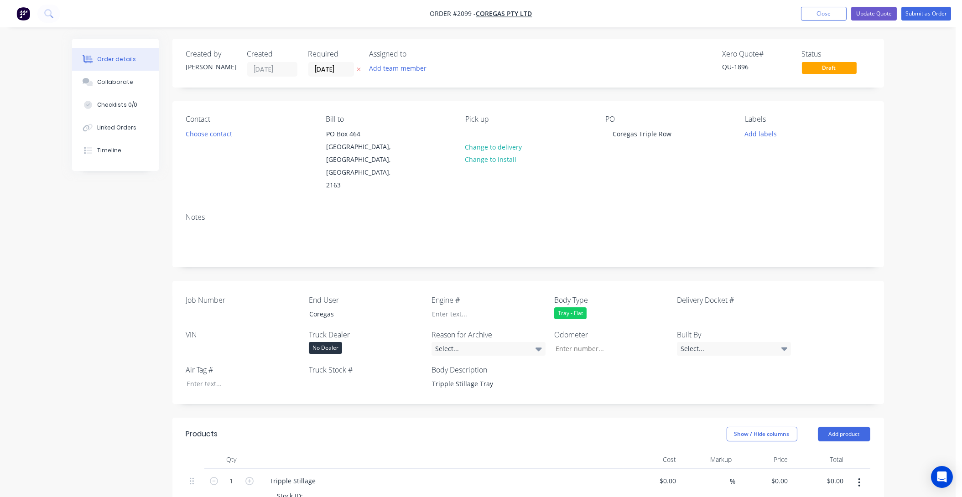
click at [567, 72] on div "Xero Quote # QU-1896 Status Draft" at bounding box center [666, 63] width 410 height 27
click at [877, 9] on button "Update Quote" at bounding box center [874, 14] width 46 height 14
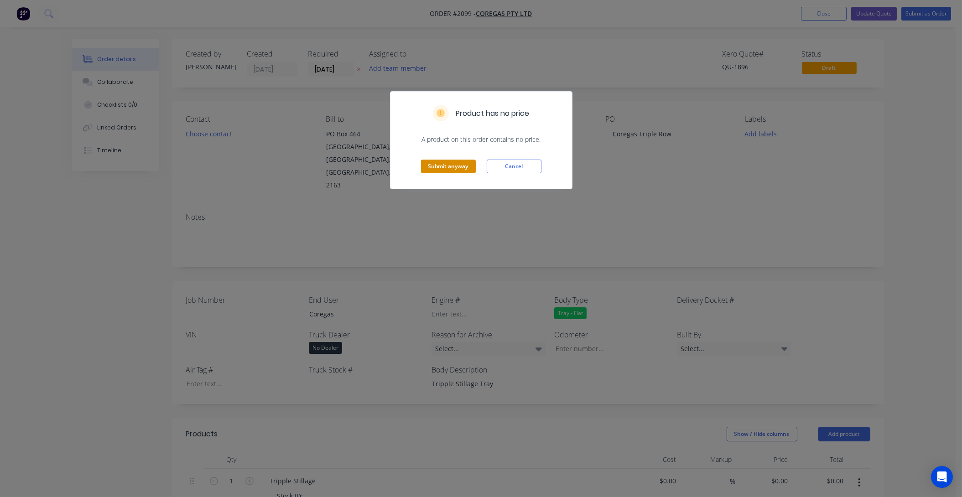
click at [453, 167] on button "Submit anyway" at bounding box center [448, 167] width 55 height 14
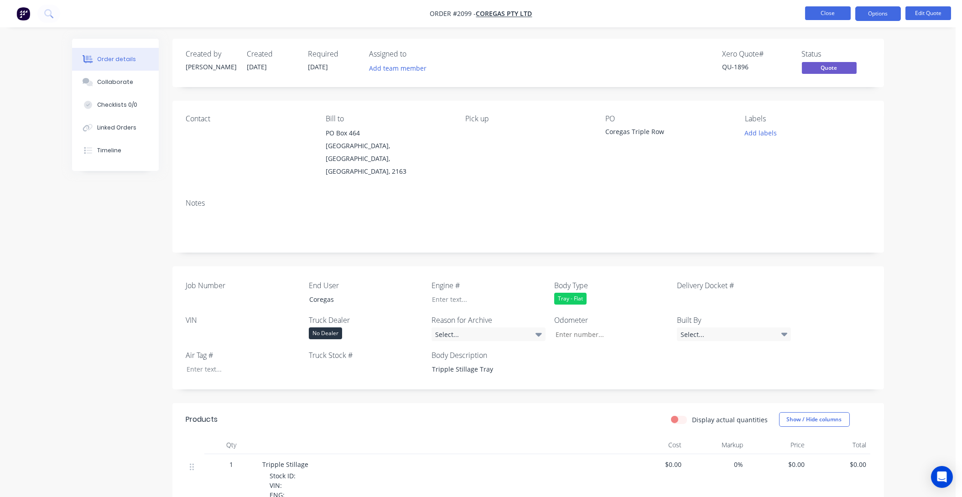
click at [829, 11] on button "Close" at bounding box center [828, 13] width 46 height 14
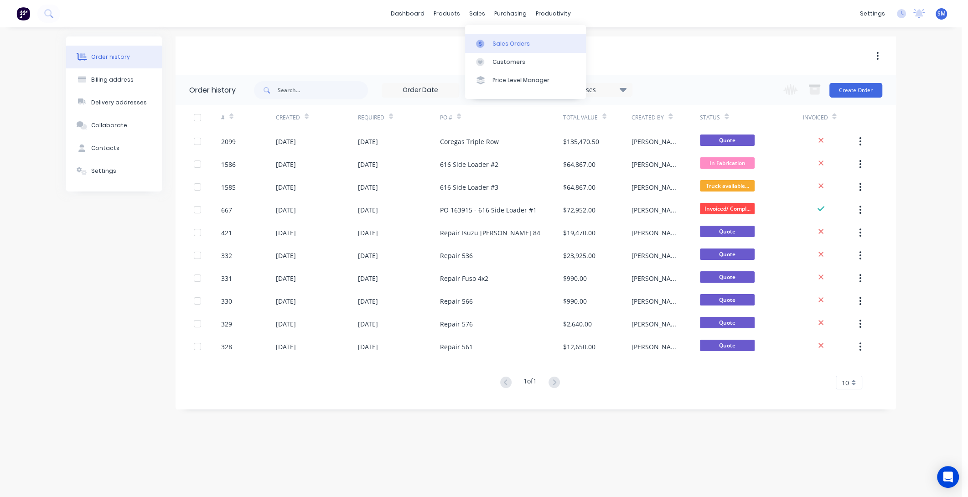
click at [516, 39] on link "Sales Orders" at bounding box center [525, 43] width 121 height 18
